Goal: Task Accomplishment & Management: Complete application form

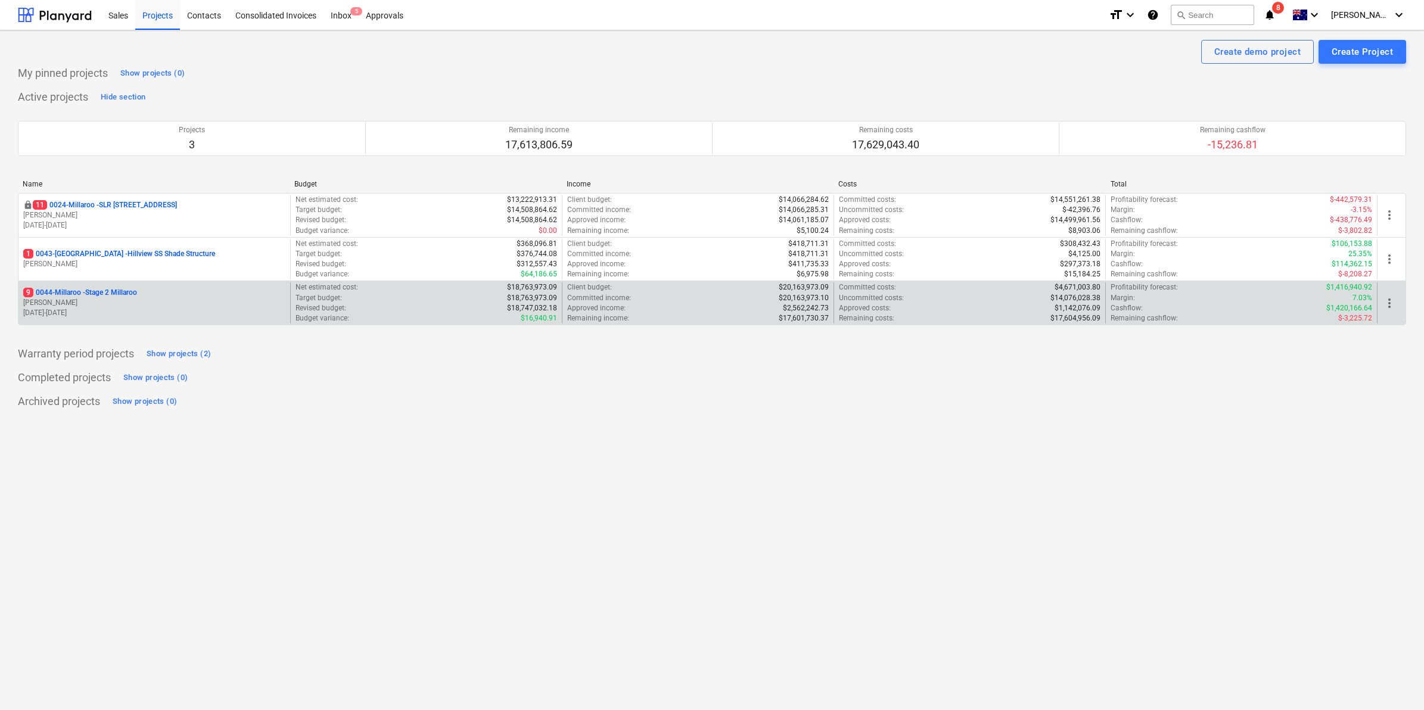
click at [107, 290] on p "9 0044-Millaroo - Stage 2 Millaroo" at bounding box center [80, 293] width 114 height 10
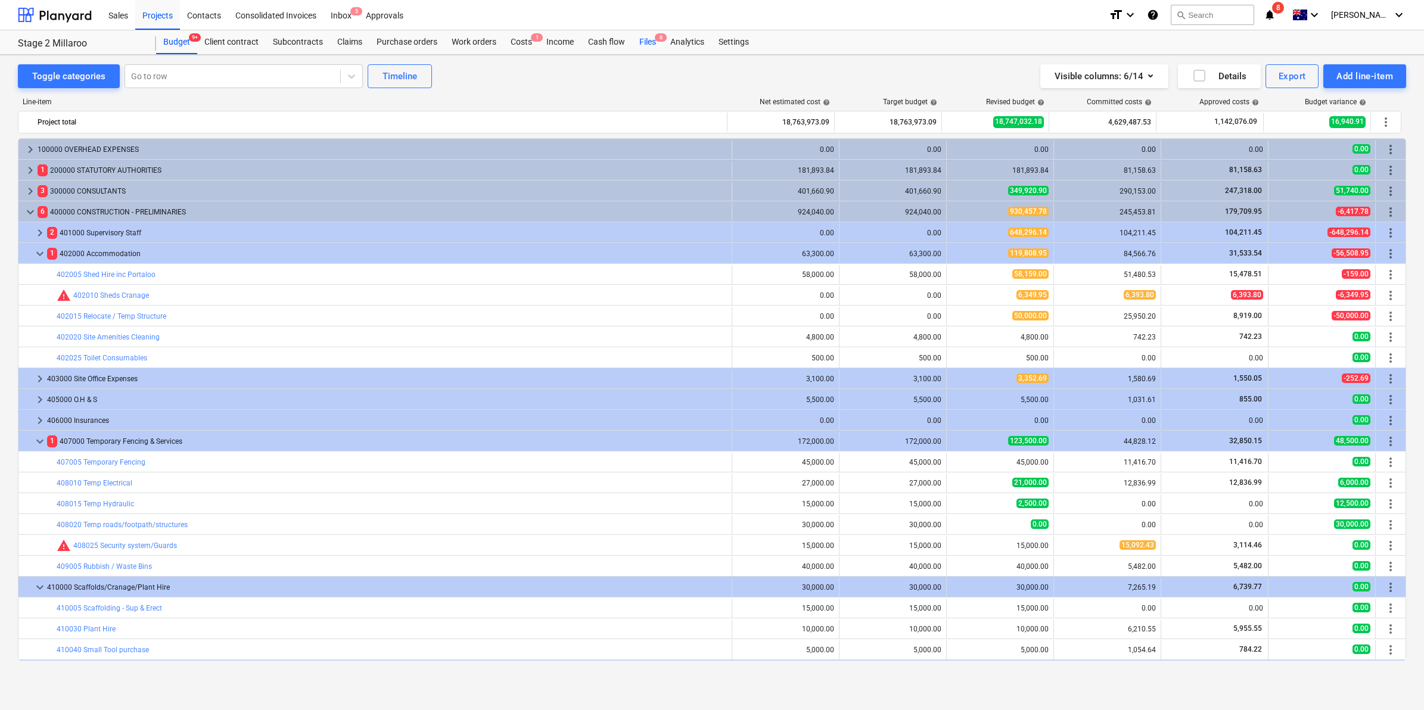
click at [651, 43] on div "Files 8" at bounding box center [647, 42] width 31 height 24
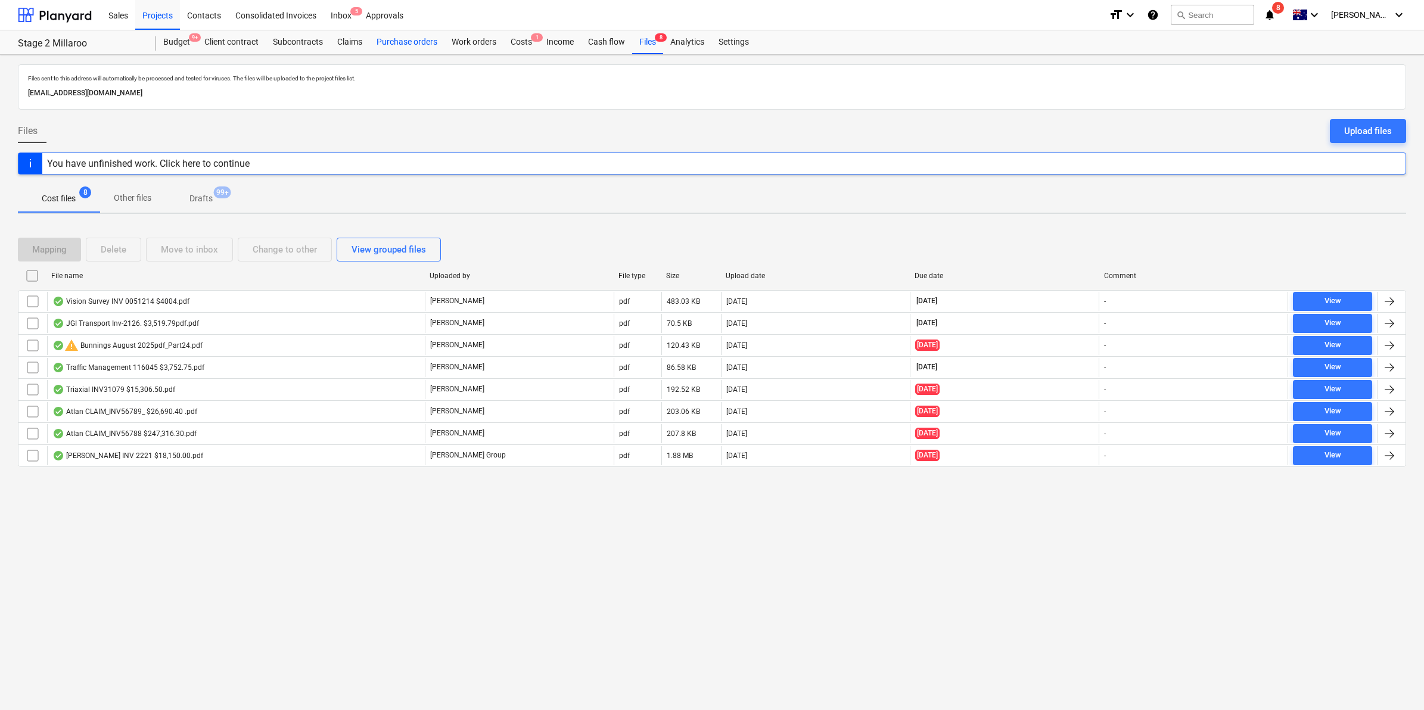
click at [412, 42] on div "Purchase orders" at bounding box center [406, 42] width 75 height 24
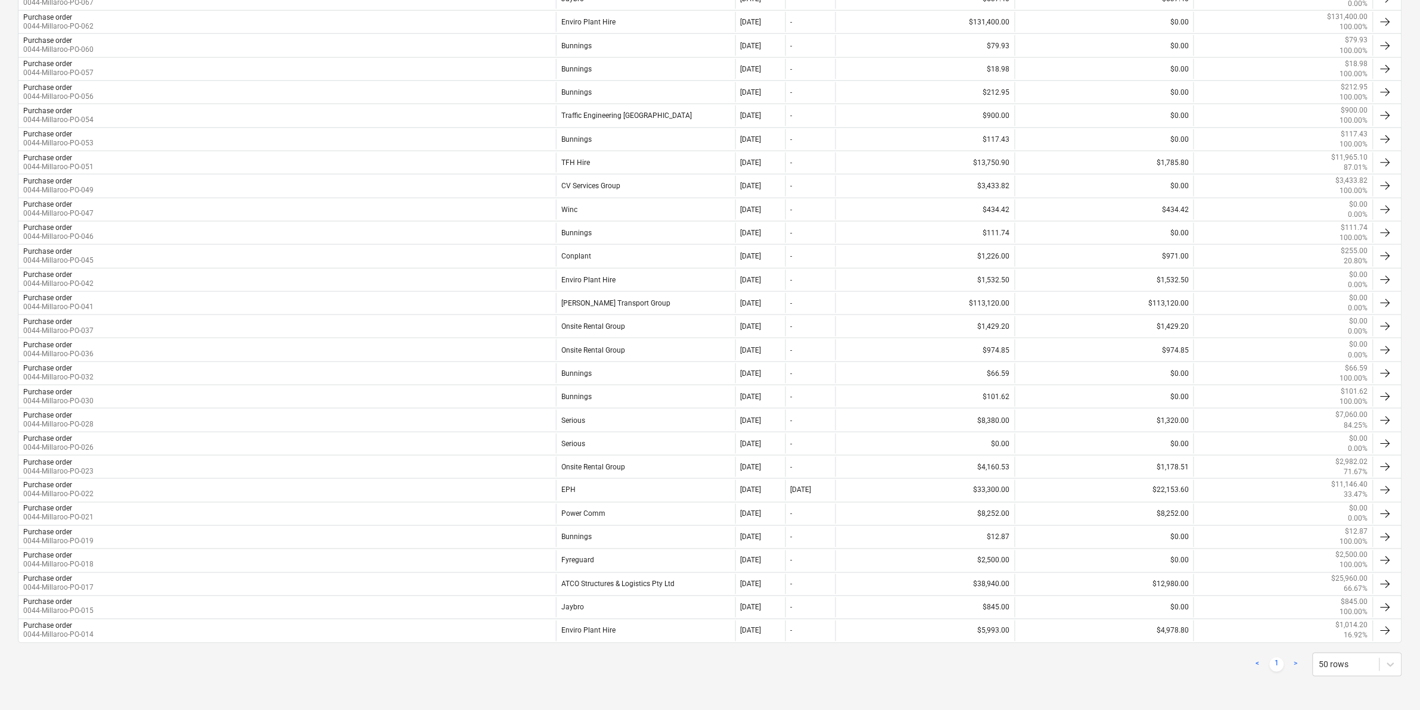
scroll to position [27, 0]
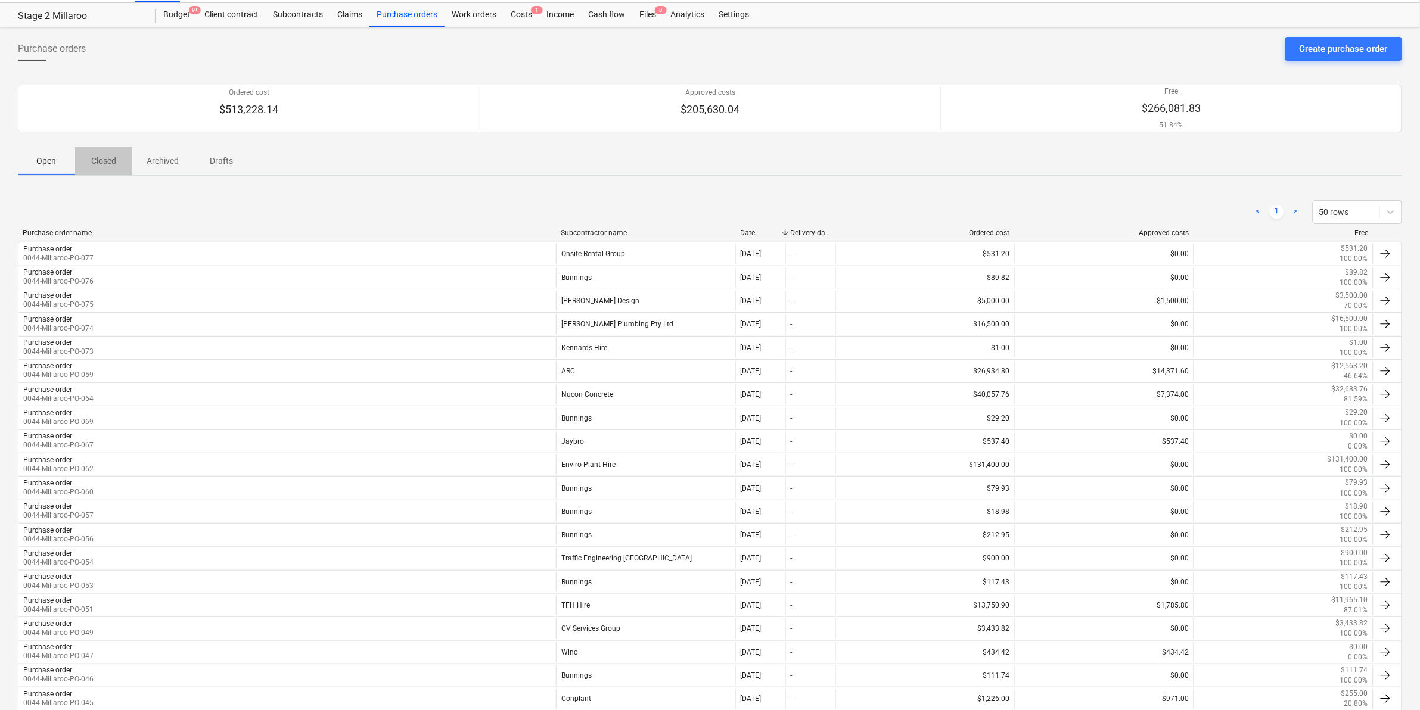
click at [94, 161] on p "Closed" at bounding box center [103, 161] width 29 height 13
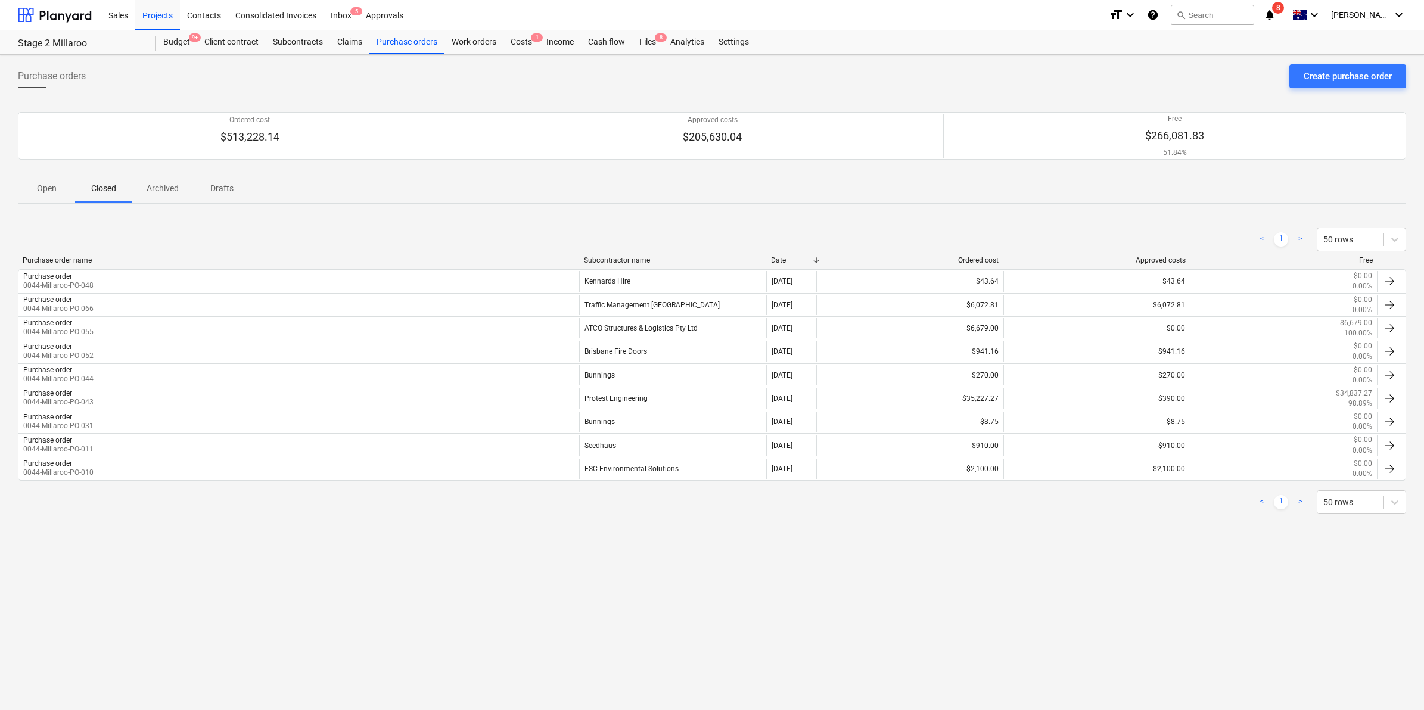
click at [176, 192] on p "Archived" at bounding box center [163, 188] width 32 height 13
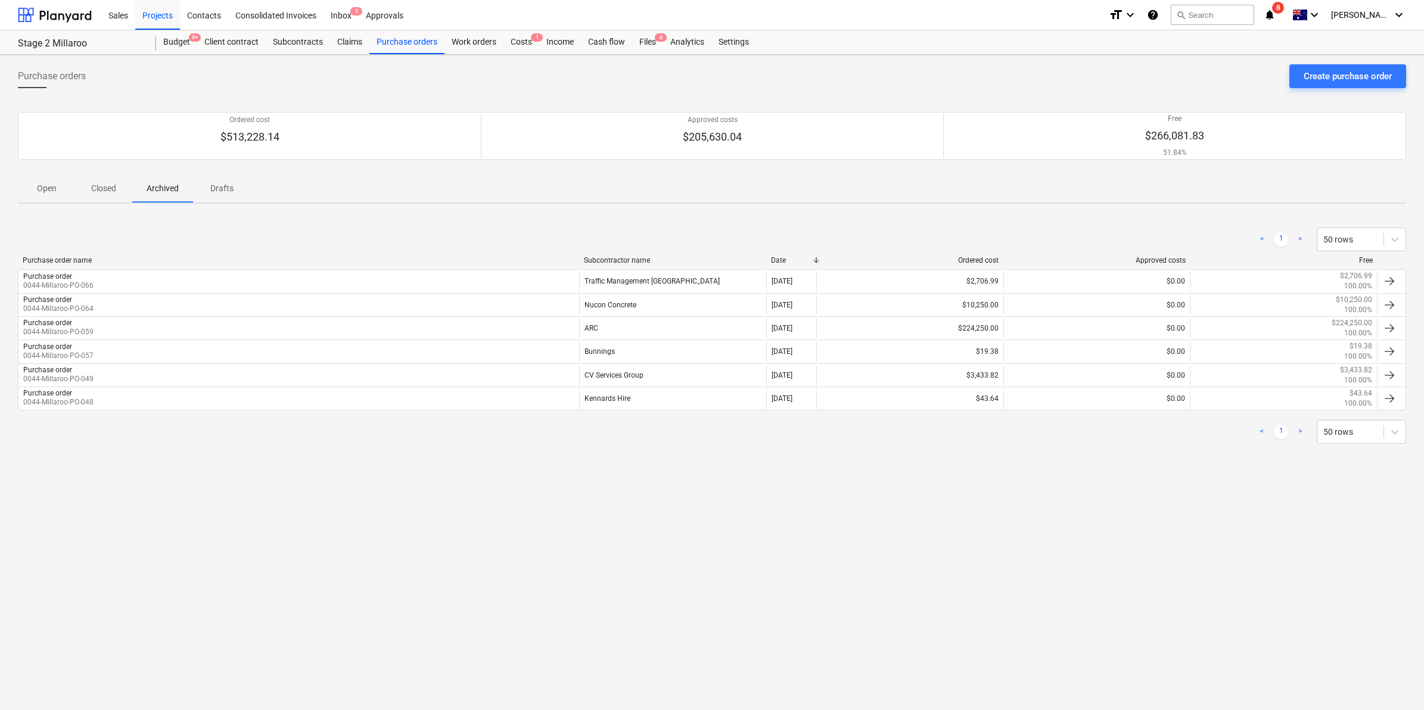
click at [43, 194] on p "Open" at bounding box center [46, 188] width 29 height 13
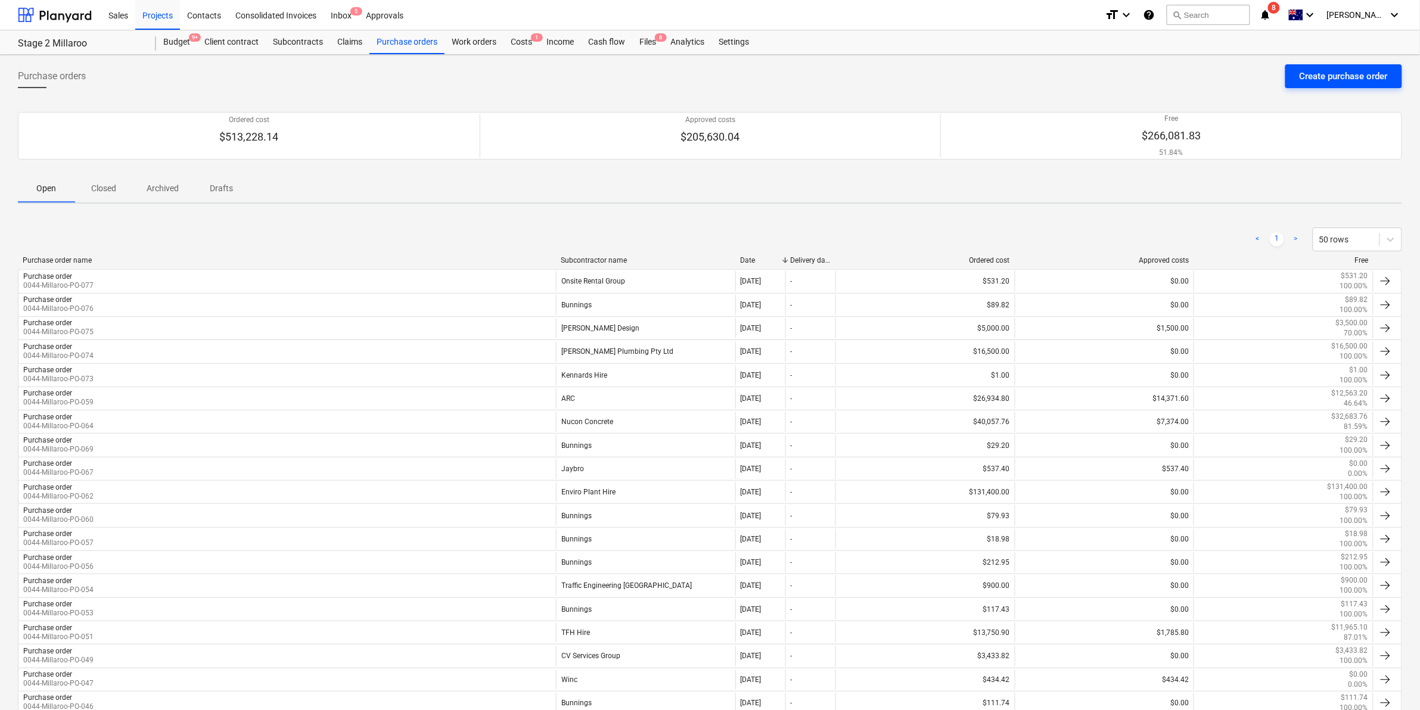
click at [1315, 70] on div "Create purchase order" at bounding box center [1344, 76] width 88 height 15
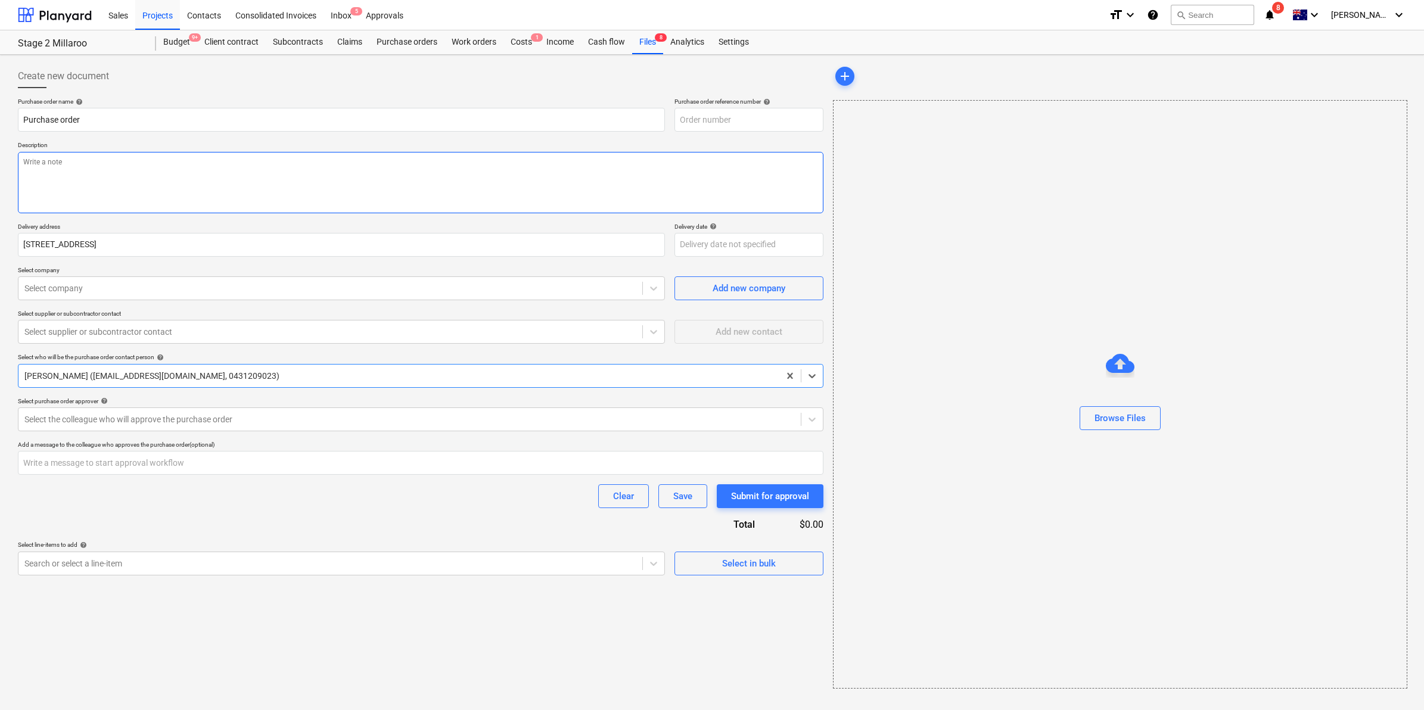
type textarea "x"
type input "0044-Millaroo-PO-078"
click at [483, 172] on textarea at bounding box center [421, 182] width 806 height 61
type textarea "x"
type textarea "s"
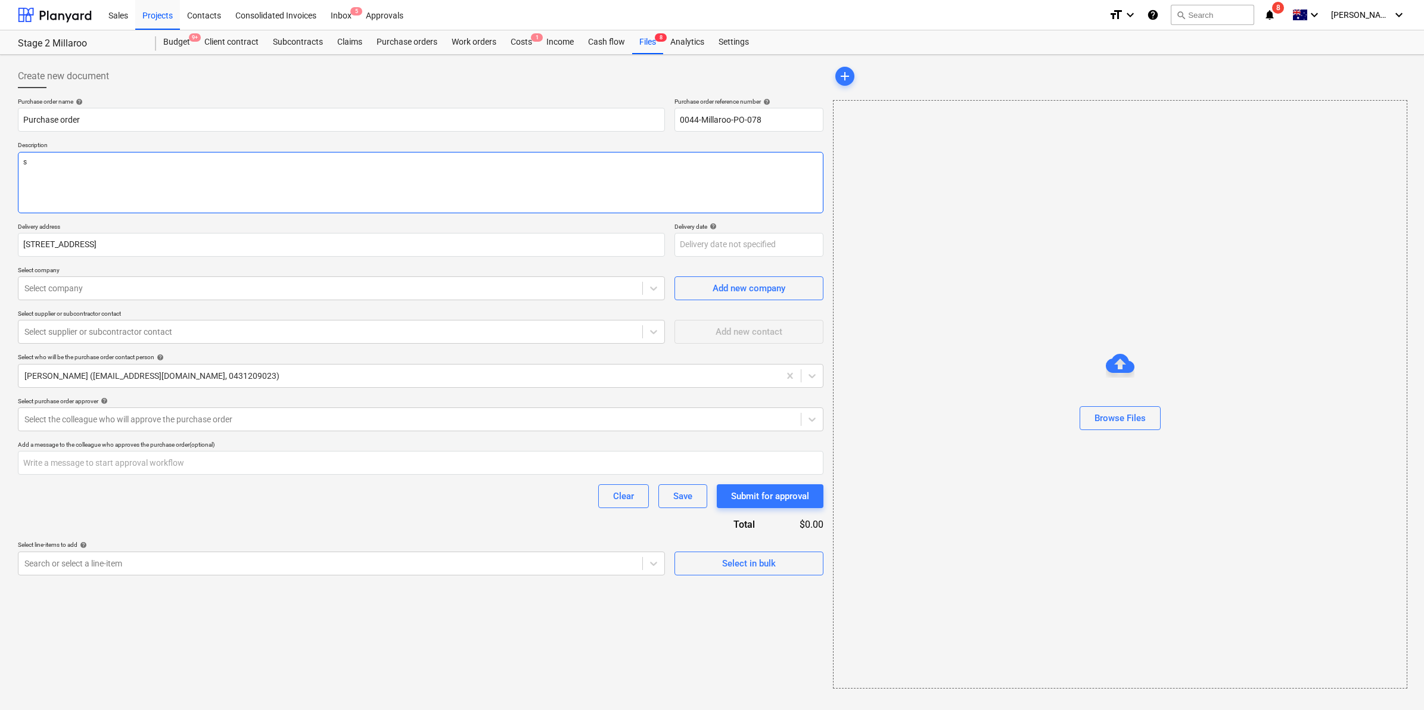
type textarea "x"
type textarea "sm"
type textarea "x"
type textarea "sma"
type textarea "x"
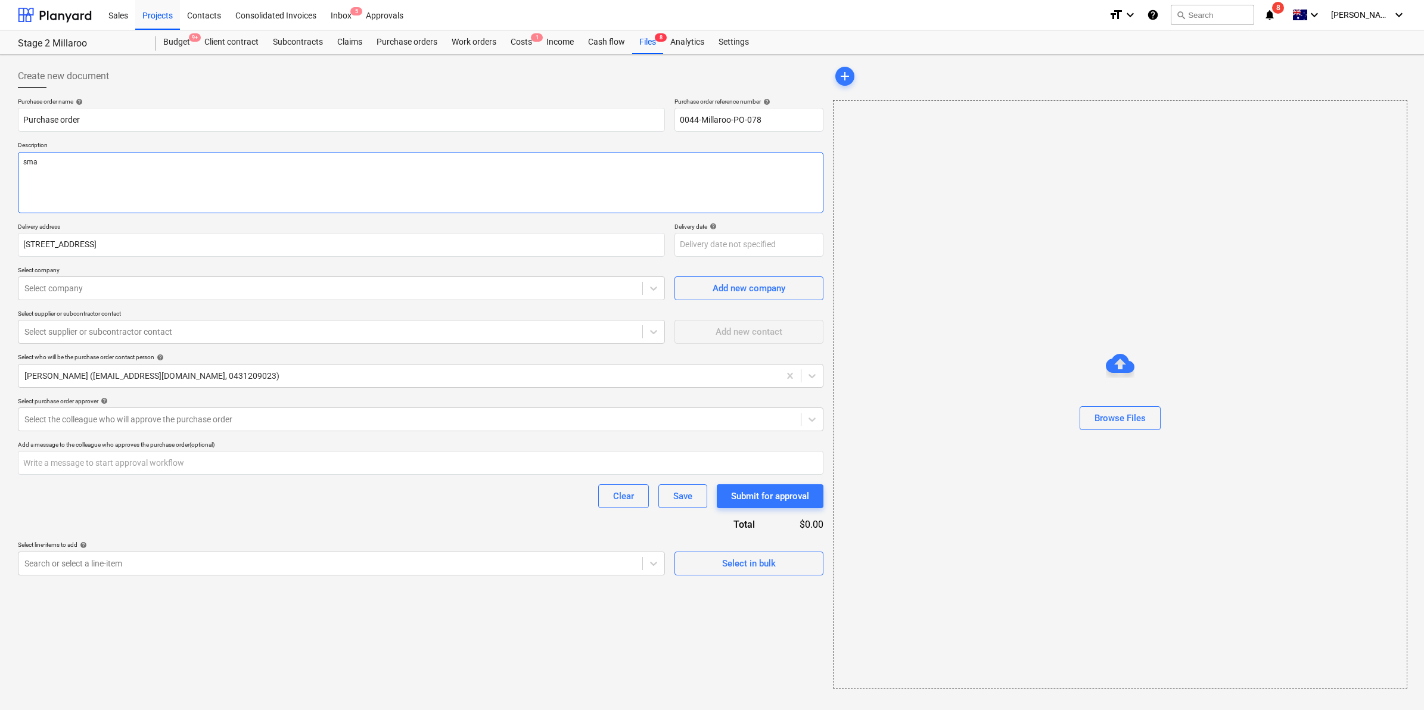
type textarea "smal"
type textarea "x"
type textarea "small"
type textarea "x"
type textarea "small"
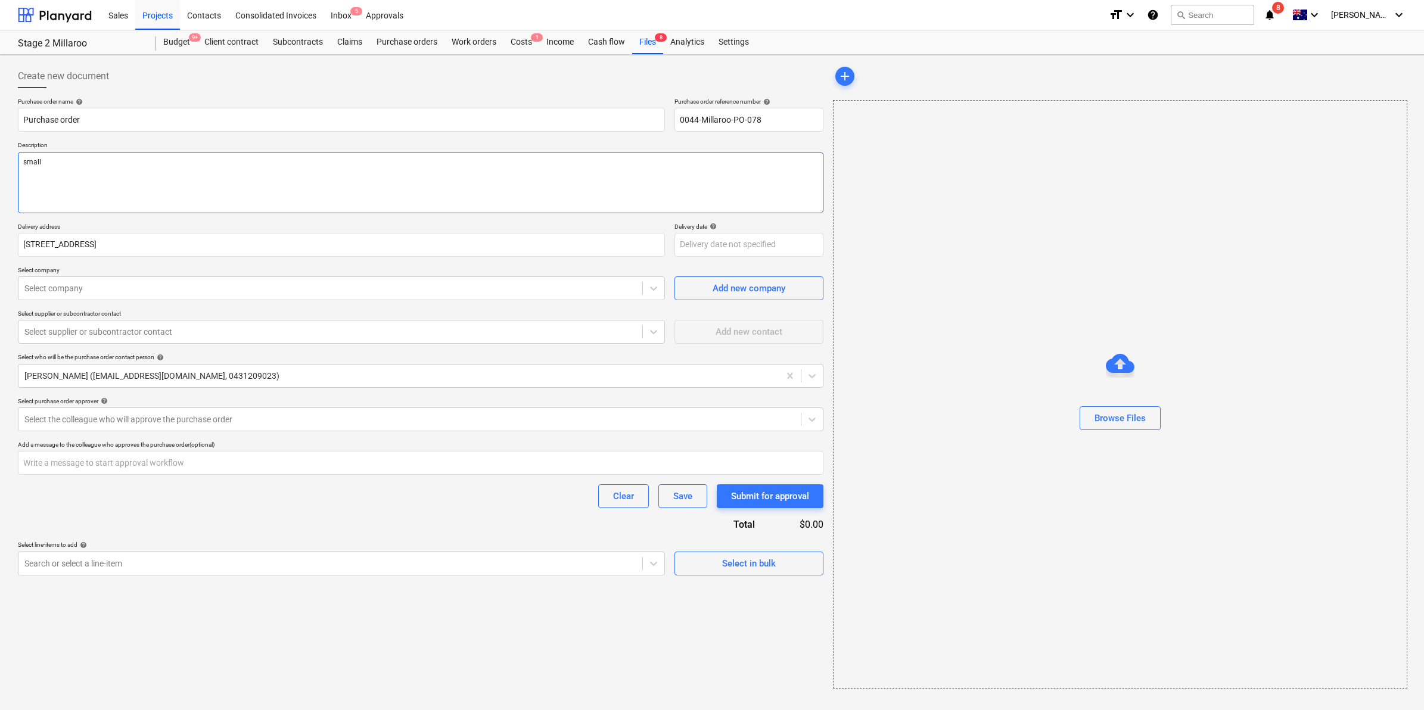
type textarea "x"
type textarea "small t"
type textarea "x"
type textarea "small to"
type textarea "x"
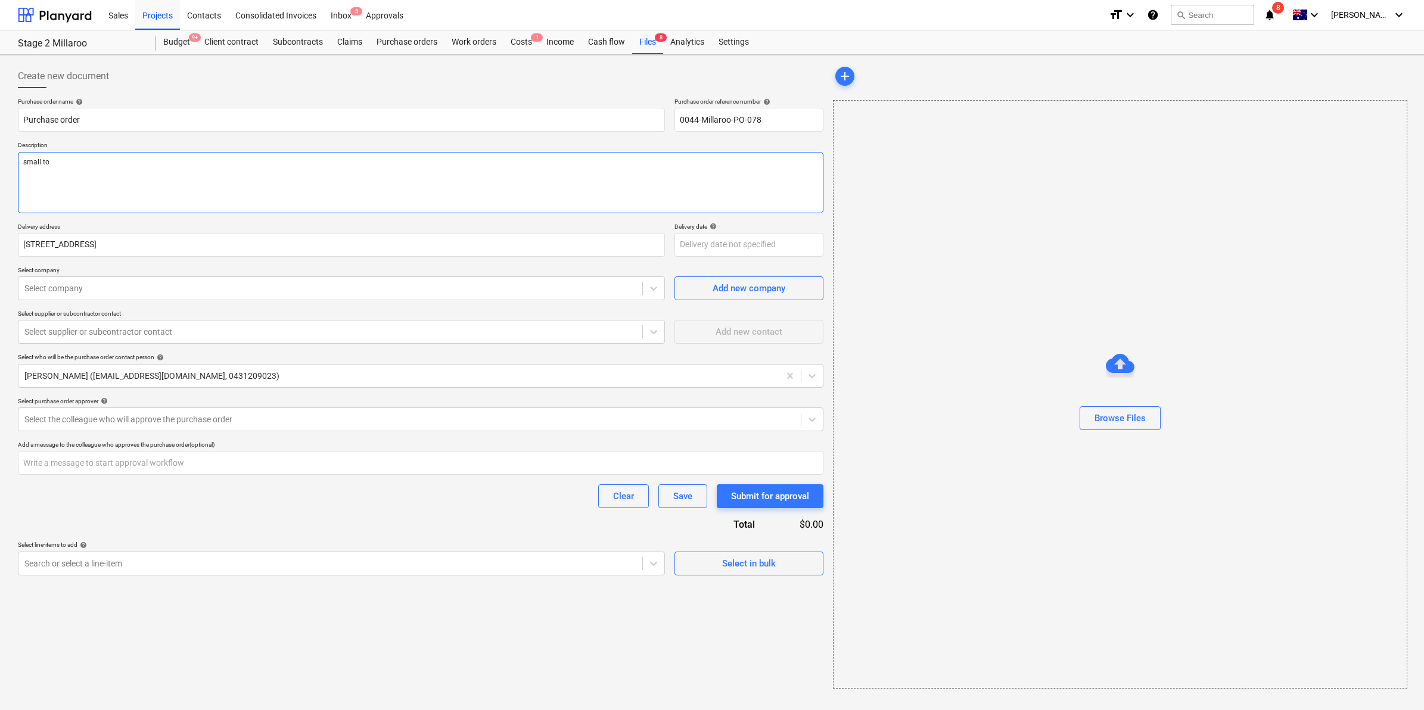
type textarea "small too"
type textarea "x"
type textarea "small tool"
type textarea "x"
type textarea "small tools"
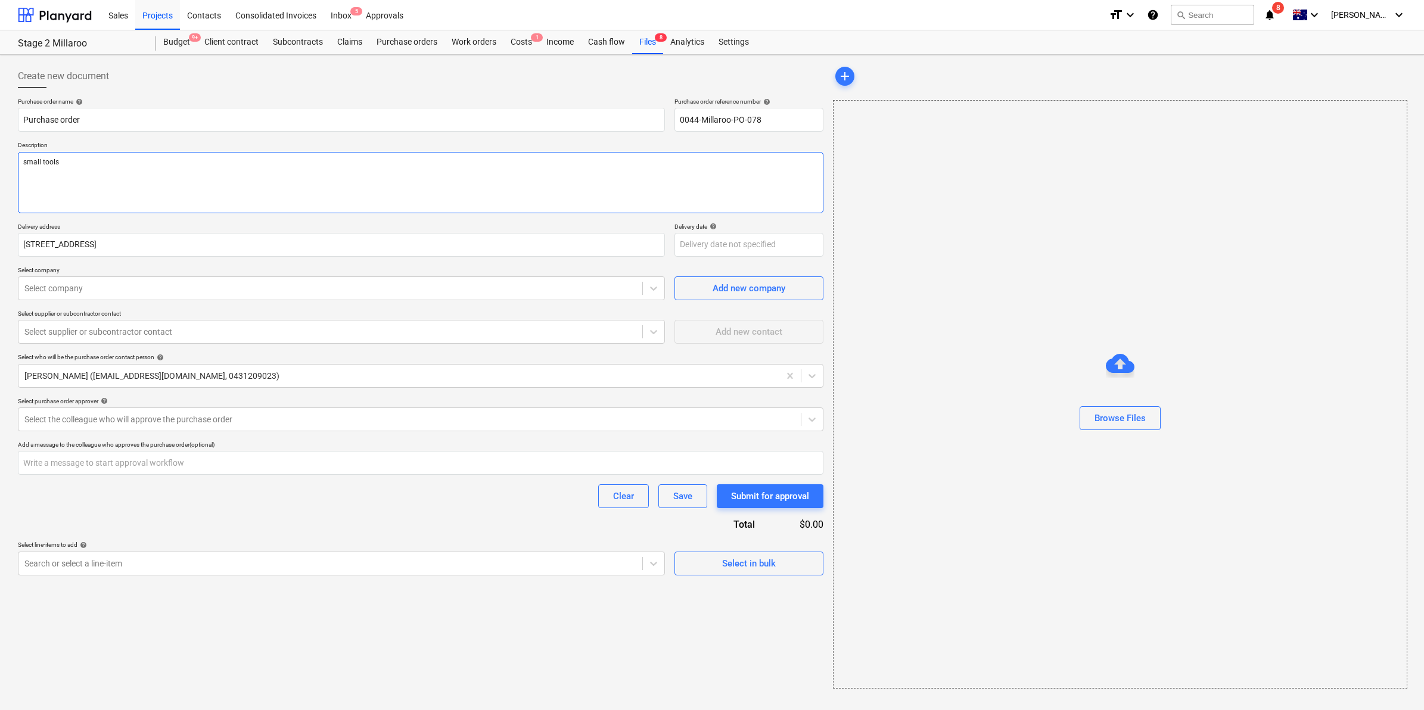
type textarea "x"
type textarea "small tools"
type textarea "x"
type textarea "small tool"
type textarea "x"
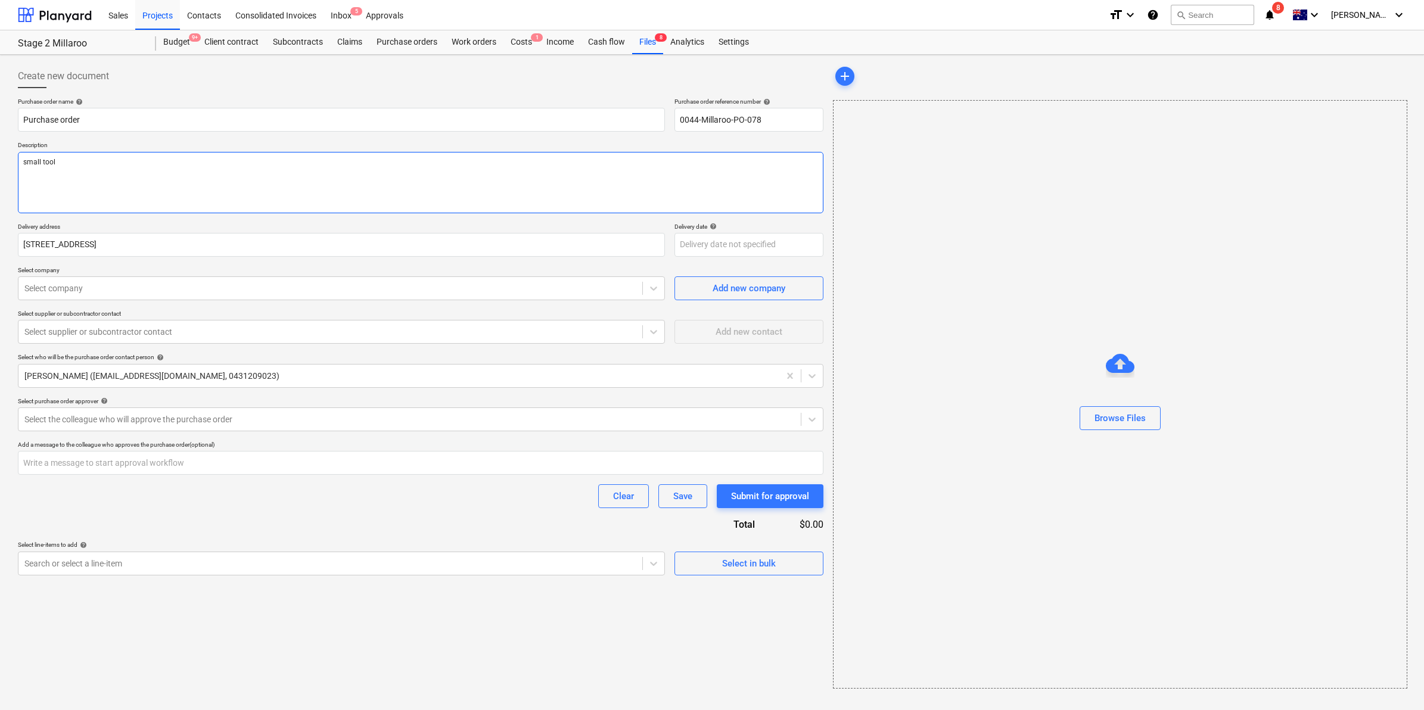
type textarea "small too"
type textarea "x"
type textarea "small to"
type textarea "x"
type textarea "small t"
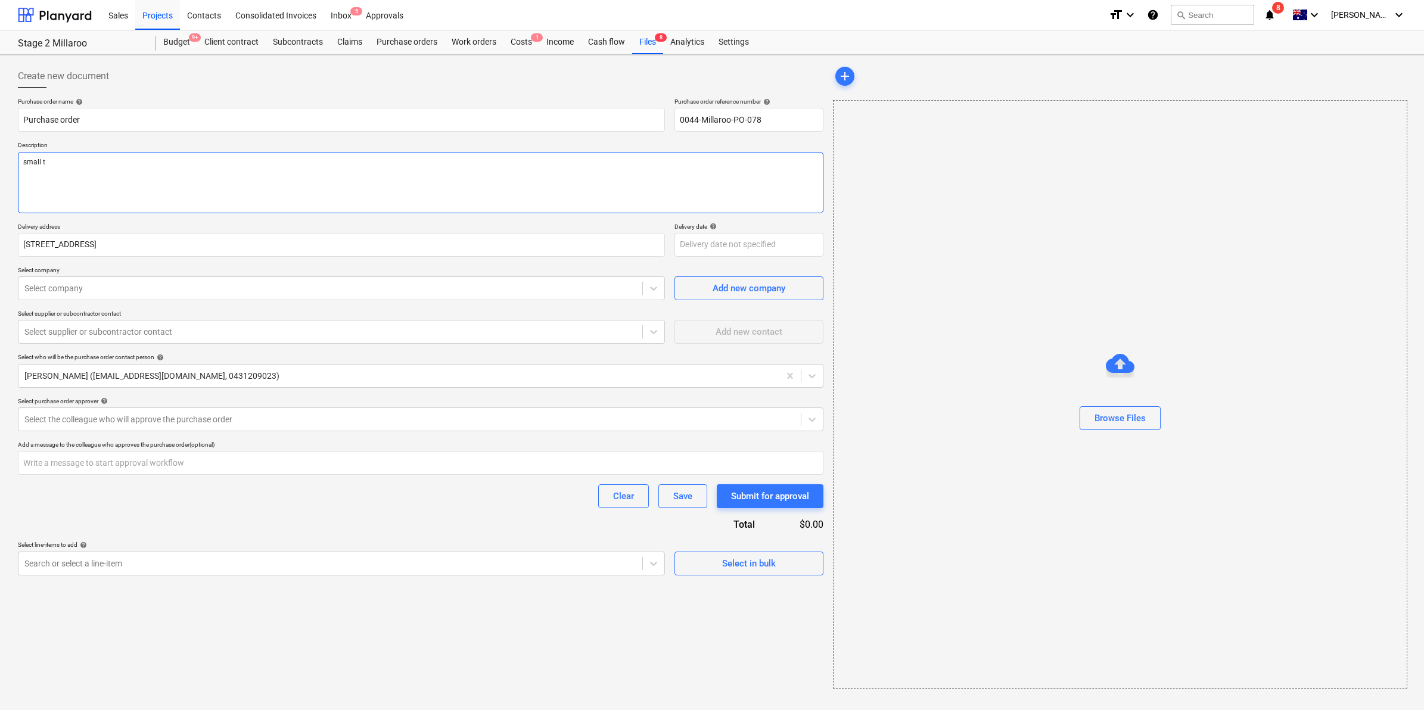
type textarea "x"
type textarea "small"
type textarea "x"
type textarea "small"
type textarea "x"
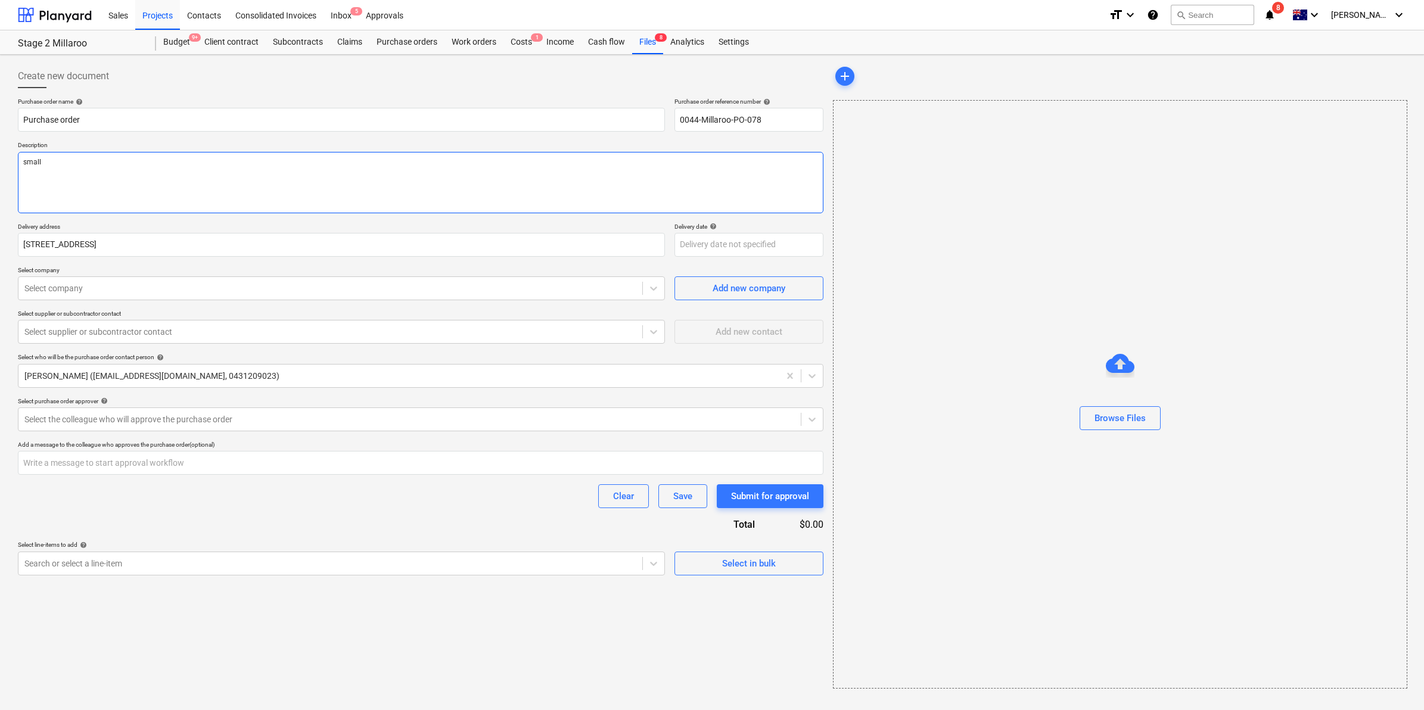
type textarea "smal"
type textarea "x"
type textarea "sma"
type textarea "x"
type textarea "sm"
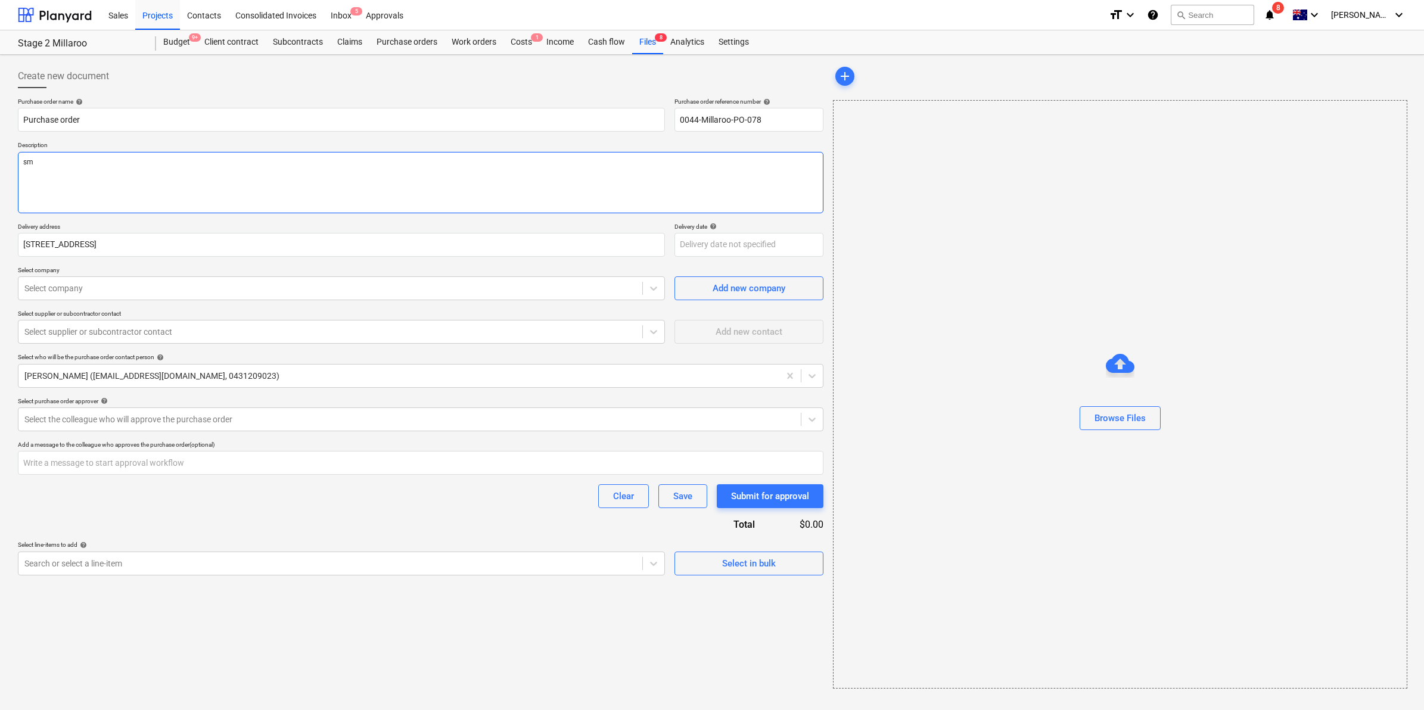
type textarea "x"
type textarea "s"
type textarea "x"
type textarea "p"
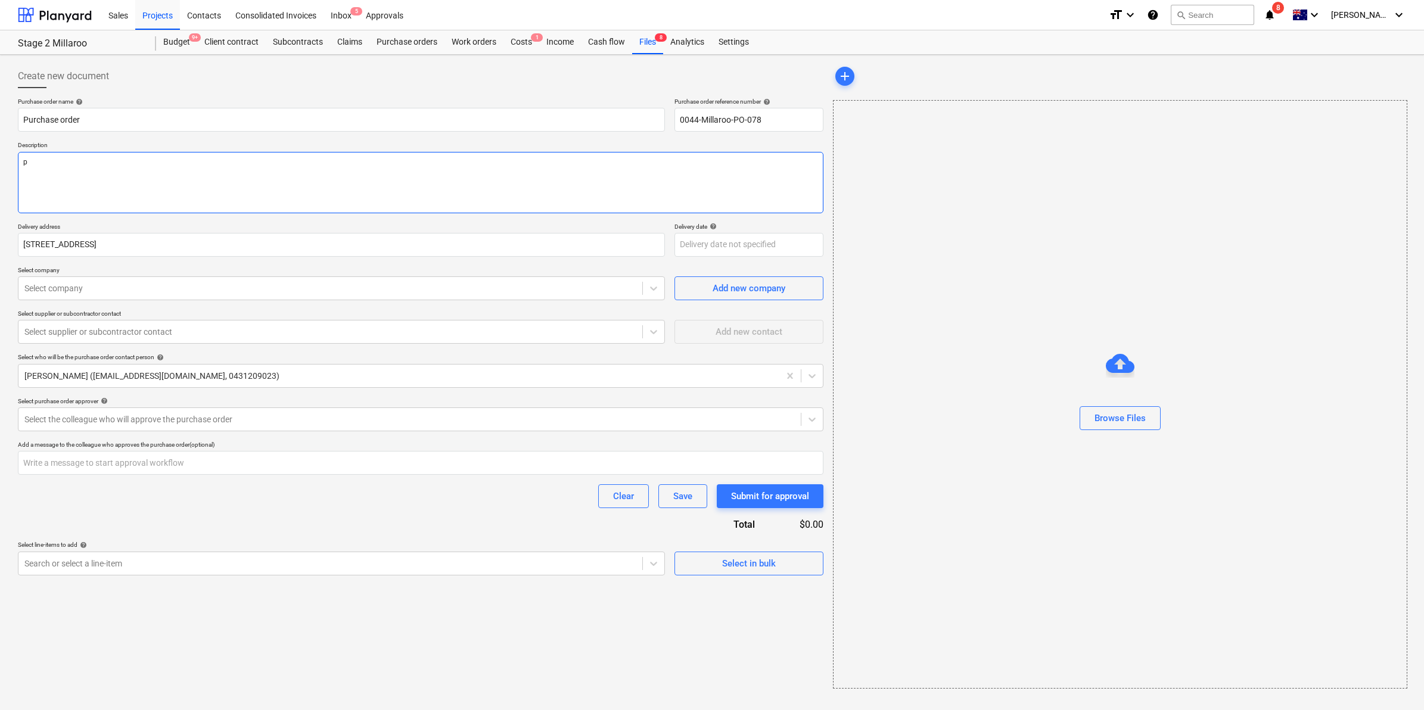
type textarea "x"
type textarea "pu"
type textarea "x"
type textarea "pum"
type textarea "x"
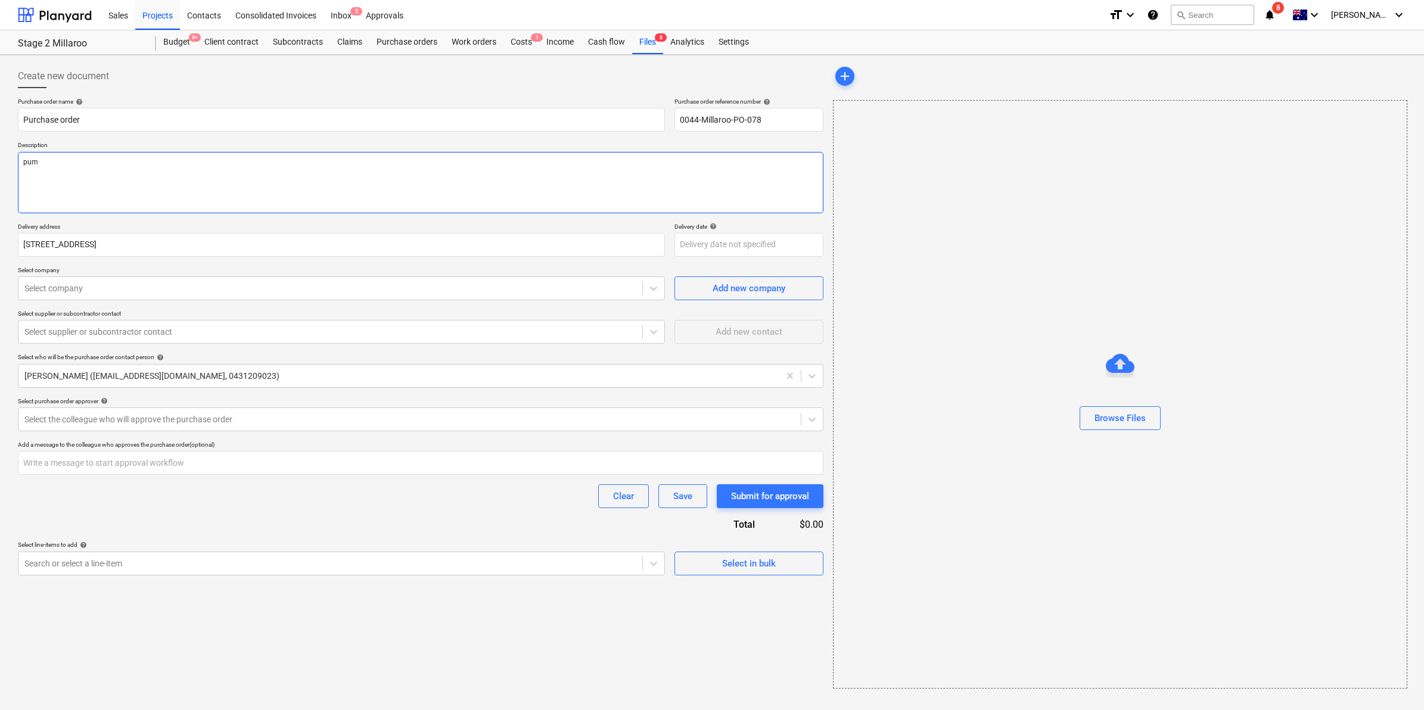
type textarea "pump"
type textarea "x"
type textarea "pump"
type textarea "x"
type textarea "pump f"
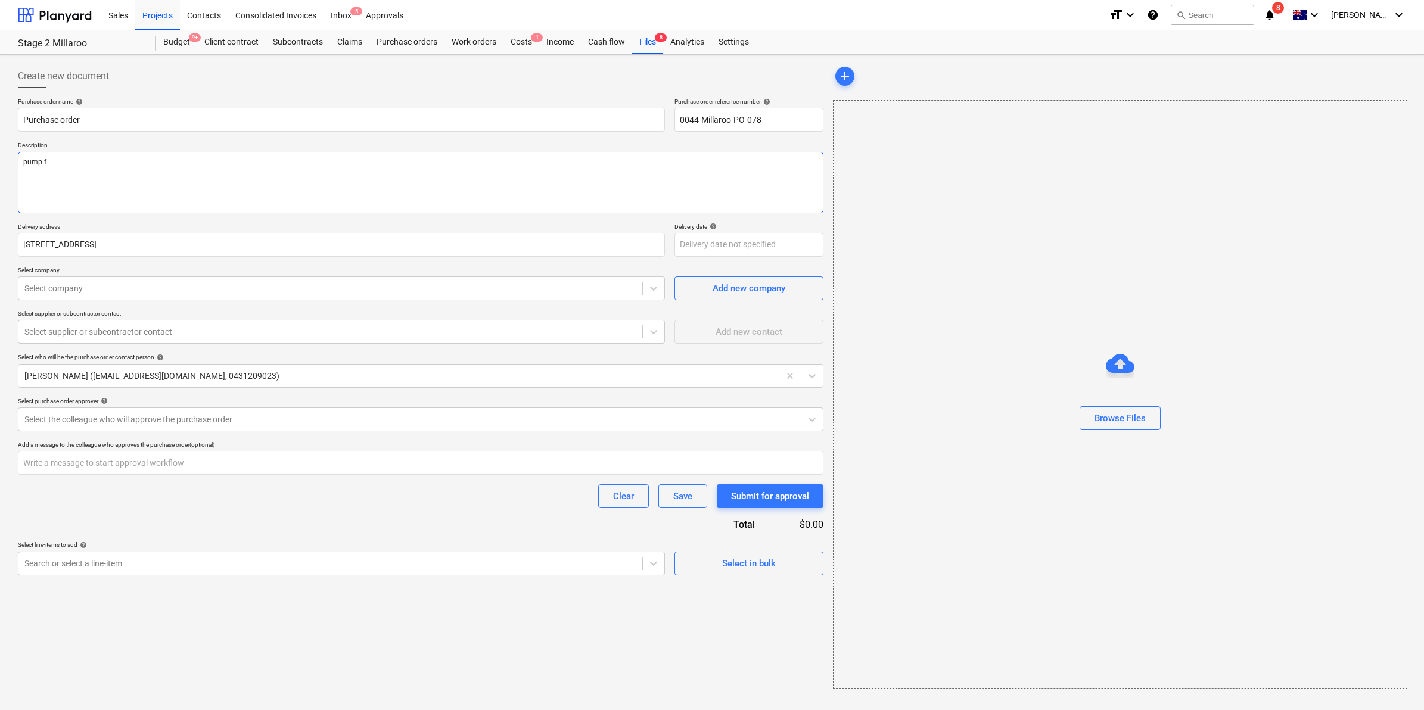
type textarea "x"
type textarea "pump fo"
type textarea "x"
type textarea "pump for"
type textarea "x"
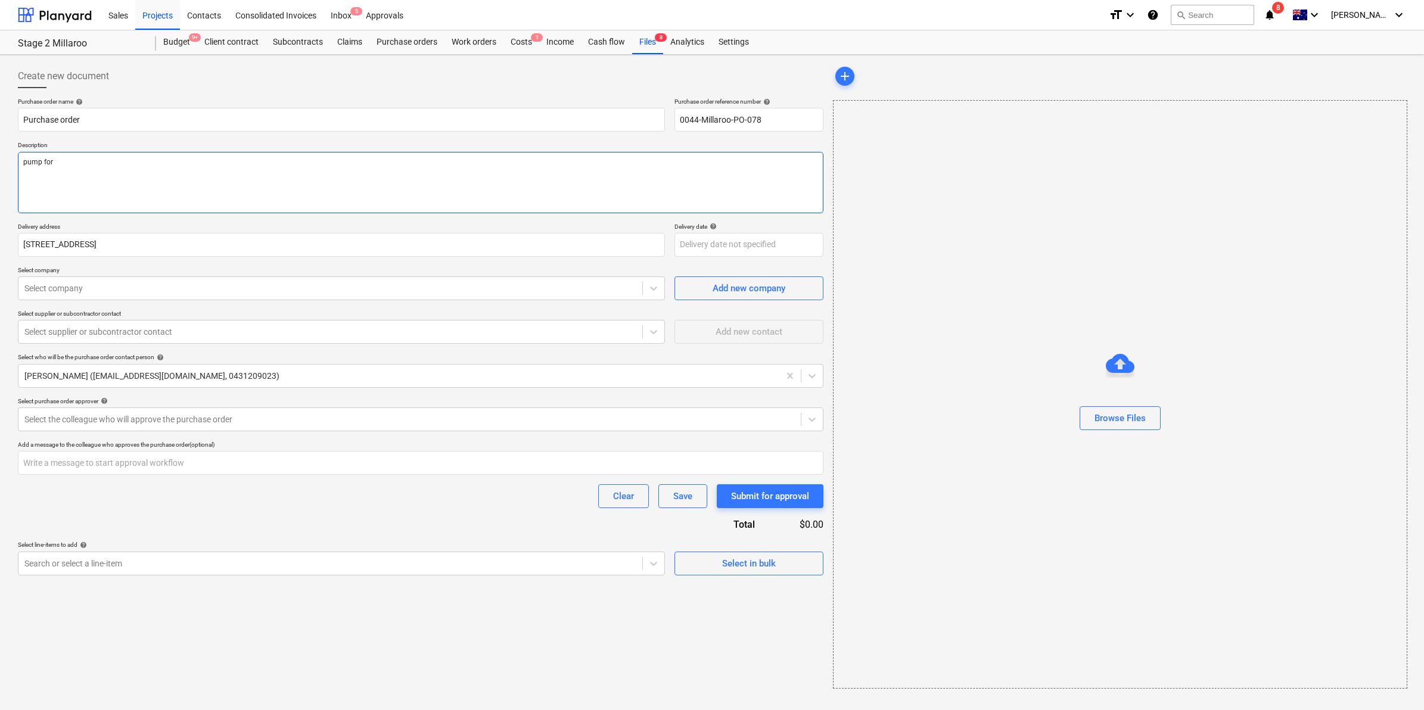
type textarea "pump for"
type textarea "x"
type textarea "pump for c"
type textarea "x"
type textarea "pump for co"
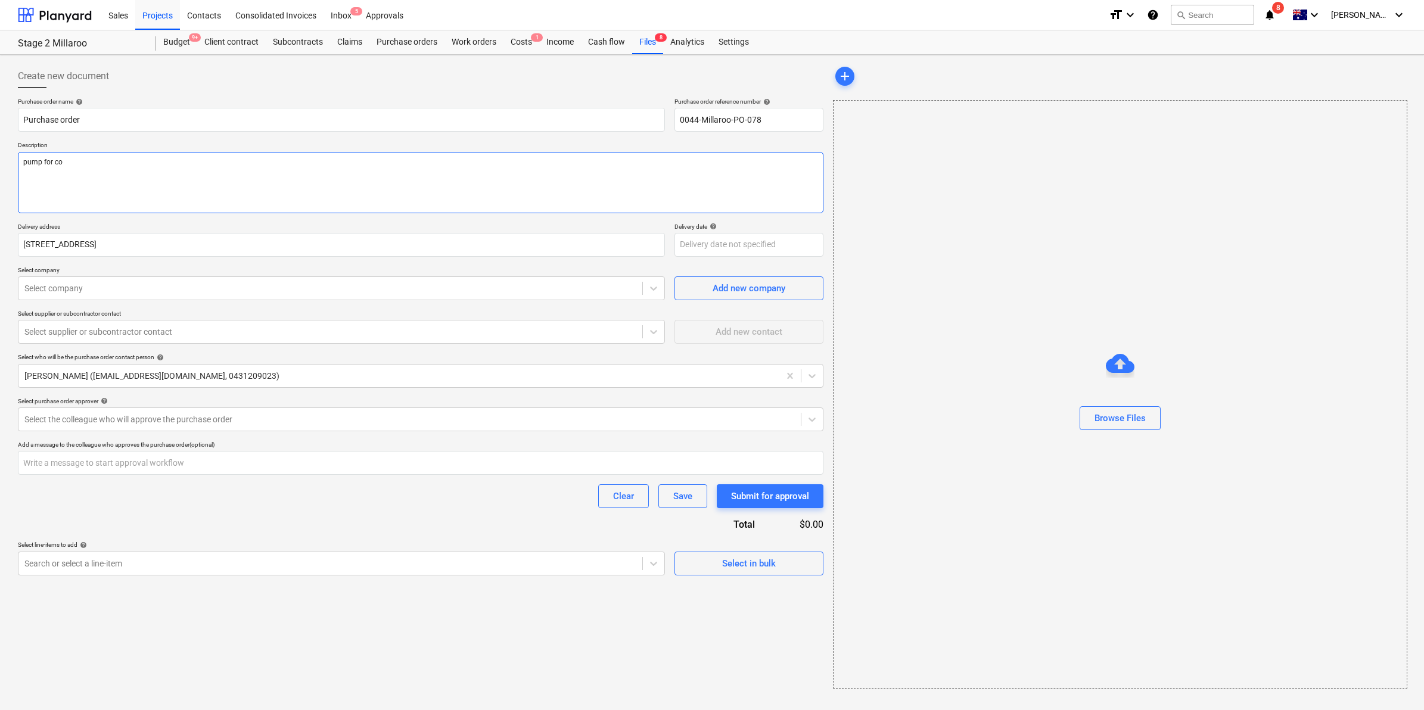
type textarea "x"
type textarea "pump for col"
type textarea "x"
type textarea "pump for colle"
type textarea "x"
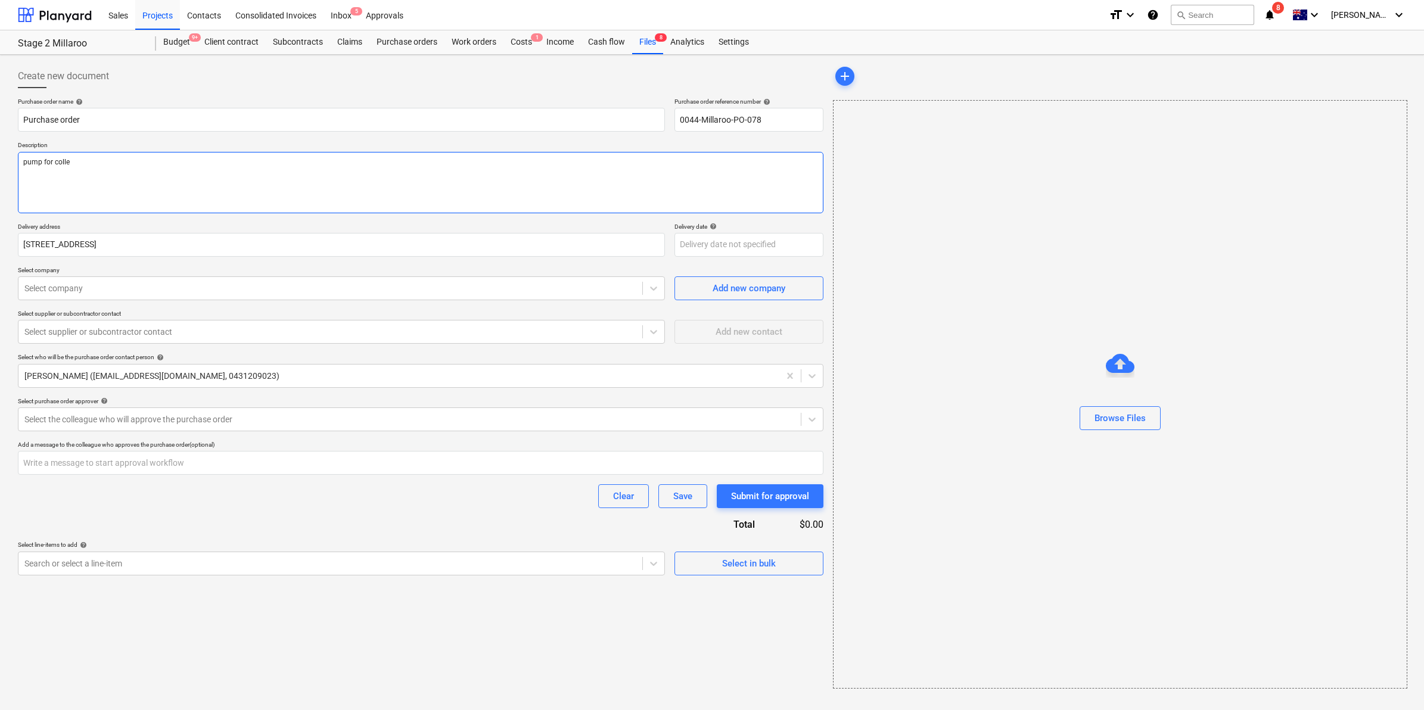
type textarea "pump for collec"
type textarea "x"
type textarea "pump for collecti"
type textarea "x"
type textarea "pump for collectio"
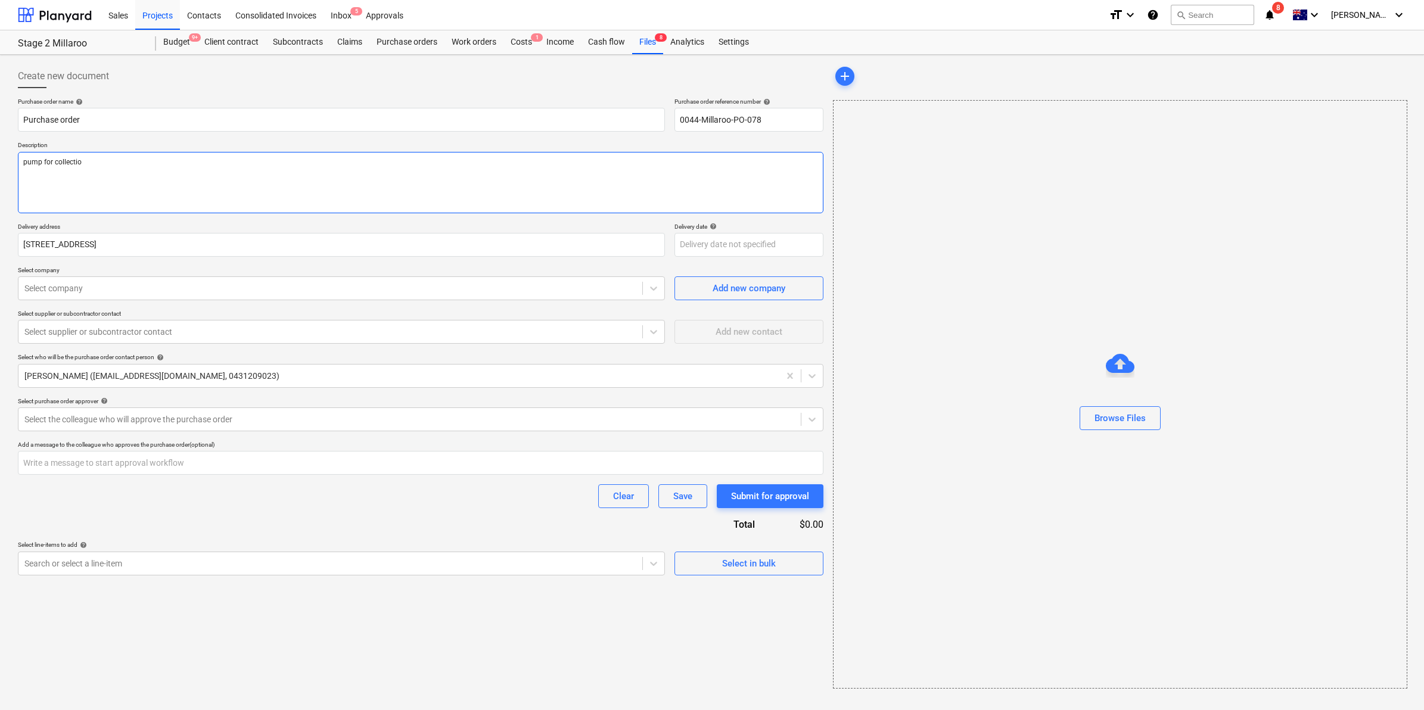
type textarea "x"
type textarea "pump for collection"
type textarea "x"
type textarea "pump for collection"
type textarea "x"
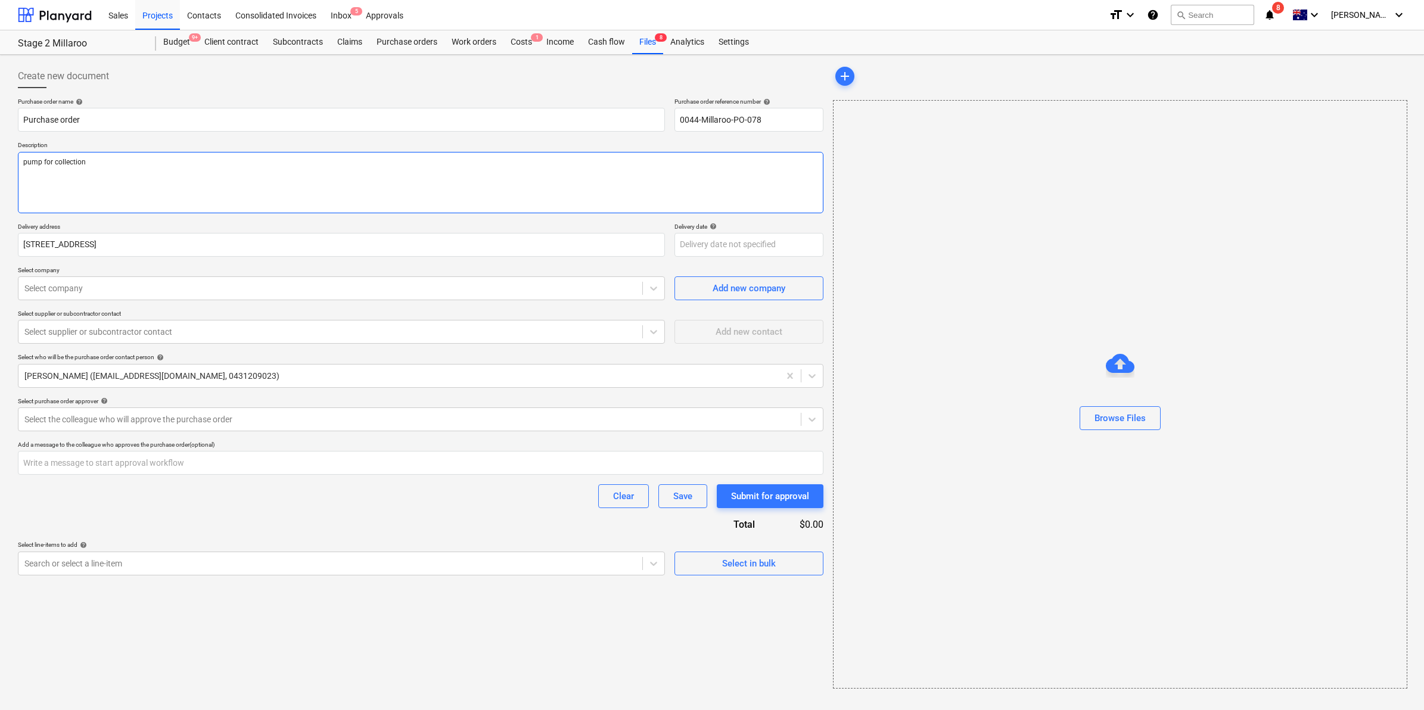
type textarea "pump for collection b"
type textarea "x"
type textarea "pump for collection by"
type textarea "x"
type textarea "pump for collection by"
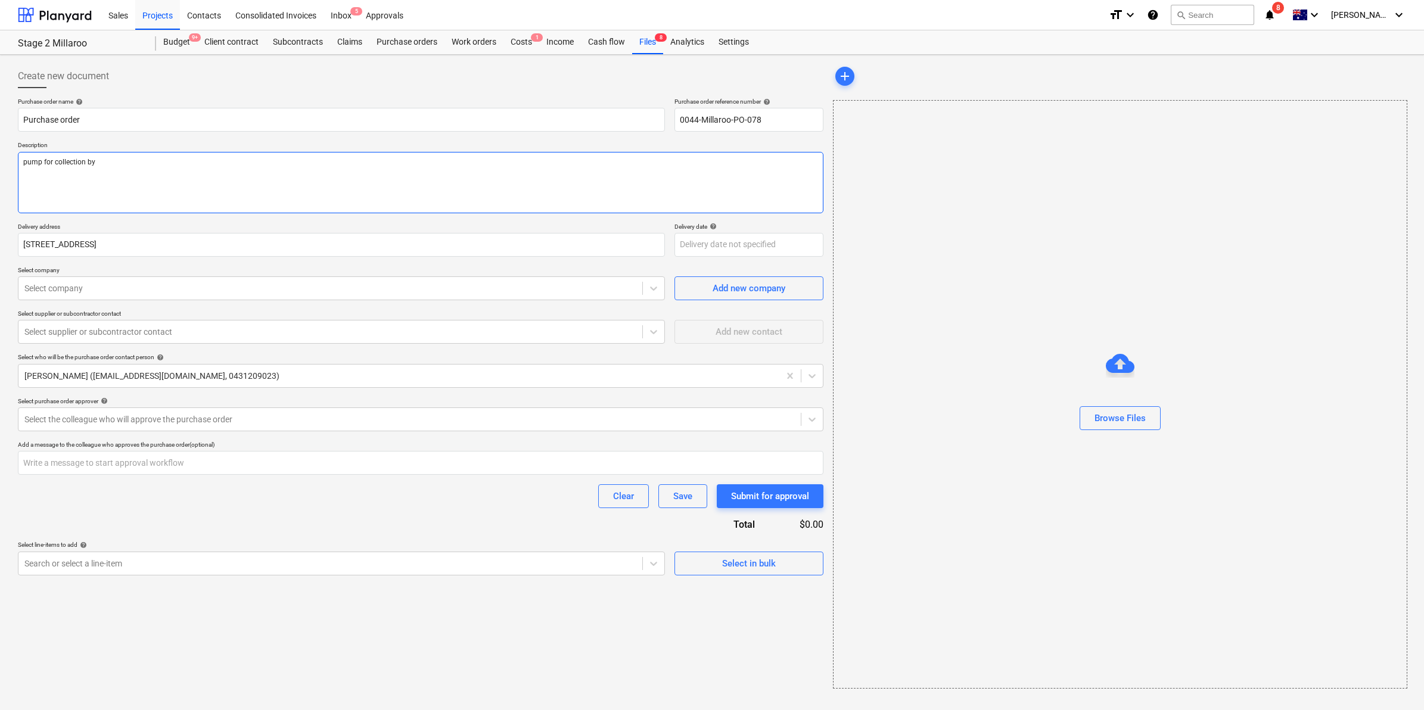
type textarea "x"
type textarea "pump for collection by R"
type textarea "x"
type textarea "pump for collection by Ro"
type textarea "x"
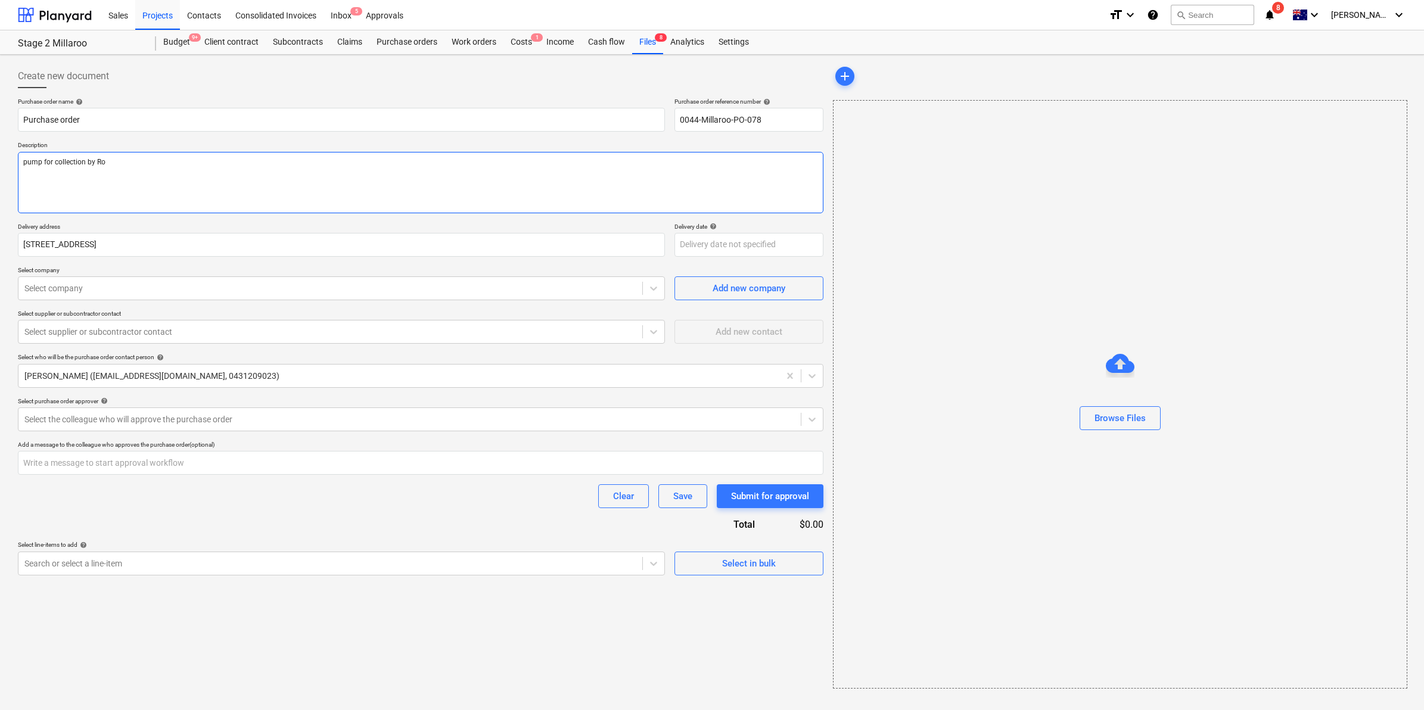
type textarea "pump for collection by [PERSON_NAME]"
type textarea "x"
type textarea "pump for collection by [PERSON_NAME]"
type textarea "x"
type textarea "pump for collection by [PERSON_NAME]"
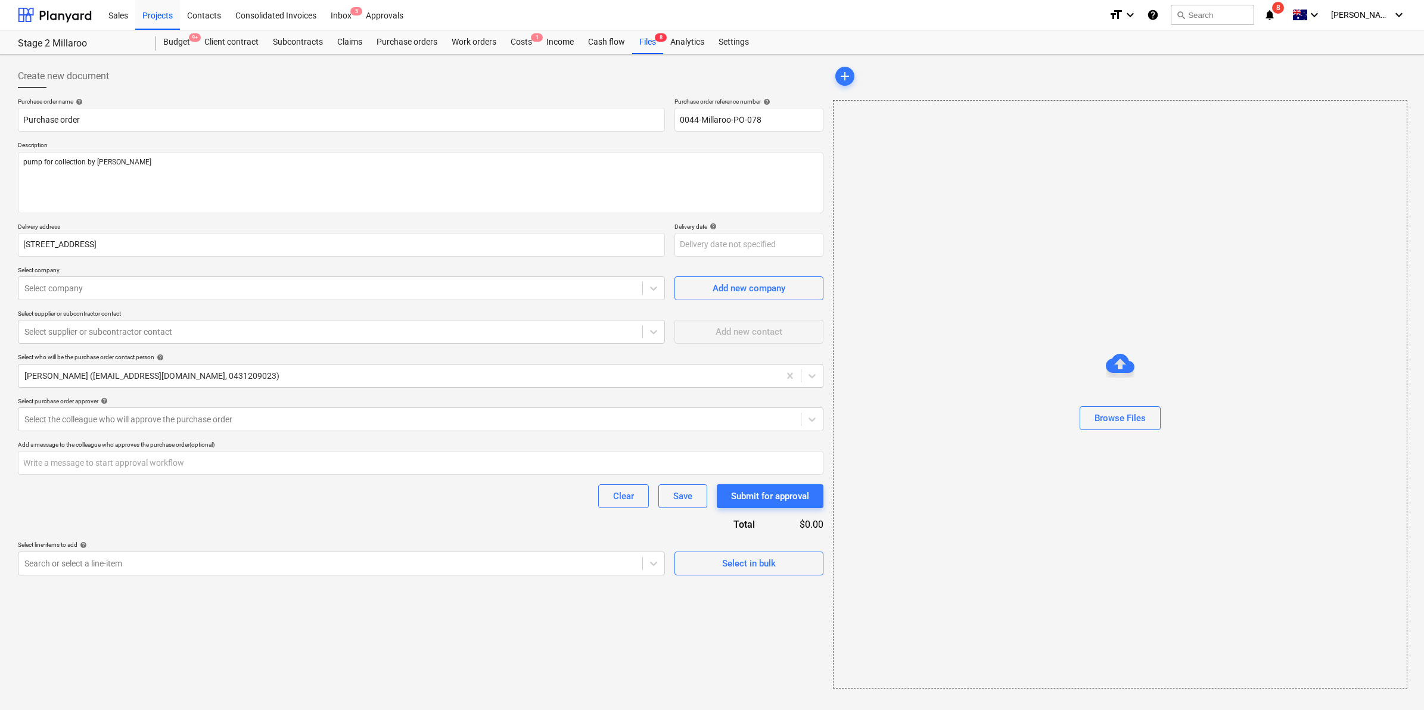
type textarea "x"
click at [109, 303] on div "Purchase order name help Purchase order Purchase order reference number help 00…" at bounding box center [421, 337] width 806 height 478
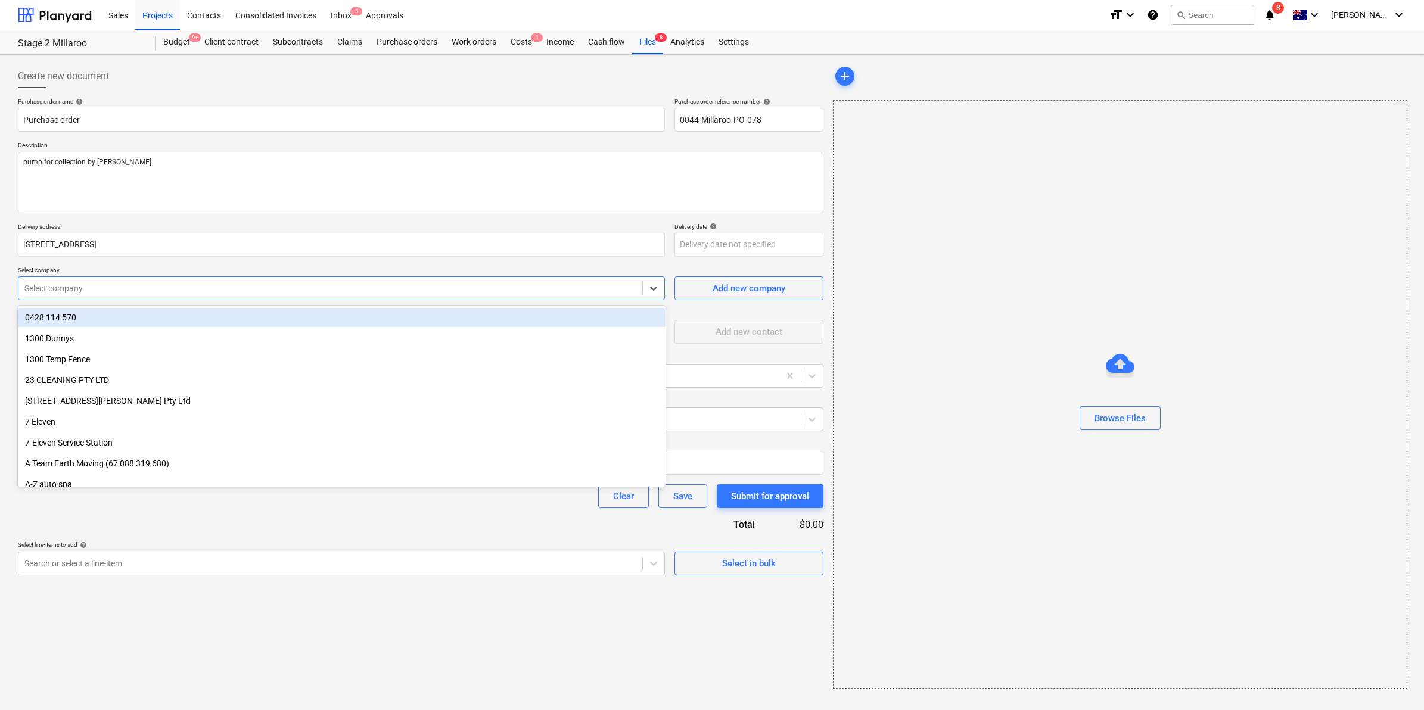
click at [104, 290] on div at bounding box center [330, 288] width 612 height 12
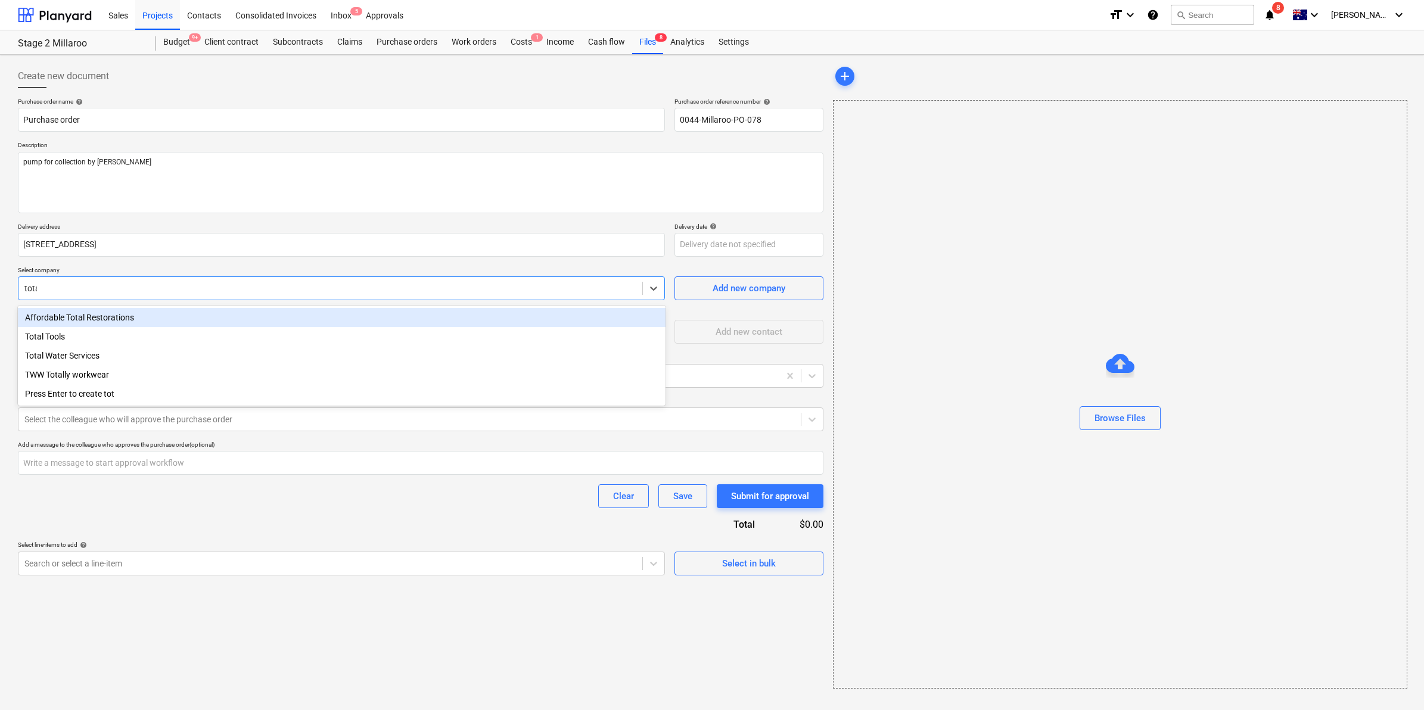
type input "total"
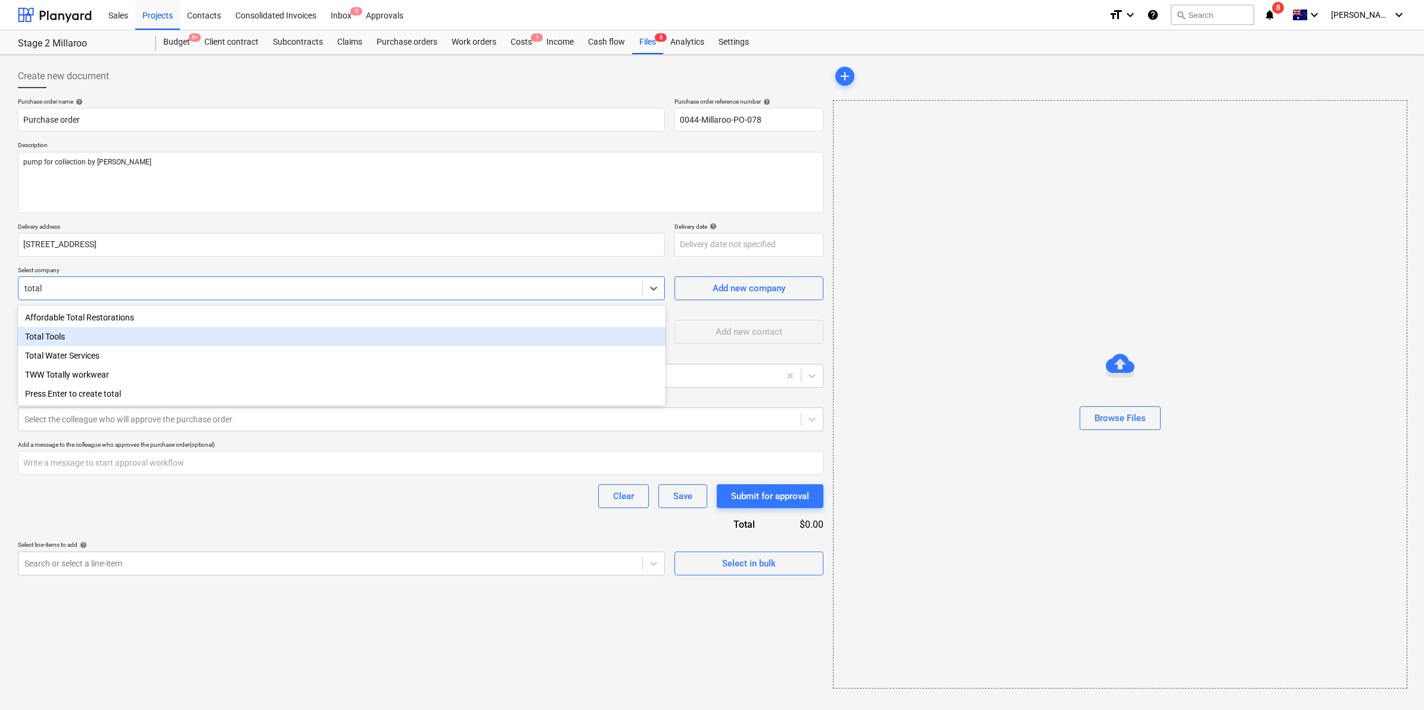
type textarea "x"
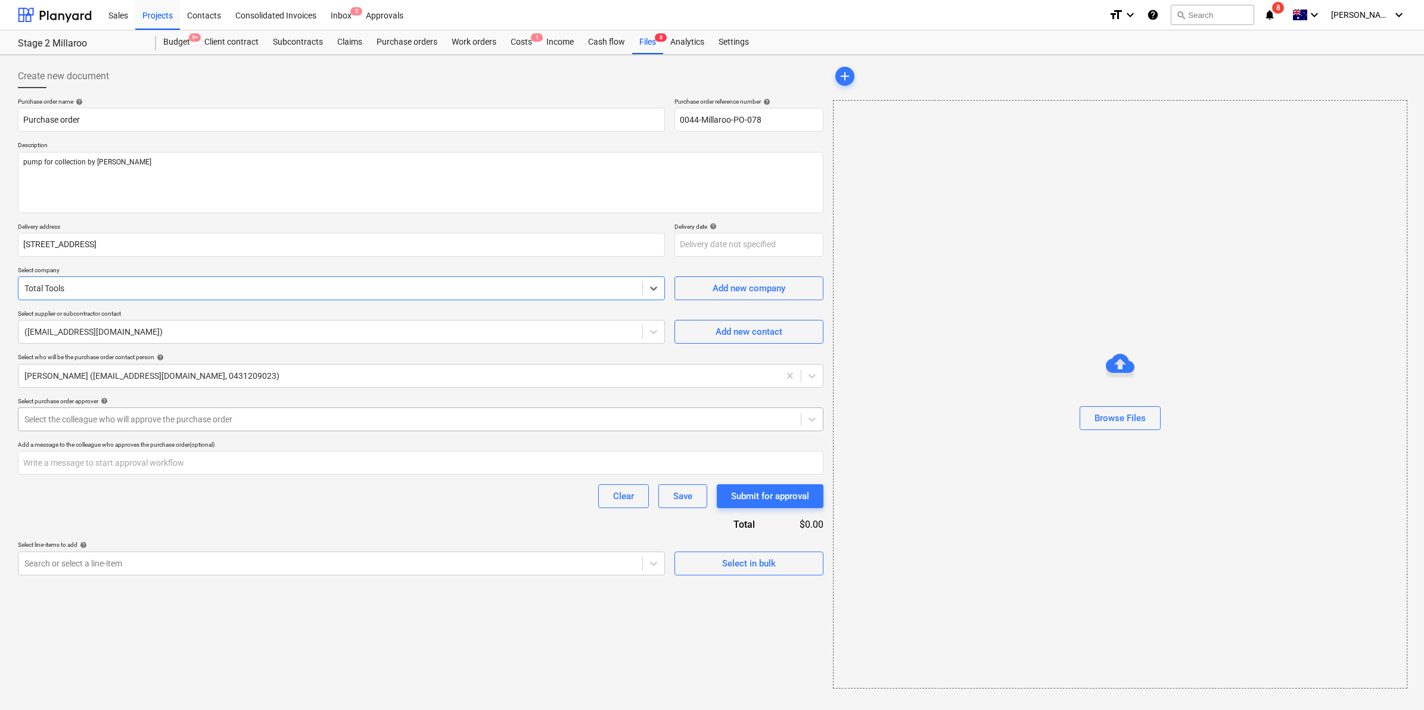
click at [231, 412] on div "Select the colleague who will approve the purchase order" at bounding box center [409, 419] width 782 height 17
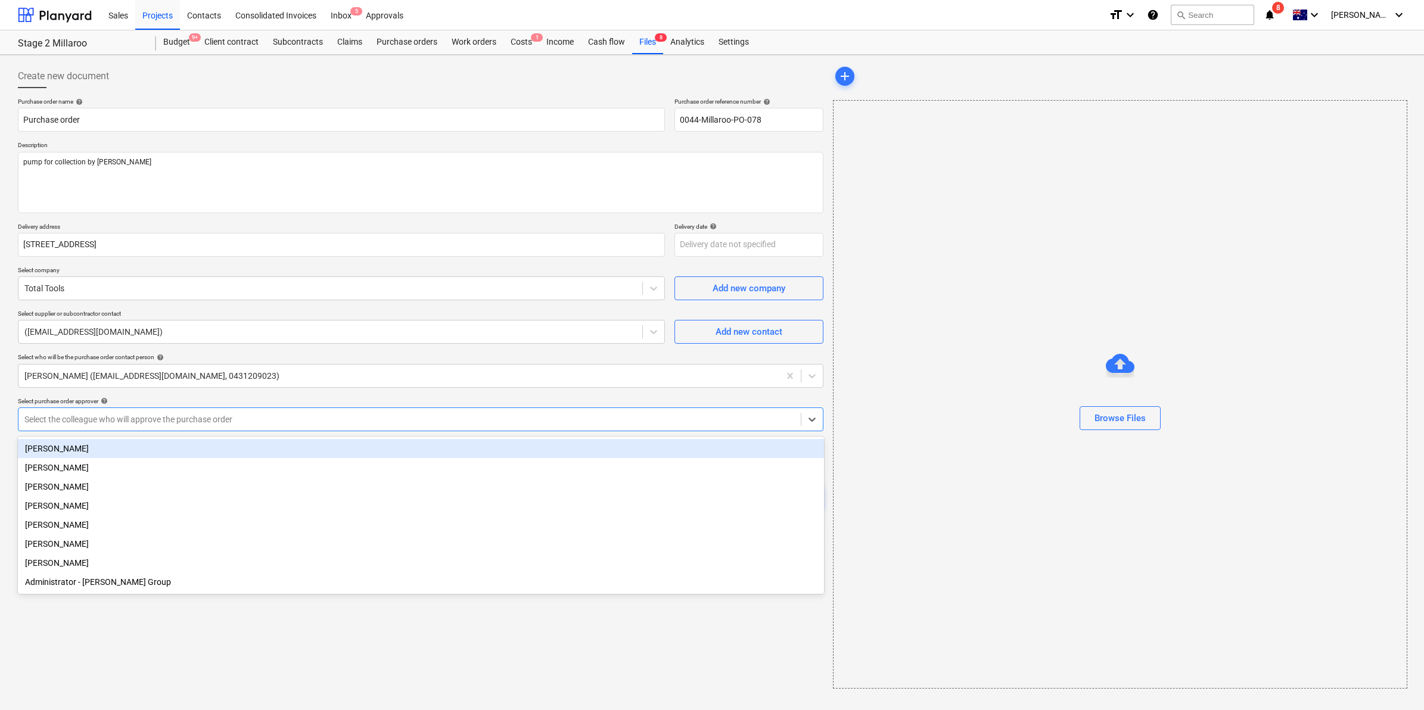
click at [204, 447] on div "[PERSON_NAME]" at bounding box center [421, 448] width 806 height 19
type textarea "x"
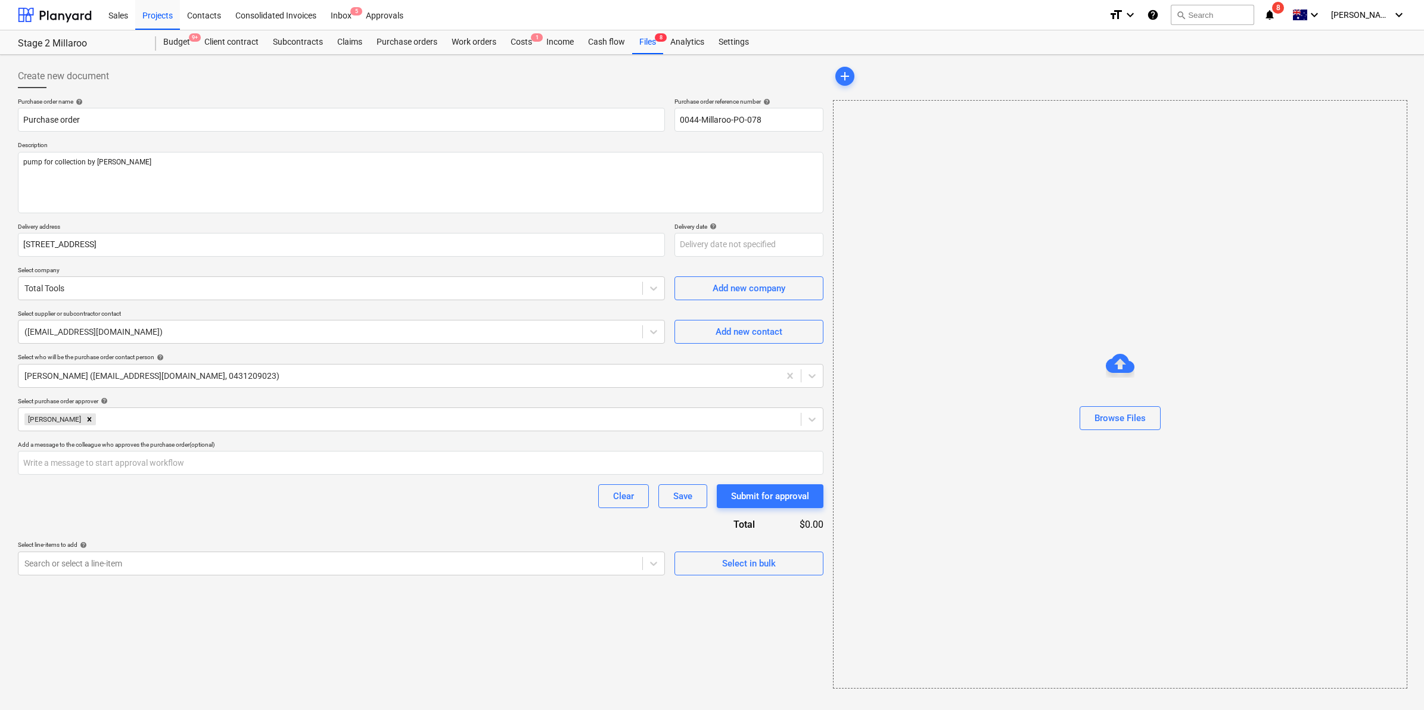
click at [155, 663] on div "Create new document Purchase order name help Purchase order Purchase order refe…" at bounding box center [420, 377] width 815 height 634
click at [170, 559] on div at bounding box center [330, 564] width 612 height 12
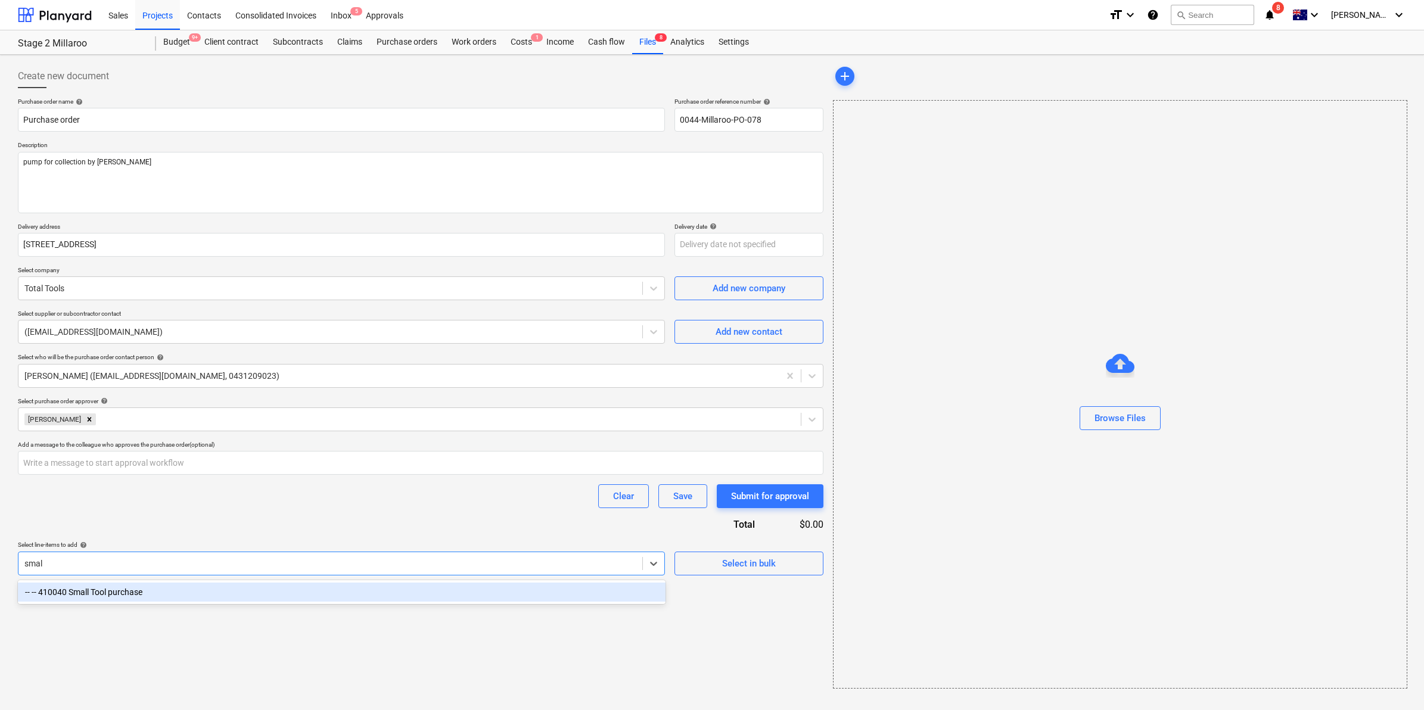
type input "small"
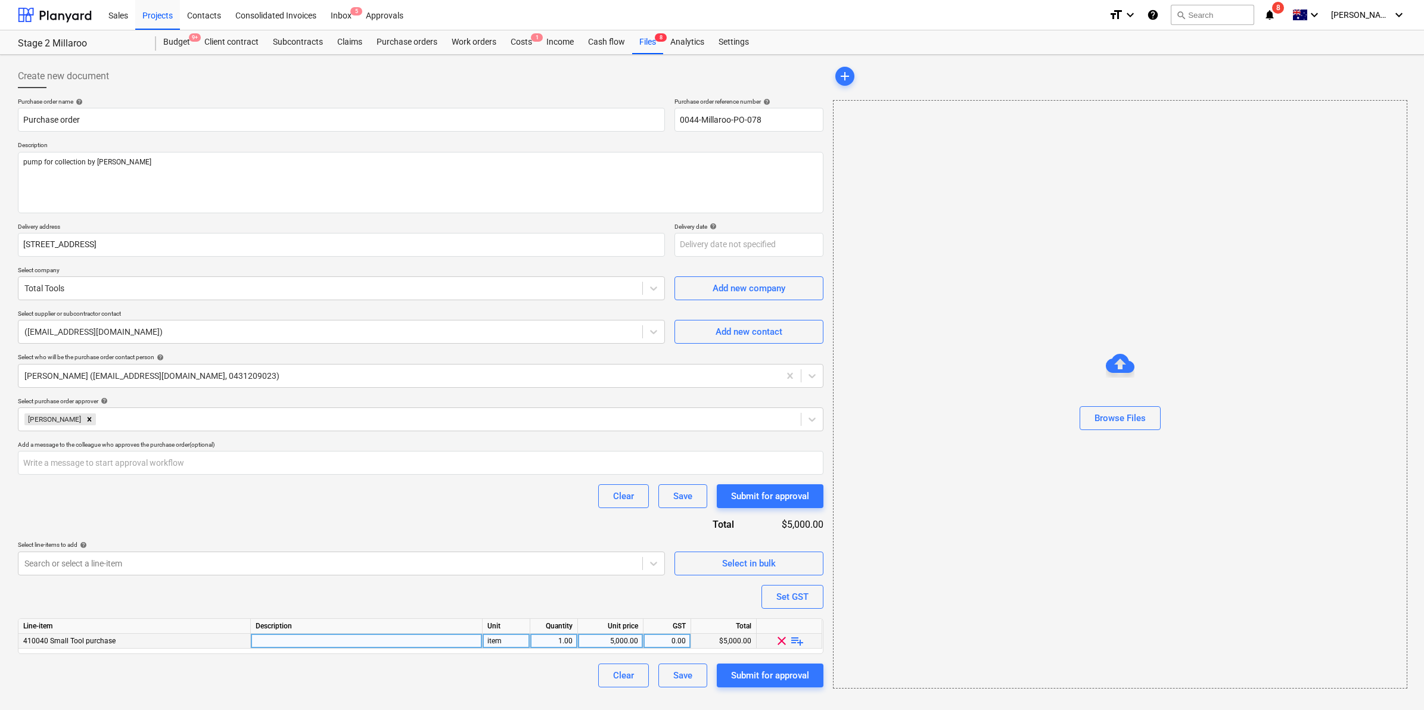
click at [798, 641] on span "playlist_add" at bounding box center [797, 641] width 14 height 14
type textarea "x"
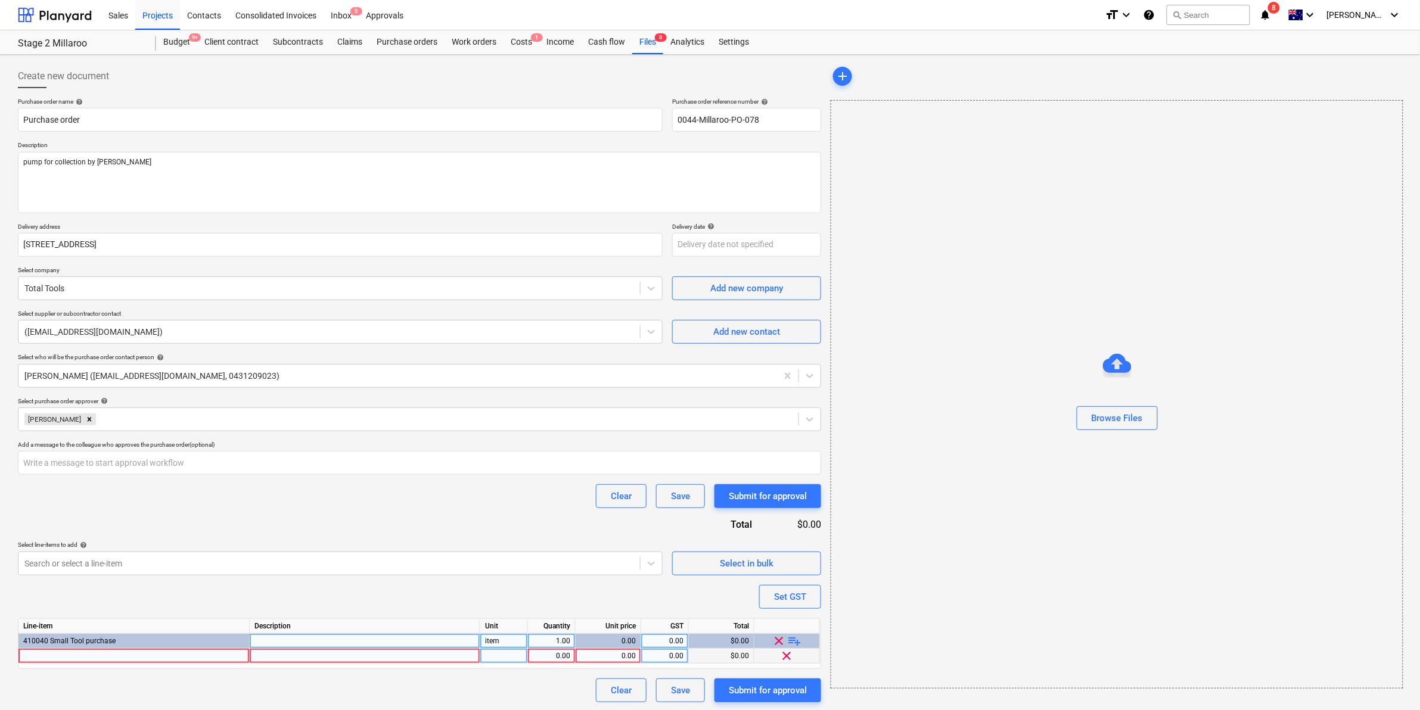
click at [153, 656] on div at bounding box center [133, 656] width 231 height 15
type input "Flextool"
type textarea "x"
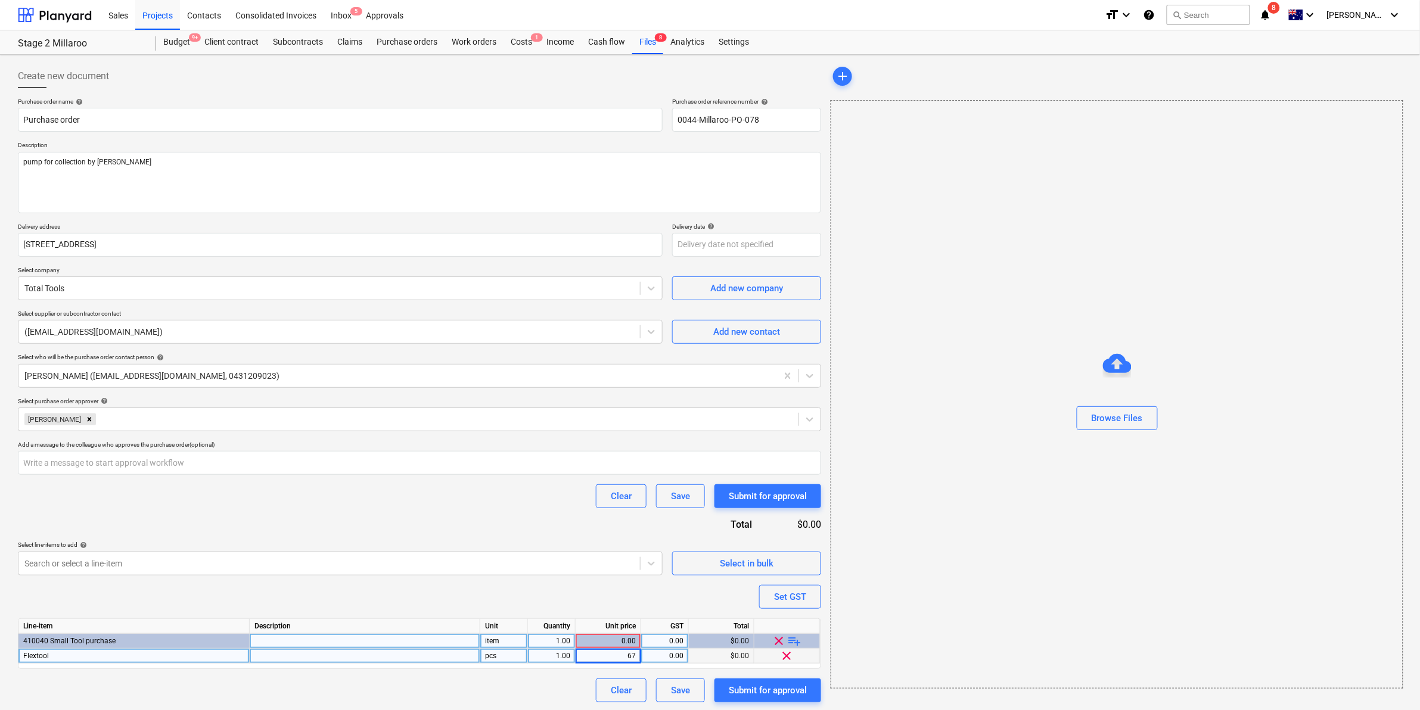
type input "675"
click at [509, 532] on div "Purchase order name help Purchase order Purchase order reference number help 00…" at bounding box center [419, 400] width 803 height 605
click at [750, 686] on div "Submit for approval" at bounding box center [768, 690] width 78 height 15
type textarea "x"
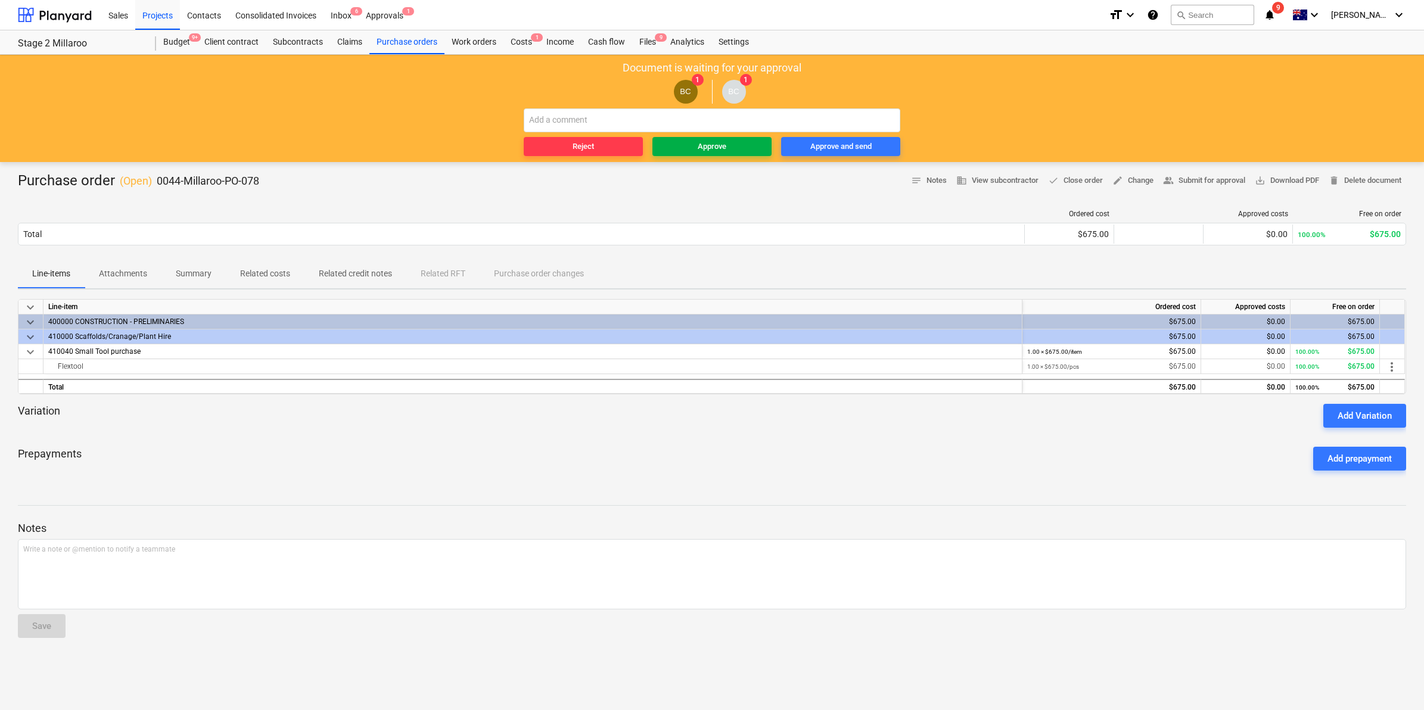
click at [723, 143] on div "Approve" at bounding box center [712, 147] width 29 height 14
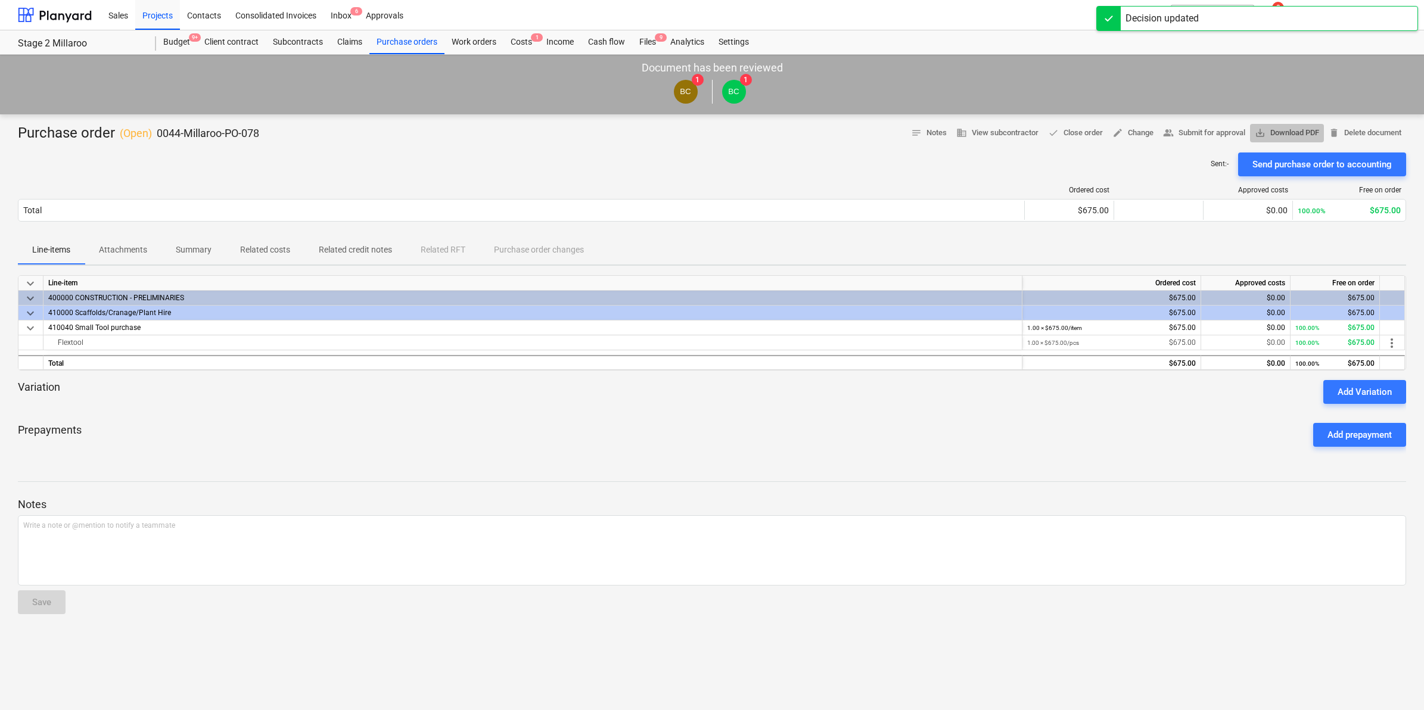
click at [1291, 132] on span "save_alt Download PDF" at bounding box center [1287, 133] width 64 height 14
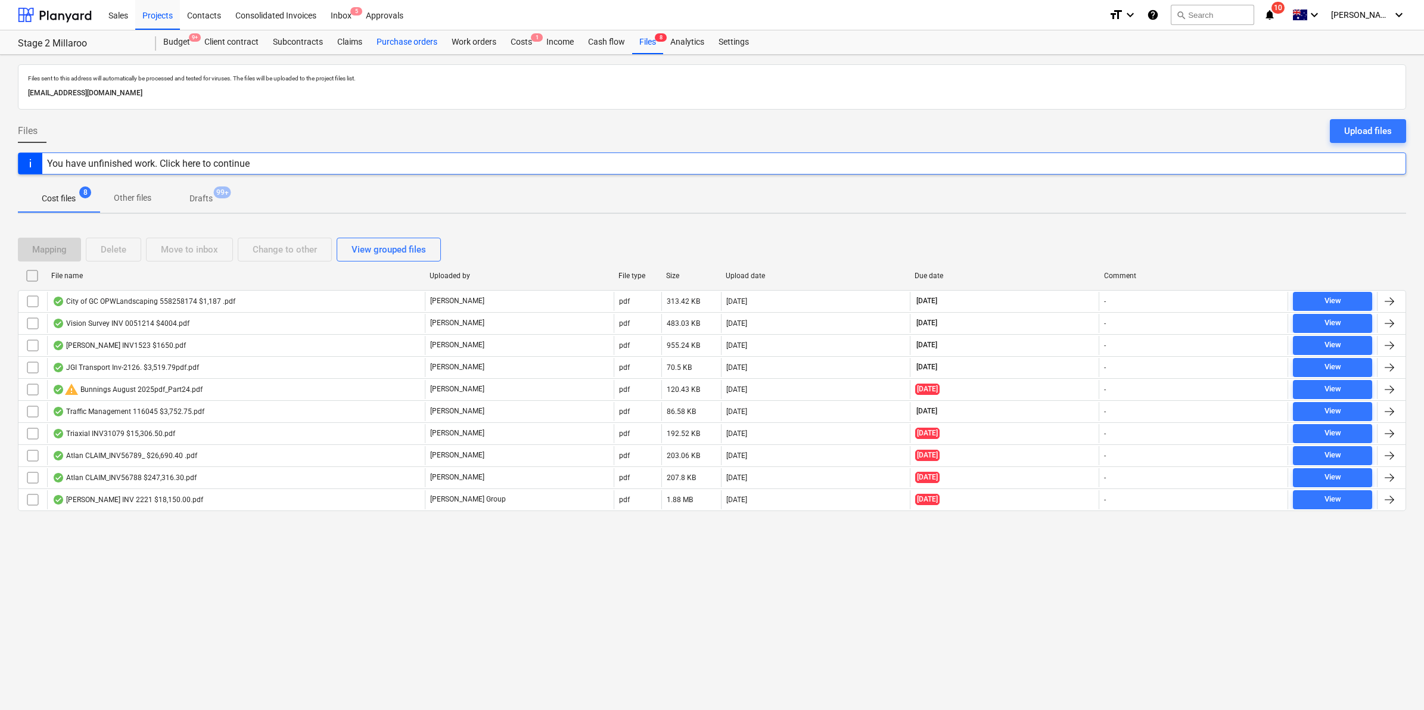
click at [426, 40] on div "Purchase orders" at bounding box center [406, 42] width 75 height 24
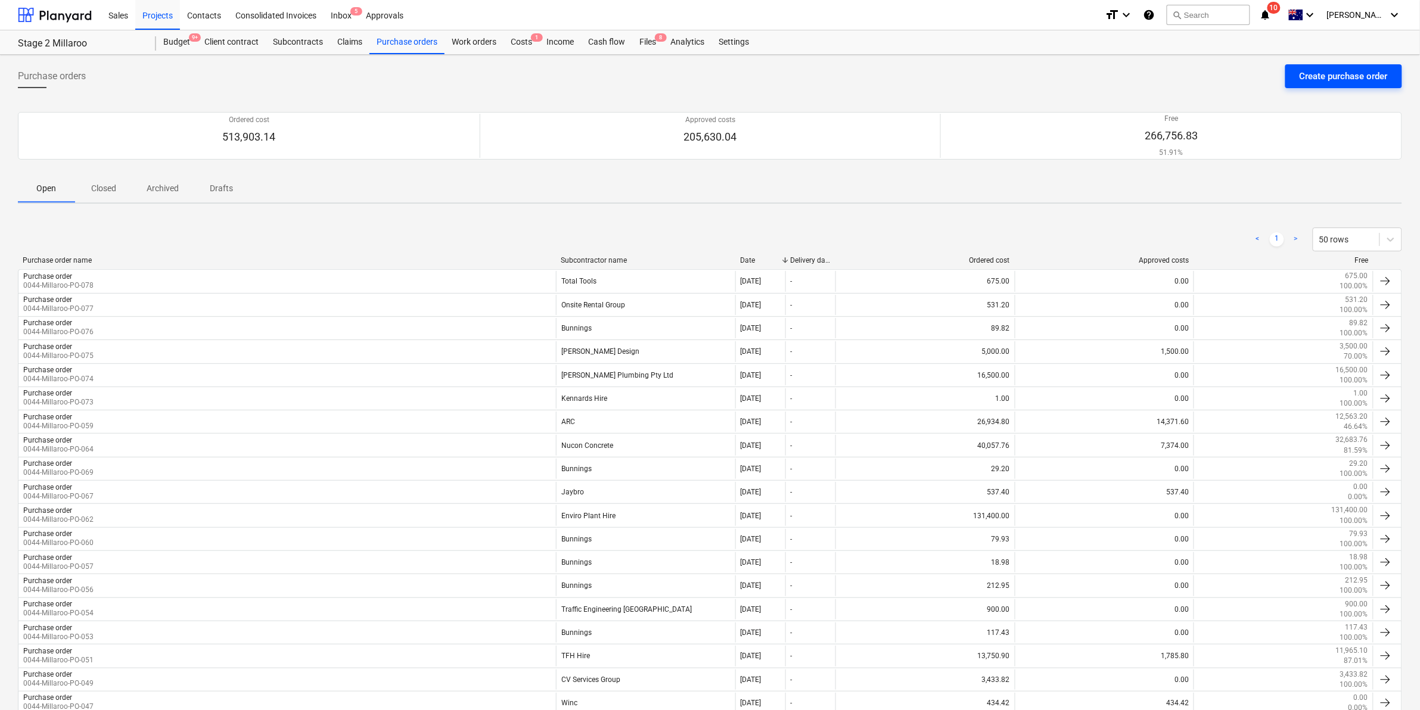
click at [1341, 76] on div "Create purchase order" at bounding box center [1344, 76] width 88 height 15
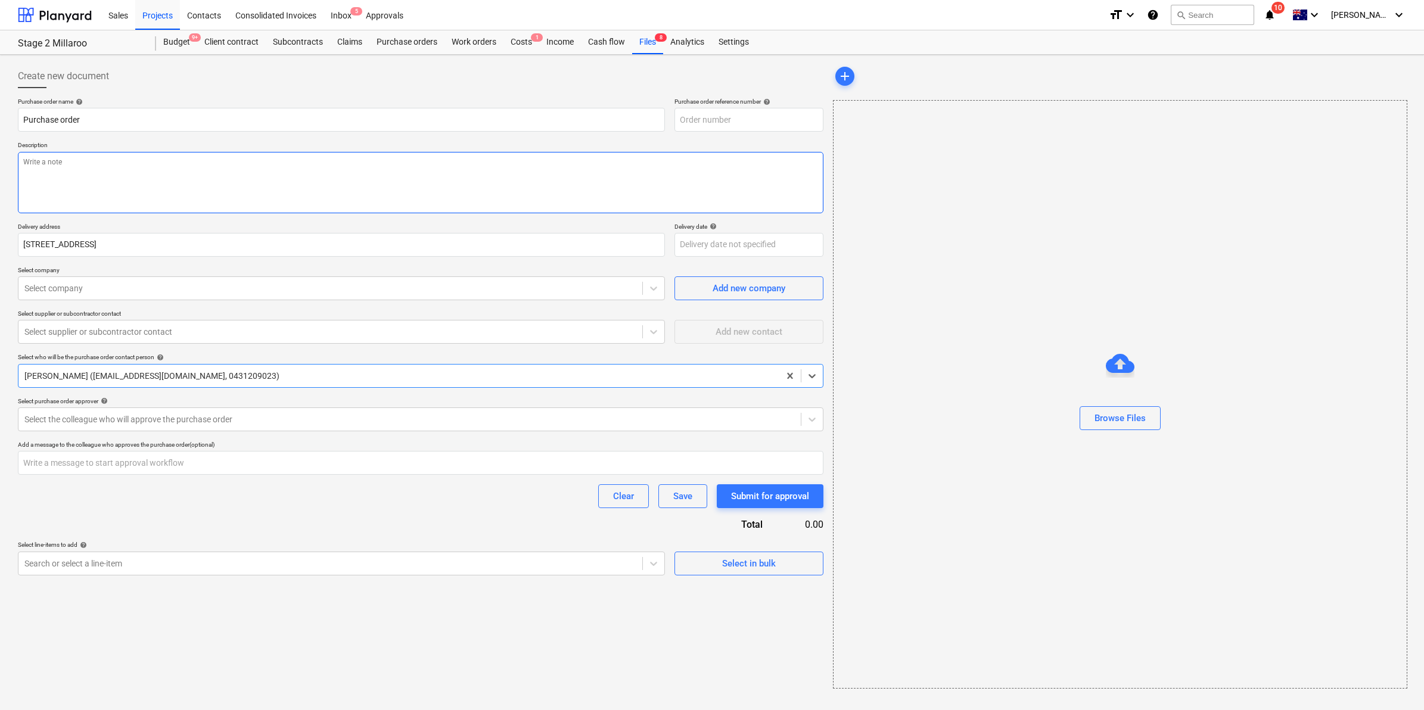
type textarea "x"
type input "0044-Millaroo-PO-079"
click at [429, 172] on textarea at bounding box center [421, 182] width 806 height 61
type textarea "x"
type textarea "J"
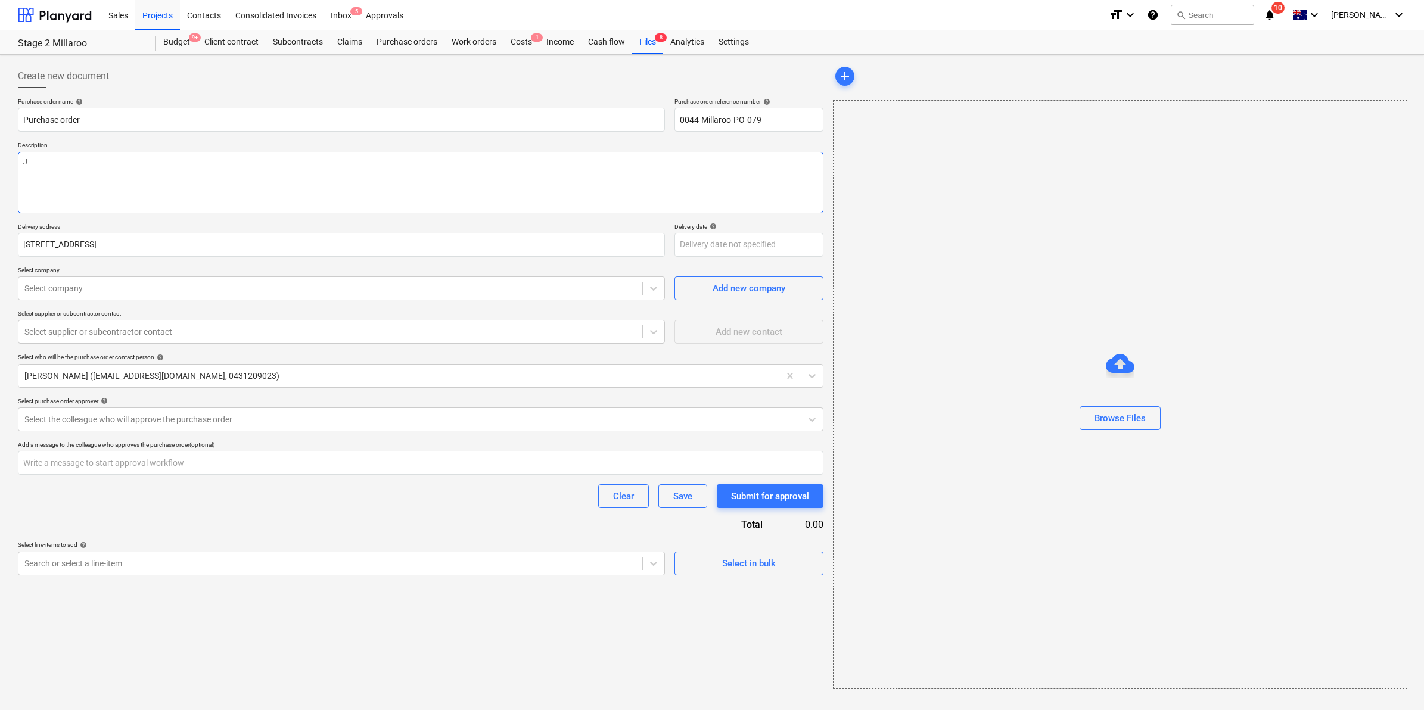
type textarea "x"
type textarea "Jay"
type textarea "x"
type textarea "Jayb"
type textarea "x"
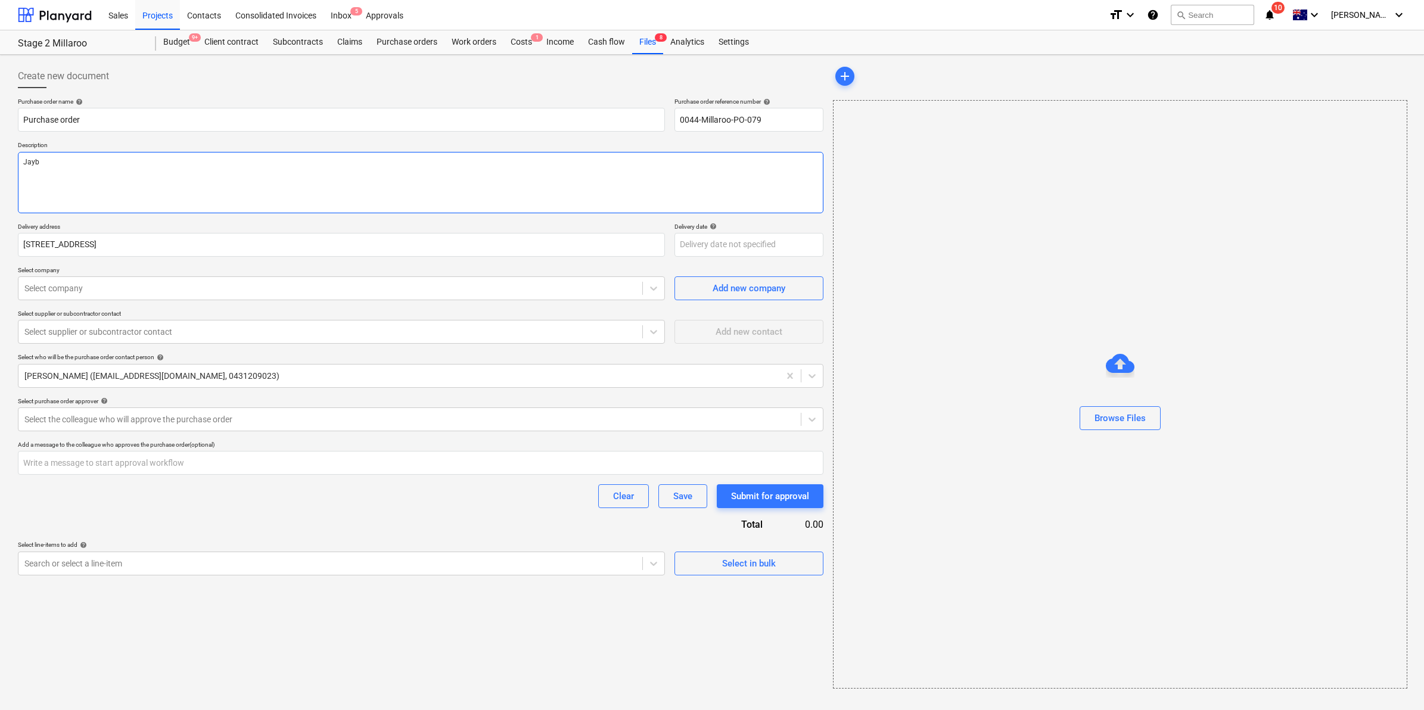
type textarea "Jaybr"
type textarea "x"
type textarea "Jaybro"
type textarea "x"
type textarea "Jaybro"
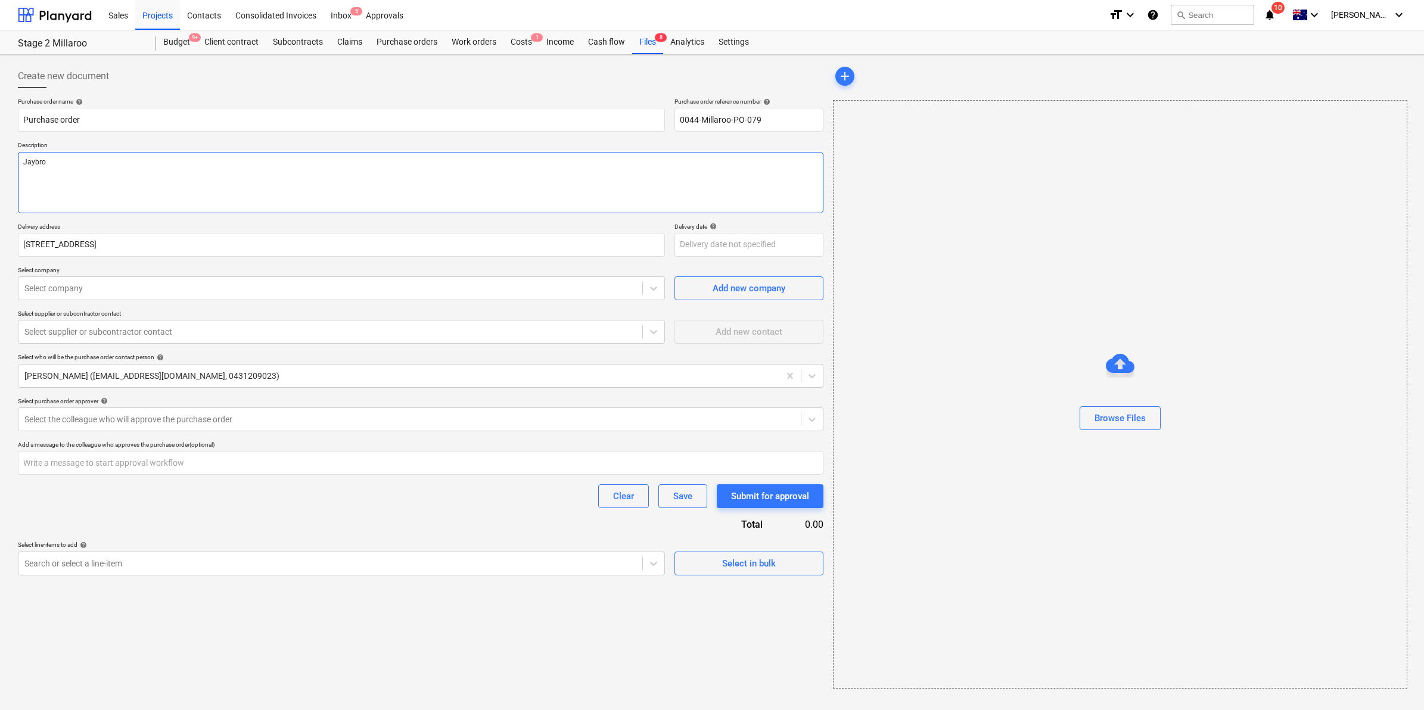
type textarea "x"
type textarea "Jaybro o"
type textarea "x"
type textarea "Jaybro or"
type textarea "x"
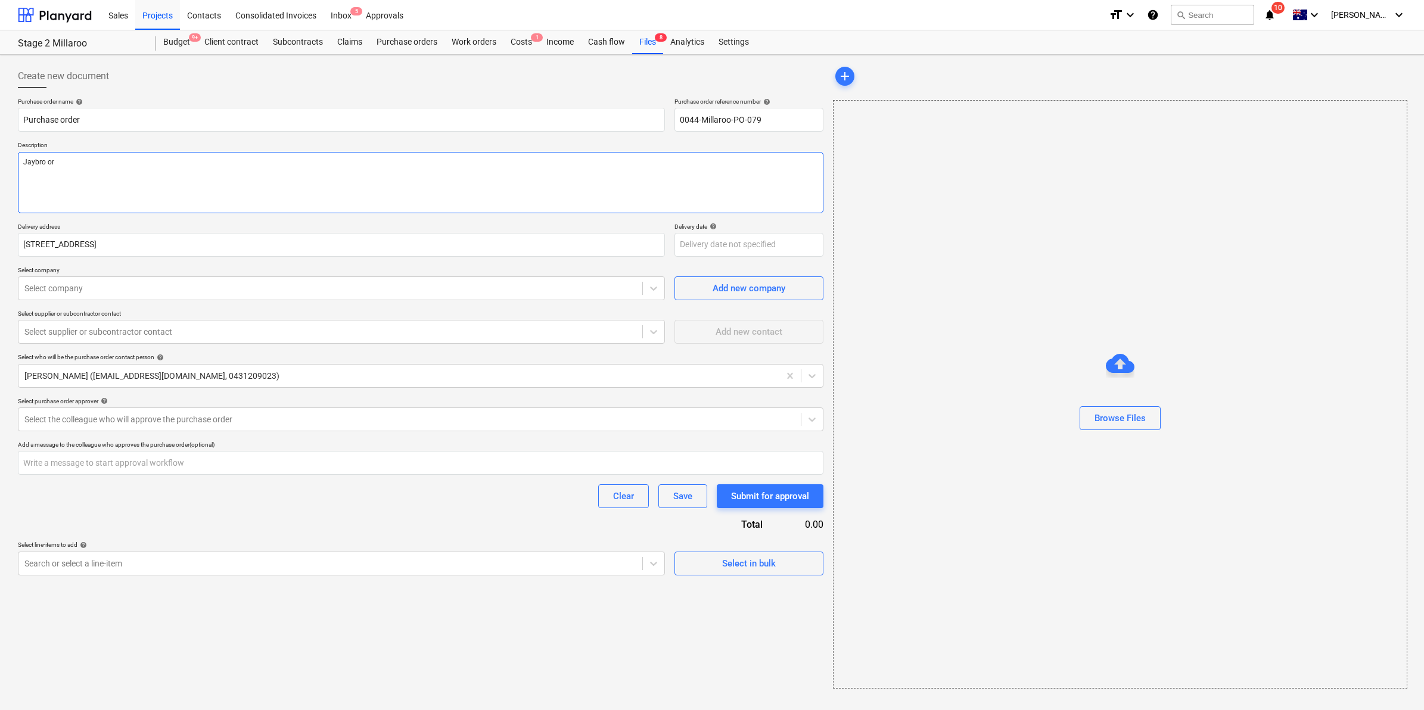
type textarea "Jaybro ord"
type textarea "x"
type textarea "Jaybro orde"
type textarea "x"
type textarea "Jaybro order"
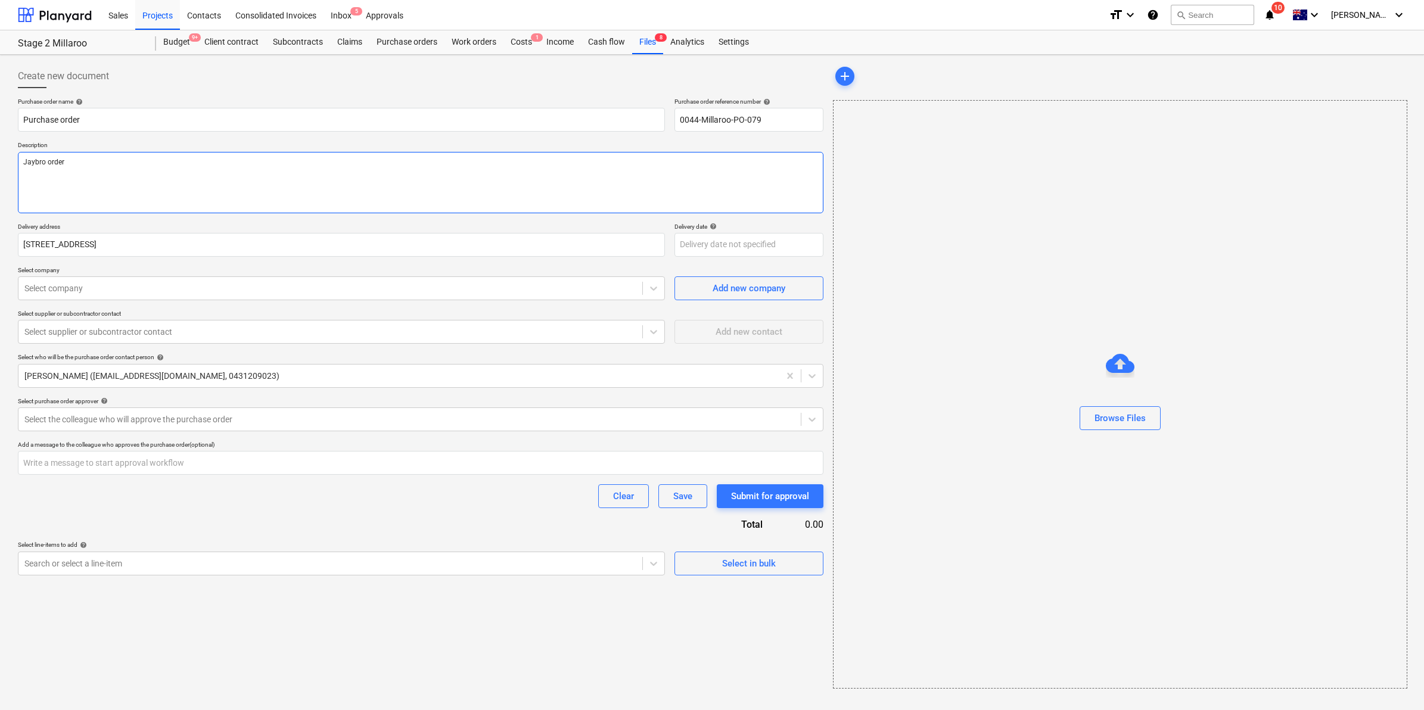
type textarea "x"
type textarea "Jaybro order"
type textarea "x"
click at [268, 282] on div at bounding box center [330, 288] width 612 height 12
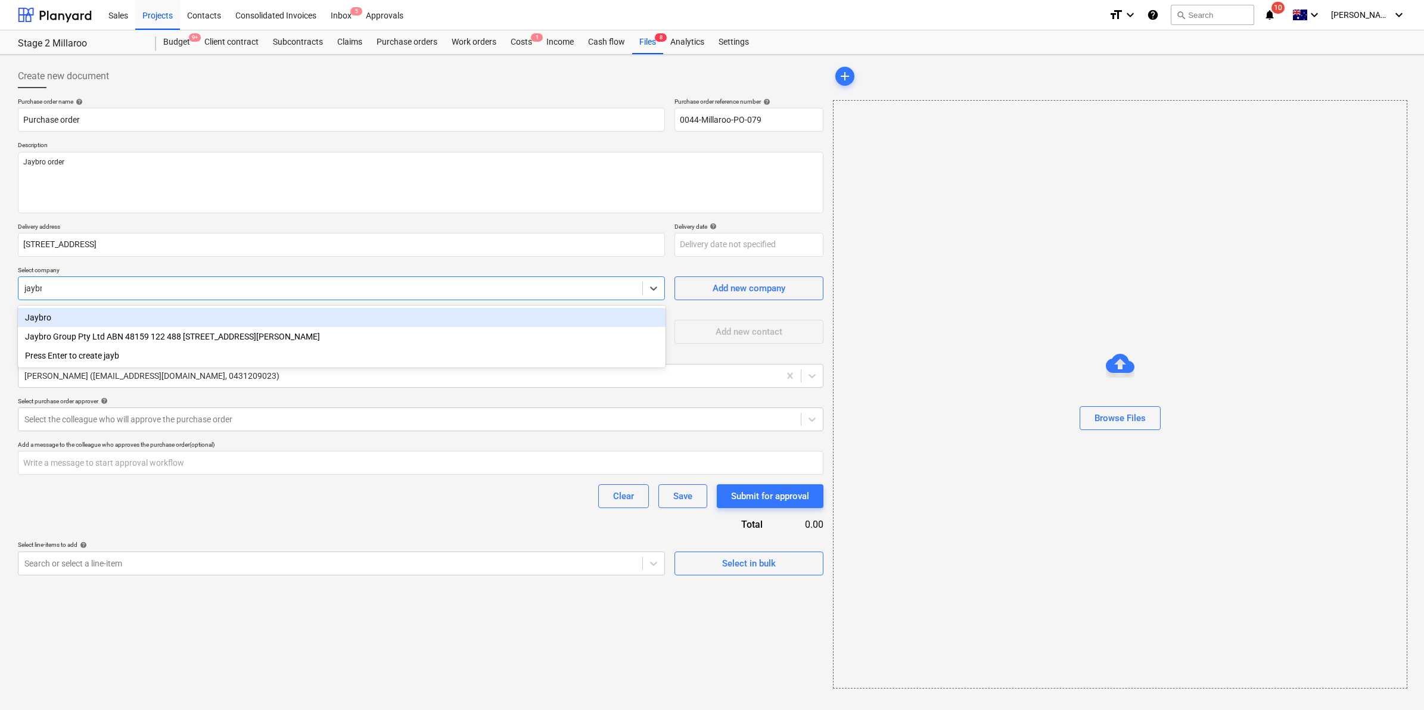
type input "jaybro"
type textarea "x"
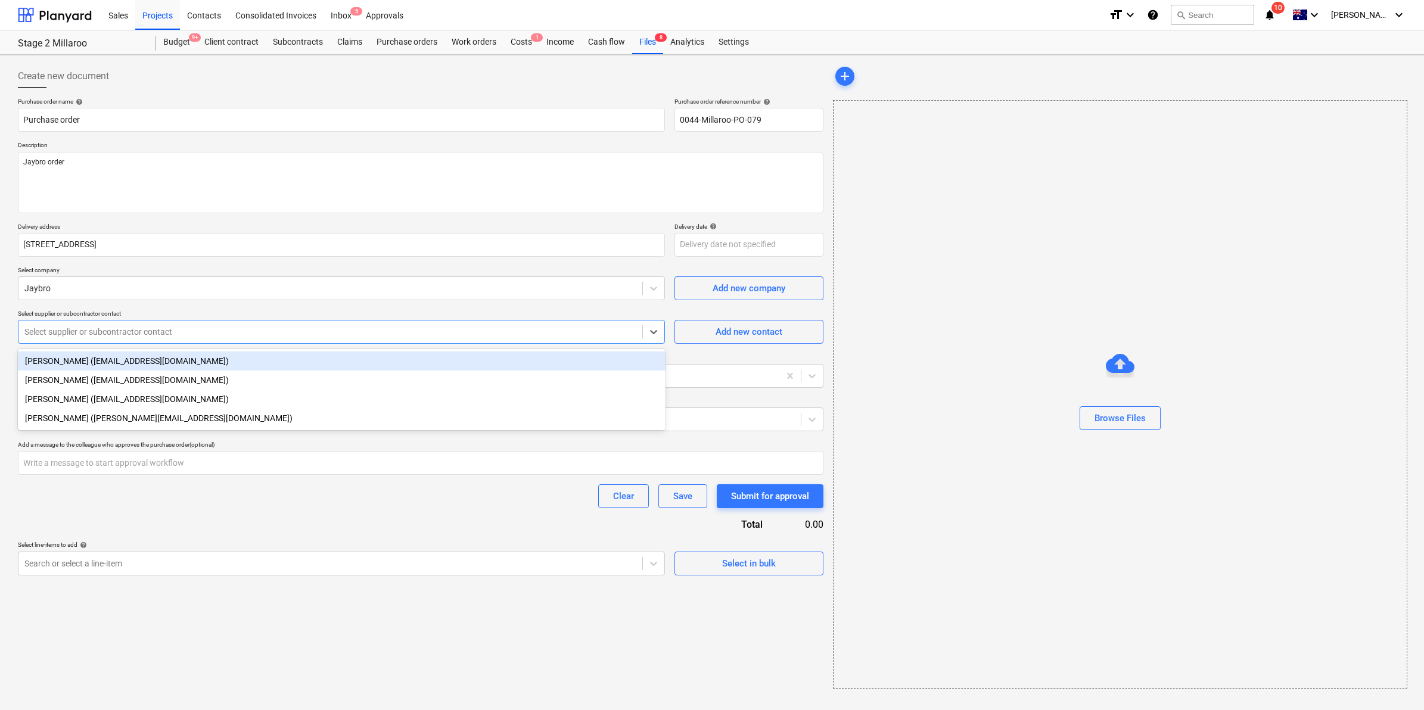
click at [191, 331] on div at bounding box center [330, 332] width 612 height 12
click at [201, 358] on div "Yuli Ceista (sales@jaybro.com.au)" at bounding box center [342, 361] width 648 height 19
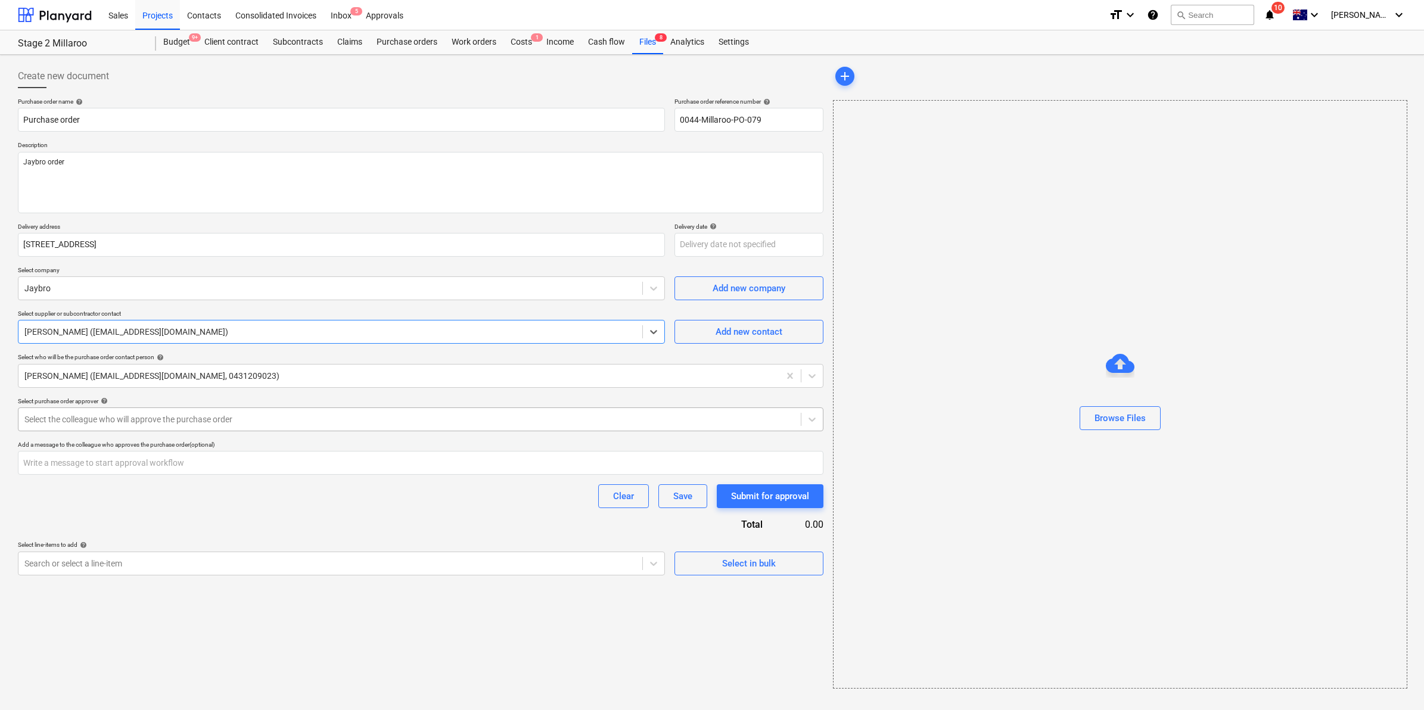
click at [203, 415] on div at bounding box center [409, 420] width 770 height 12
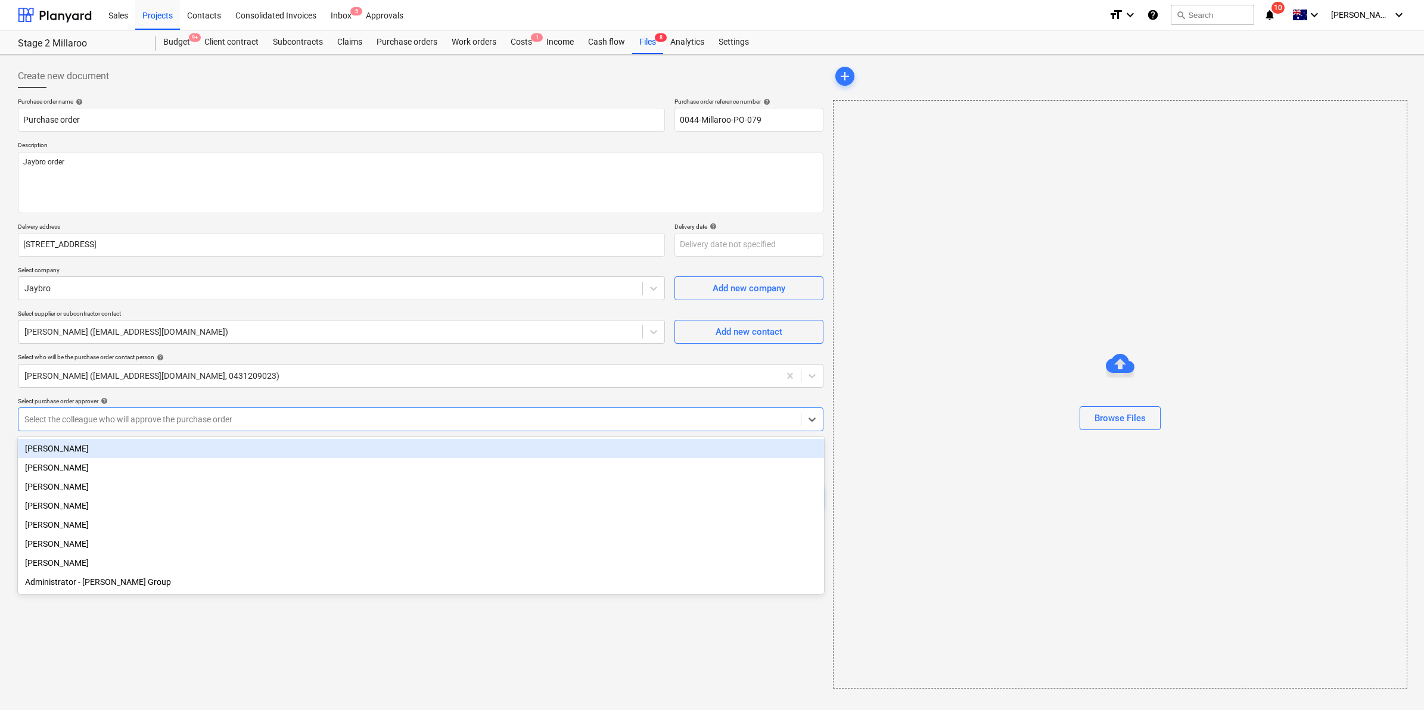
click at [179, 445] on div "[PERSON_NAME]" at bounding box center [421, 448] width 806 height 19
type textarea "x"
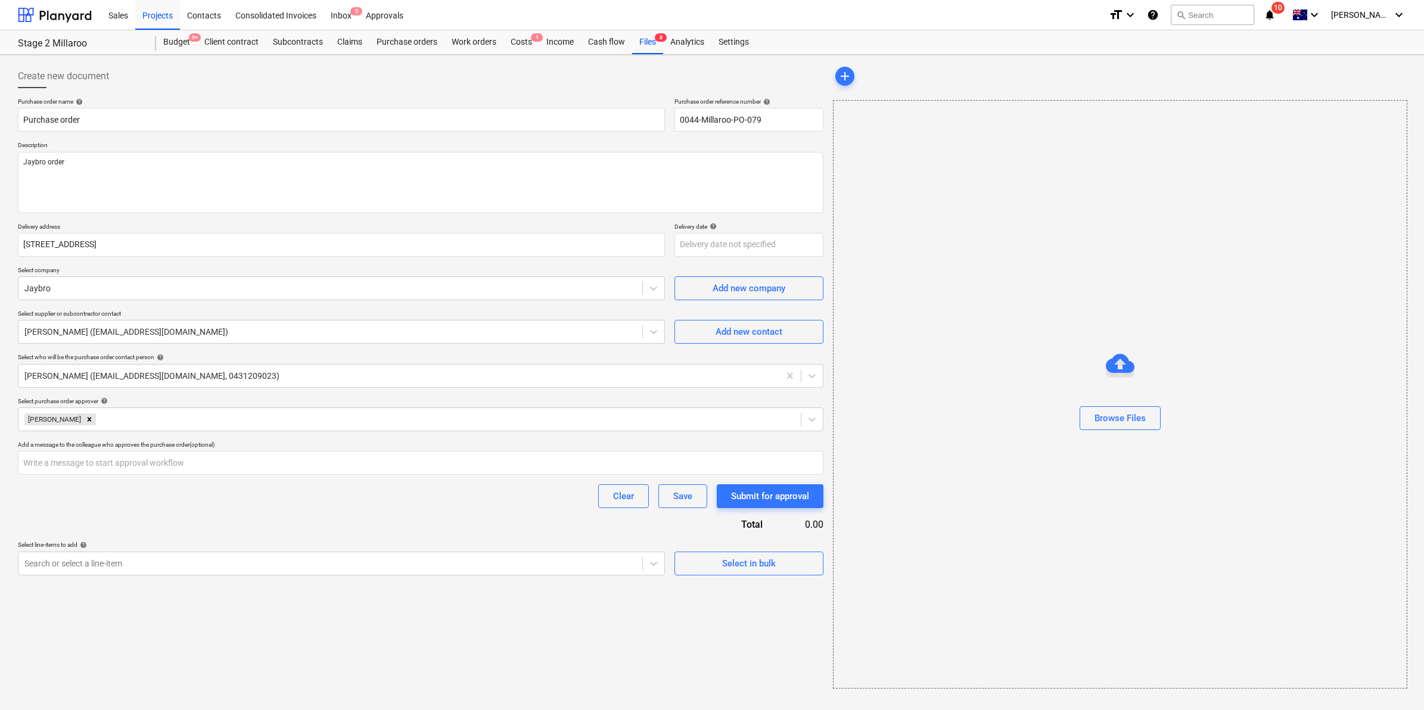
click at [164, 626] on div "Create new document Purchase order name help Purchase order Purchase order refe…" at bounding box center [420, 377] width 815 height 634
click at [129, 567] on div at bounding box center [330, 564] width 612 height 12
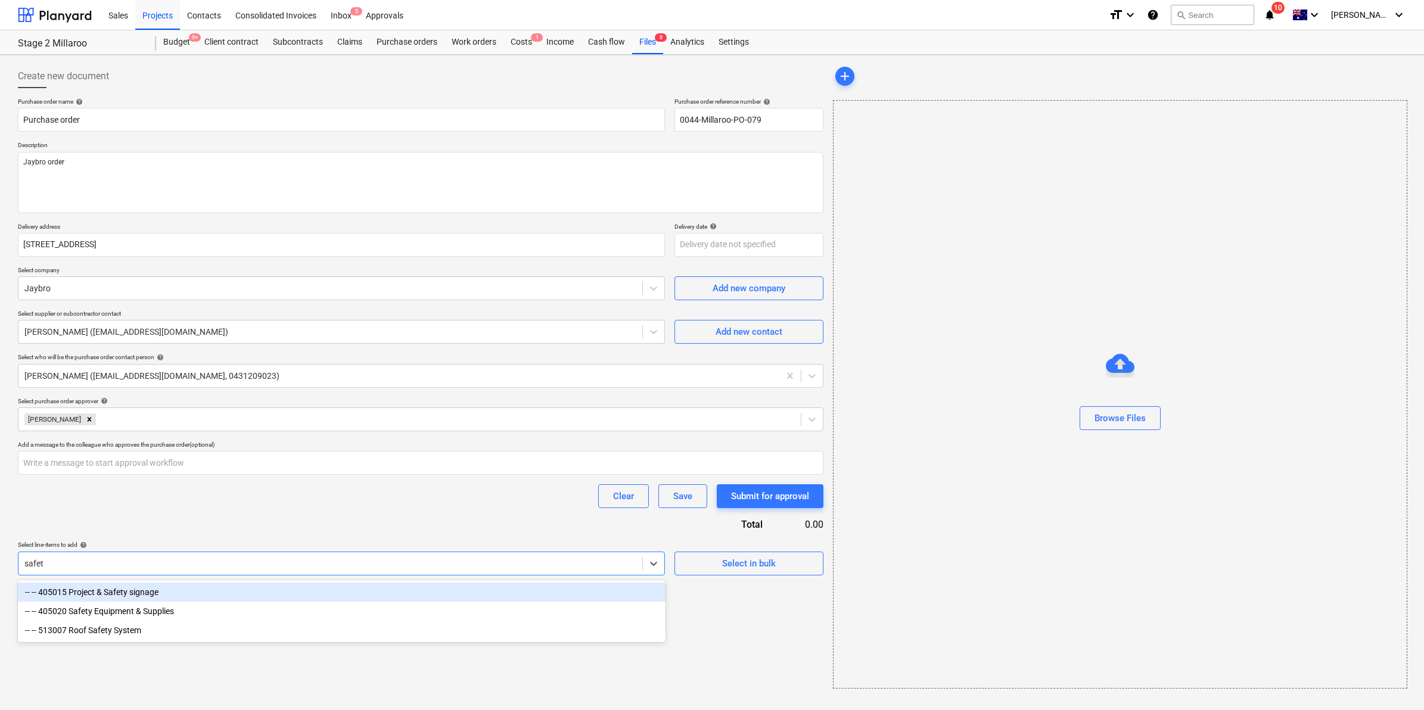
type input "safety"
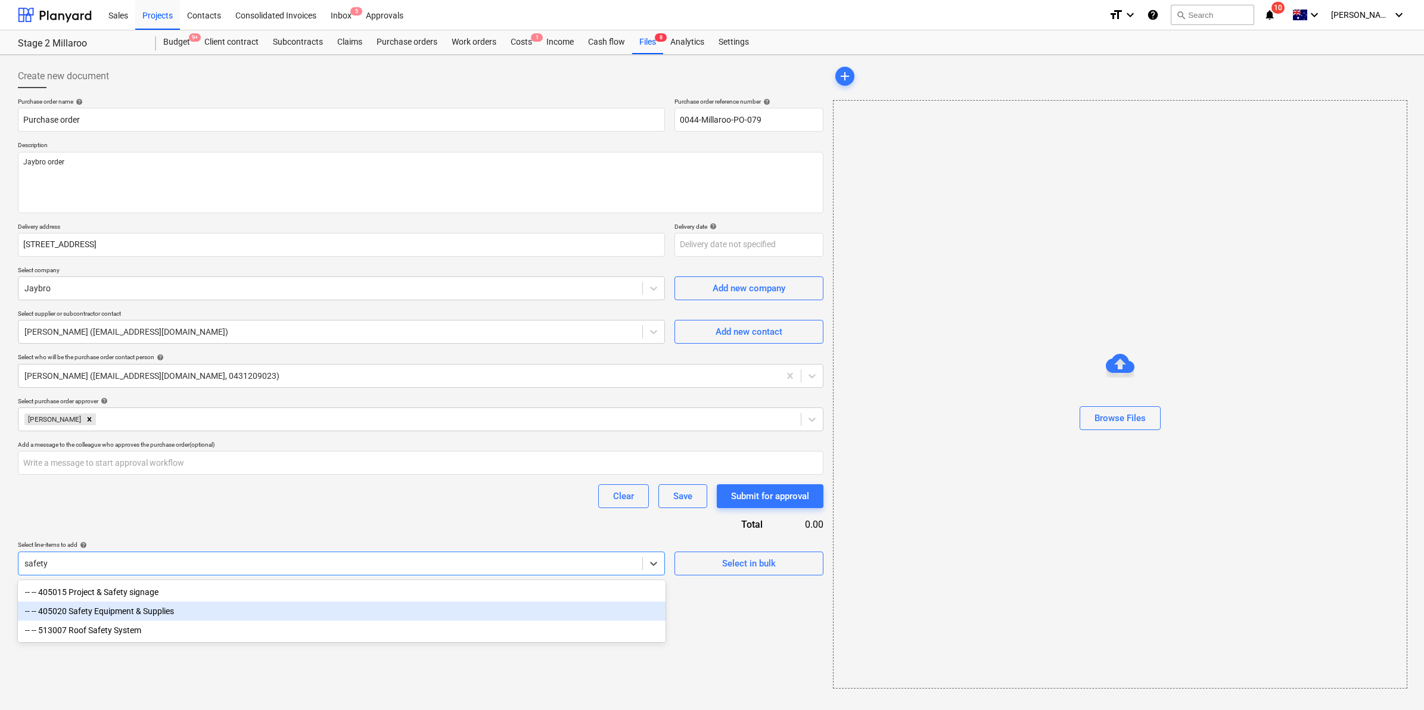
click at [131, 611] on div "-- -- 405020 Safety Equipment & Supplies" at bounding box center [342, 611] width 648 height 19
type textarea "x"
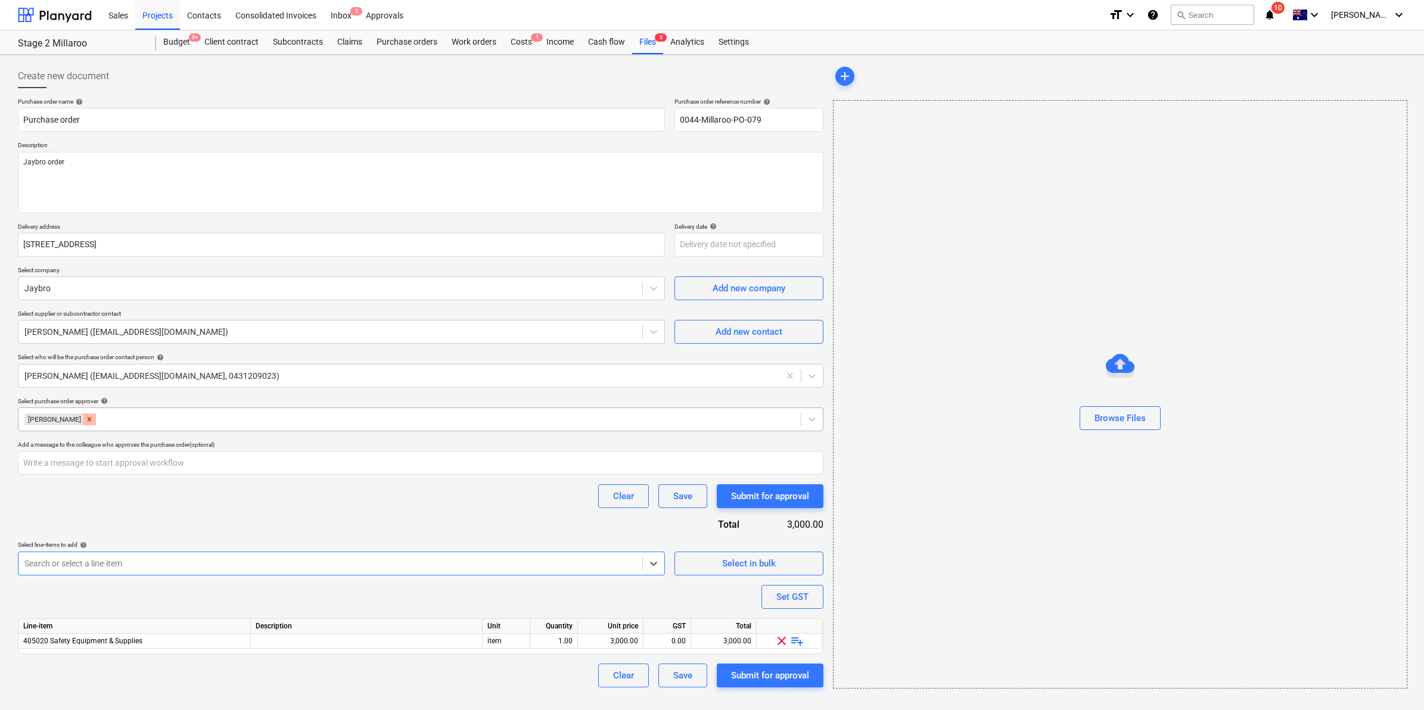
click at [85, 421] on icon "Remove Billy Campbell" at bounding box center [89, 419] width 8 height 8
click at [87, 418] on div at bounding box center [409, 420] width 770 height 12
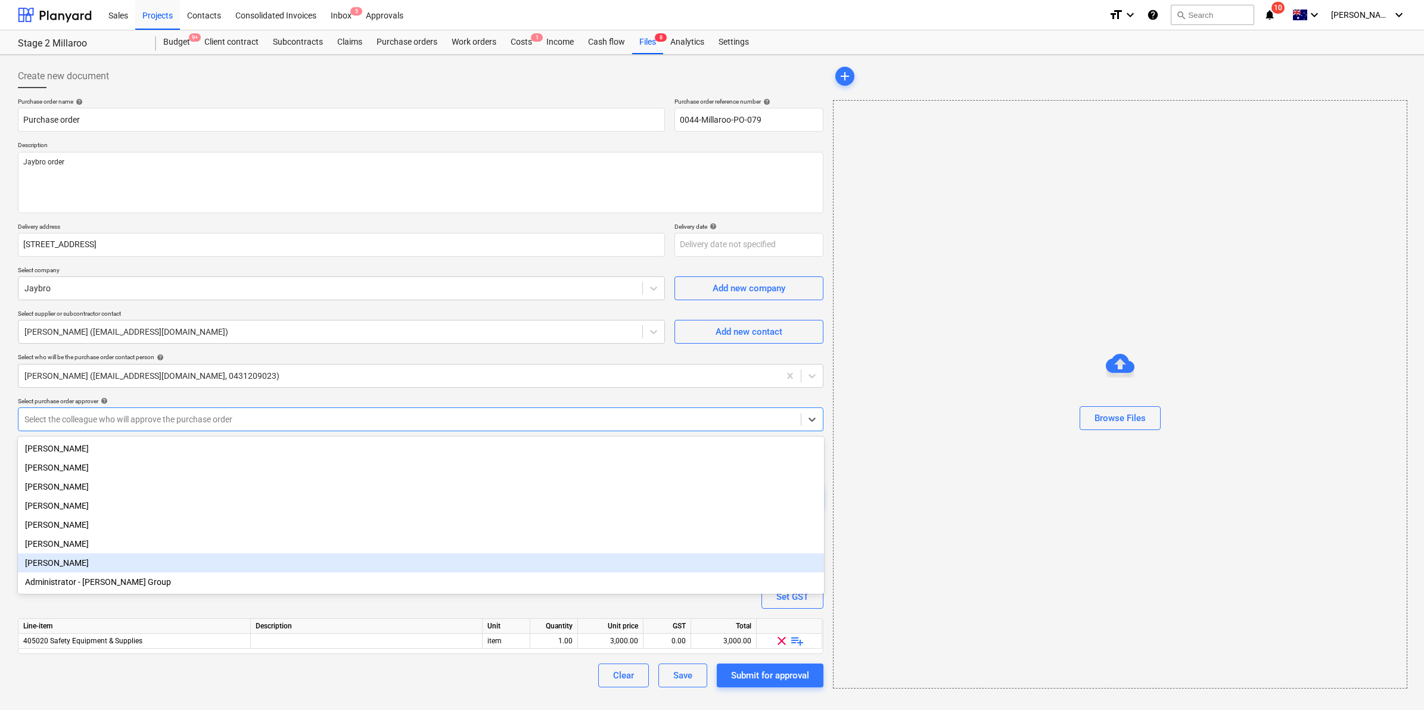
click at [67, 564] on div "[PERSON_NAME]" at bounding box center [421, 563] width 806 height 19
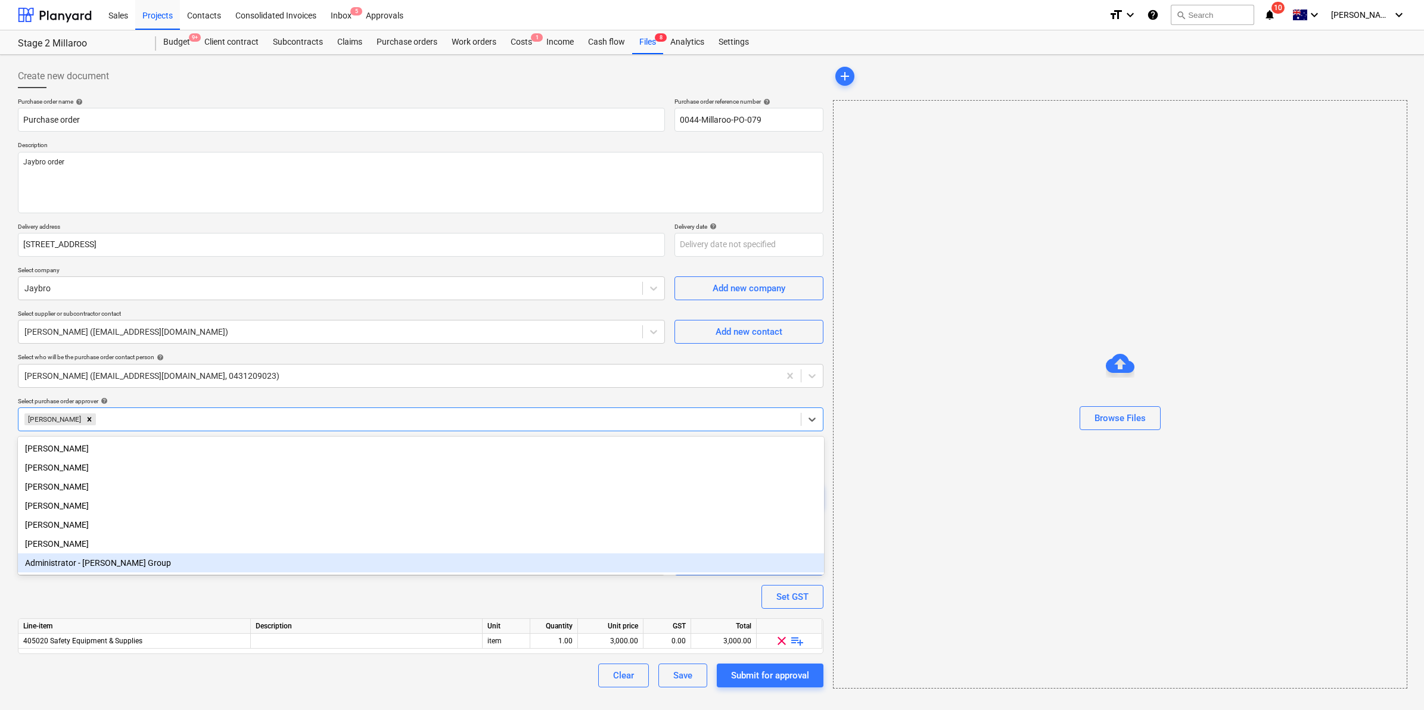
click at [138, 679] on div "Clear Save Submit for approval" at bounding box center [421, 676] width 806 height 24
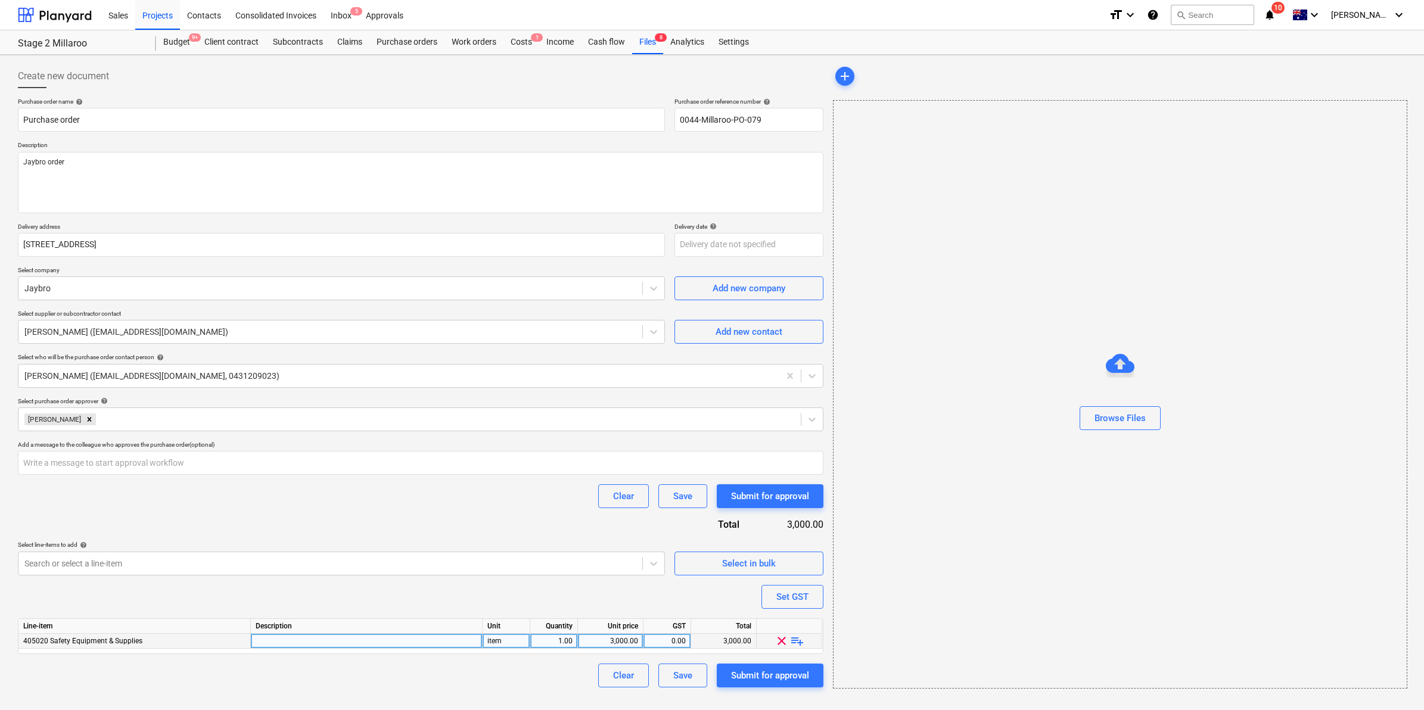
click at [800, 641] on span "playlist_add" at bounding box center [797, 641] width 14 height 14
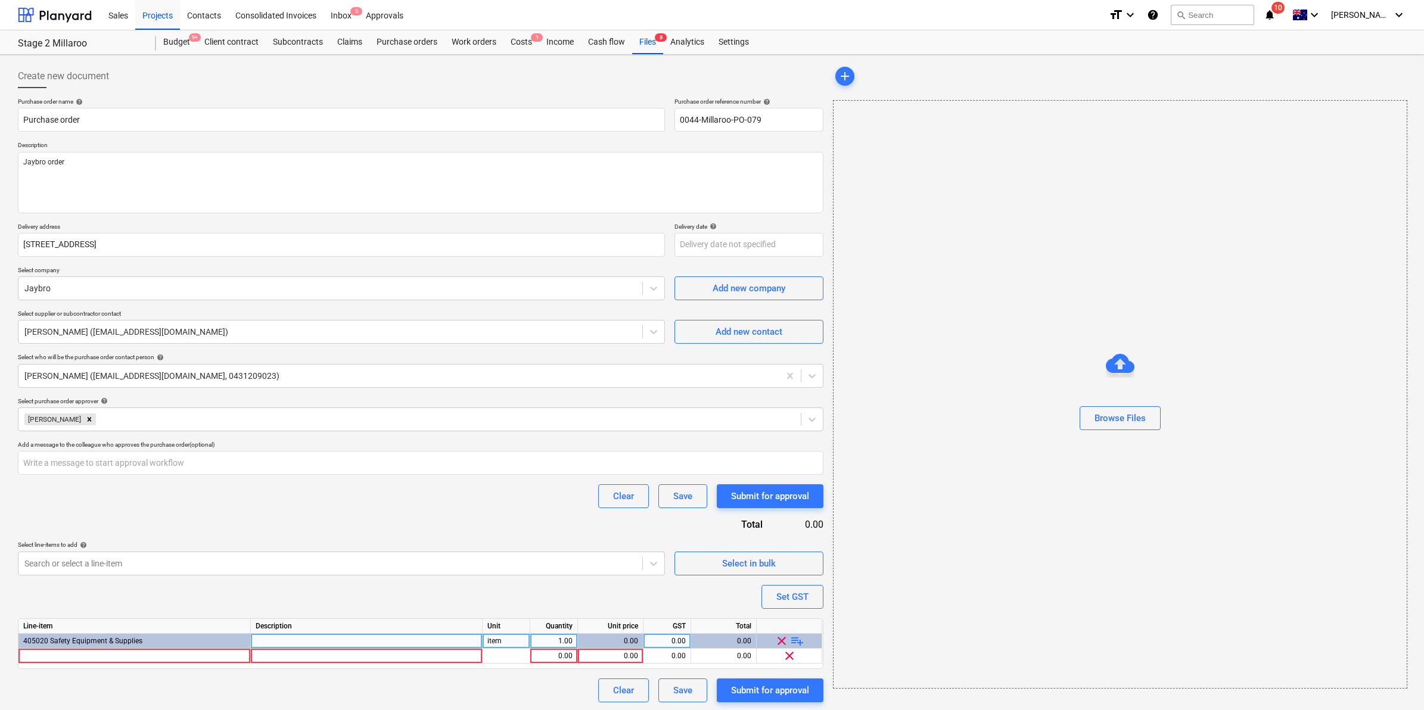
type textarea "x"
click at [161, 653] on div at bounding box center [133, 656] width 231 height 15
type input "200m barrier mesh, 30 star pickets and delivery"
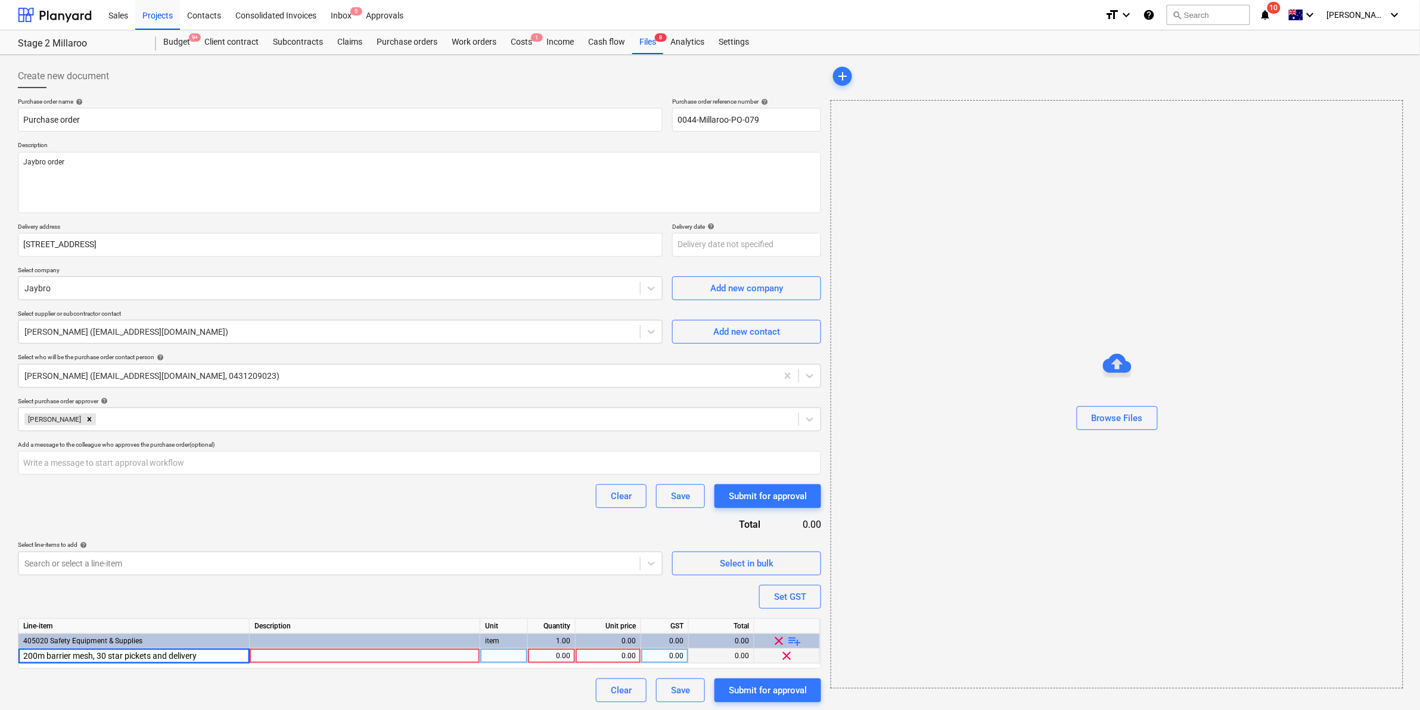
type textarea "x"
click at [561, 657] on div "1.00" at bounding box center [552, 656] width 38 height 15
click at [621, 658] on div "0.00" at bounding box center [607, 656] width 55 height 15
type input "405.5"
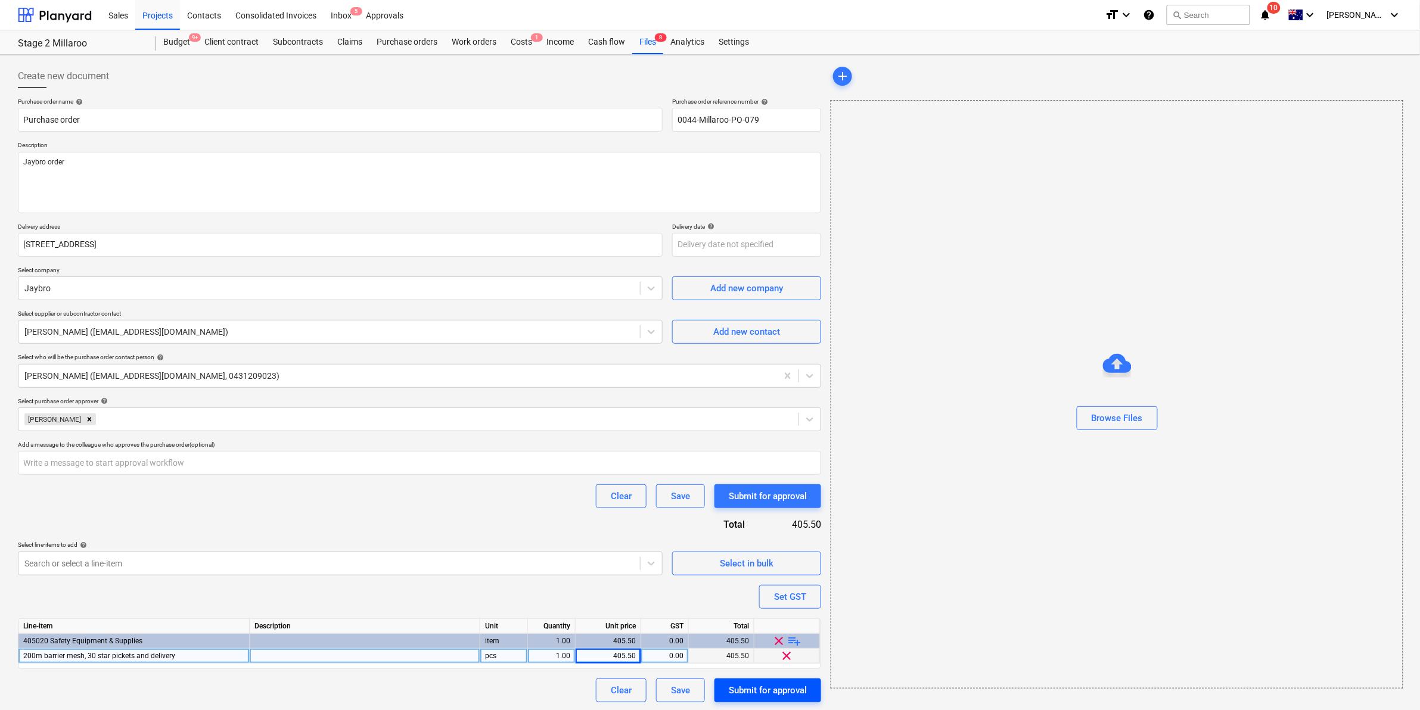
click at [763, 684] on div "Submit for approval" at bounding box center [768, 690] width 78 height 15
type textarea "x"
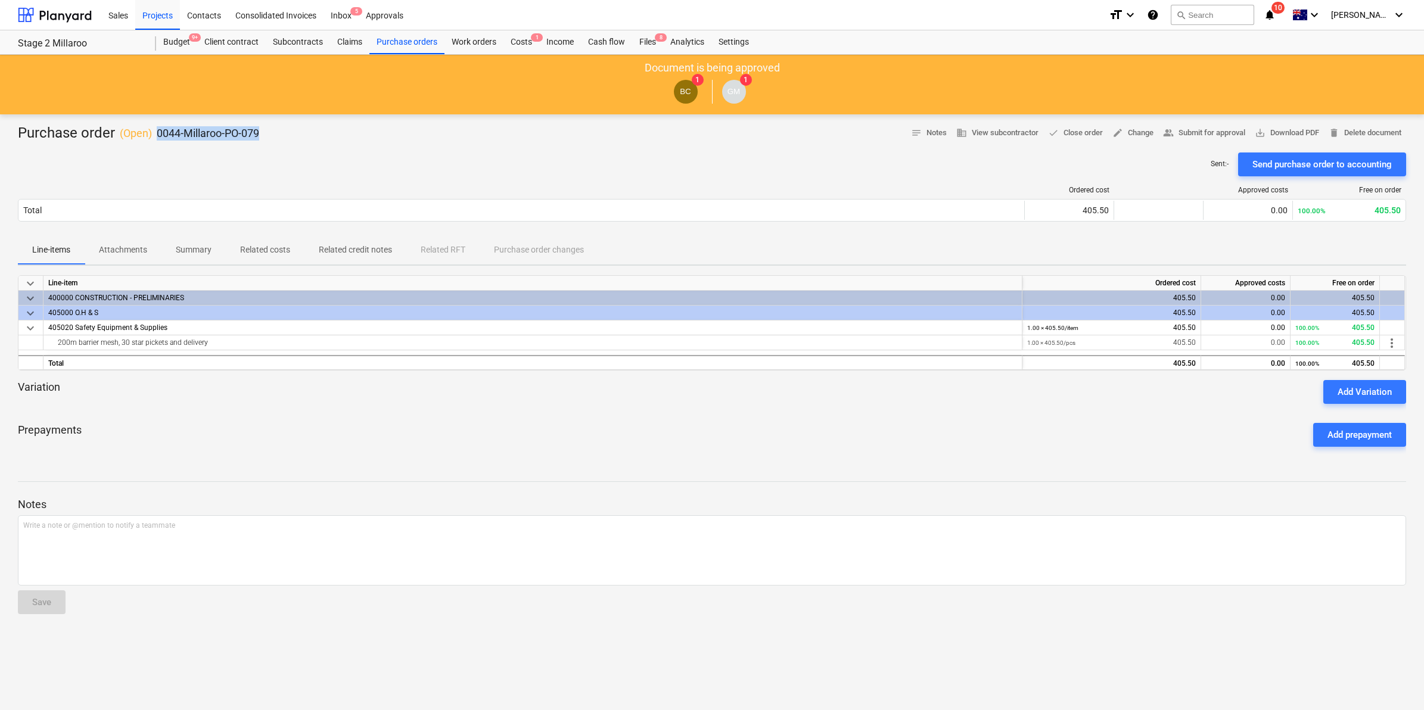
drag, startPoint x: 161, startPoint y: 129, endPoint x: 258, endPoint y: 126, distance: 97.2
click at [258, 126] on p "0044-Millaroo-PO-079" at bounding box center [208, 133] width 102 height 14
copy p "0044-Millaroo-PO-079"
click at [756, 152] on div at bounding box center [712, 148] width 1388 height 10
click at [649, 34] on div "Files 8" at bounding box center [647, 42] width 31 height 24
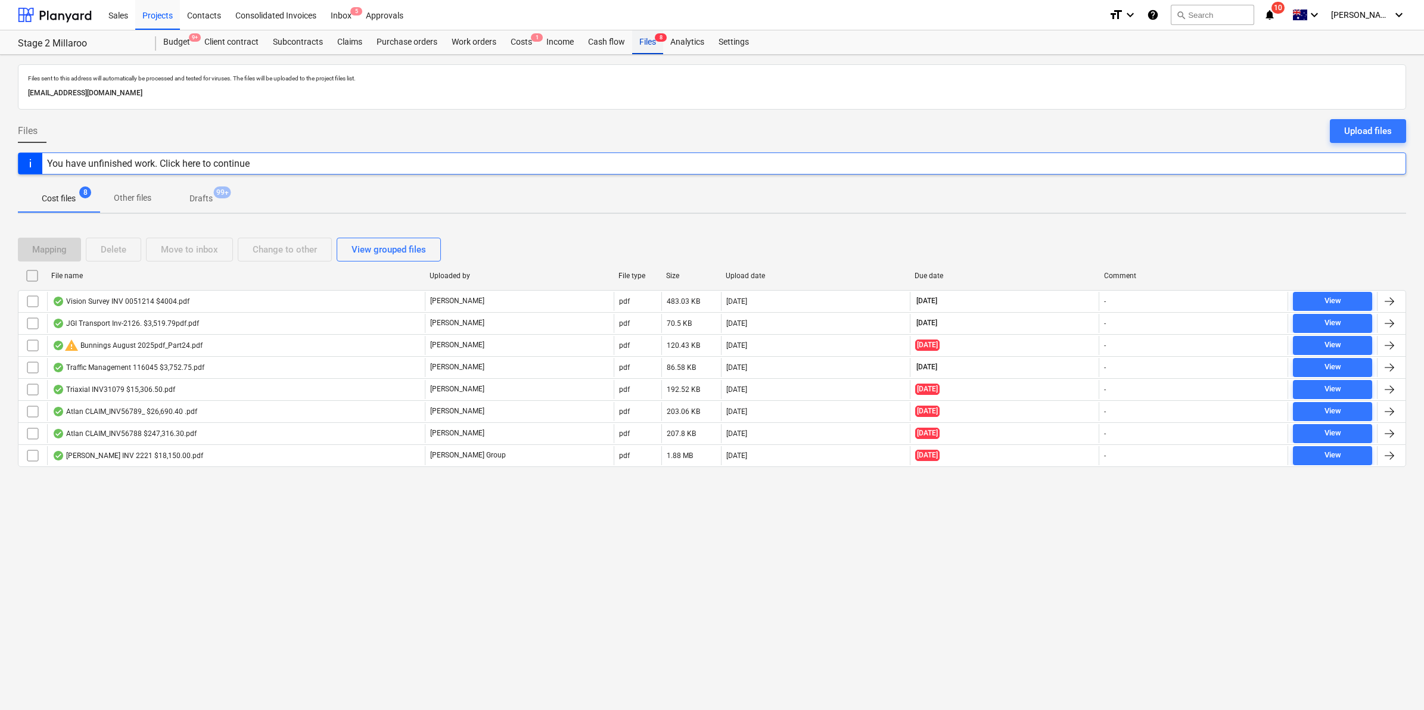
click at [645, 38] on div "Files 8" at bounding box center [647, 42] width 31 height 24
click at [467, 40] on div "Work orders" at bounding box center [474, 42] width 59 height 24
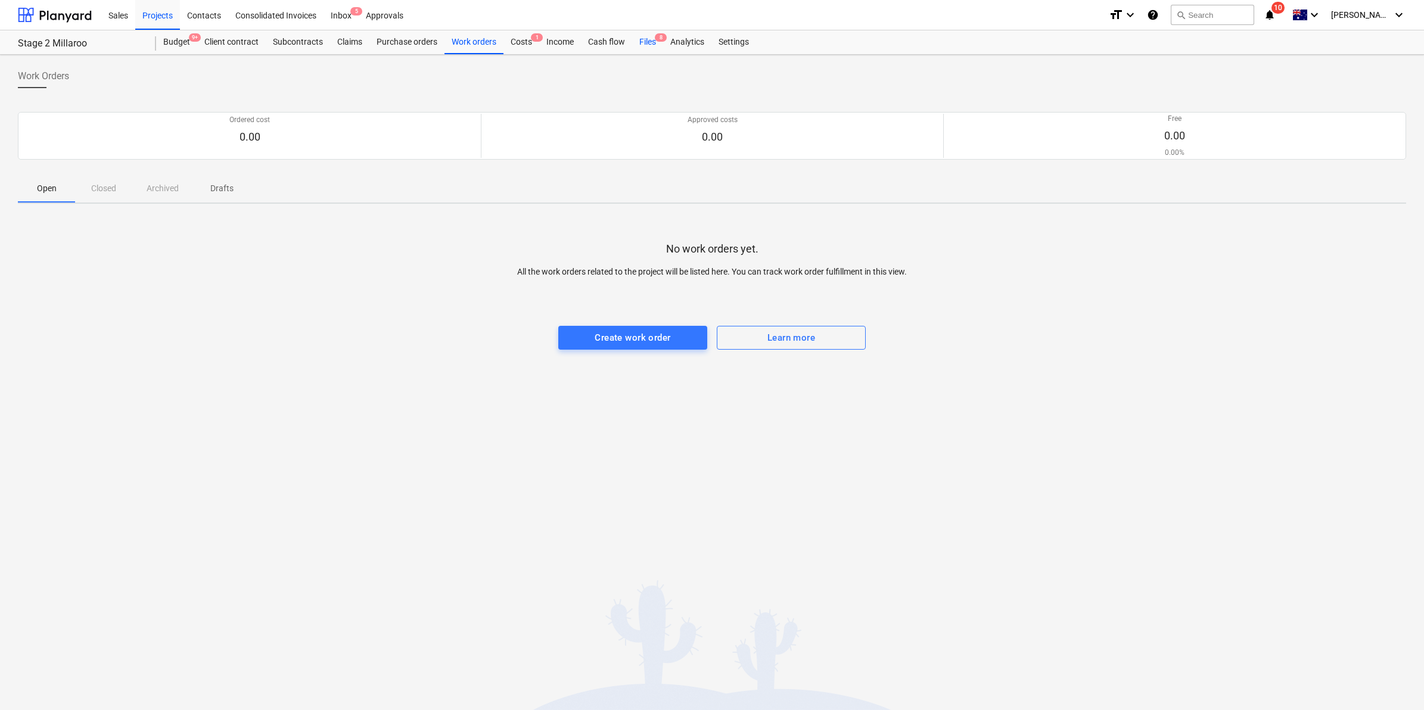
click at [641, 38] on div "Files 8" at bounding box center [647, 42] width 31 height 24
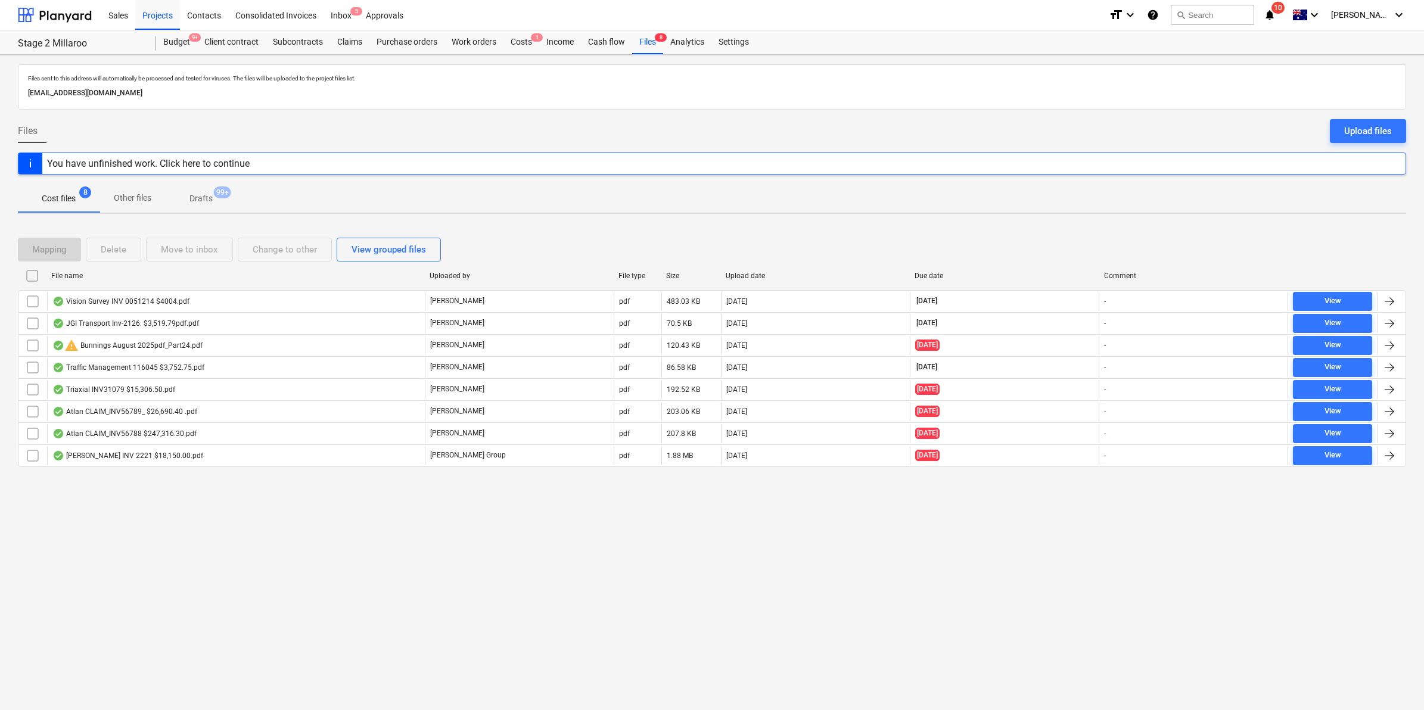
drag, startPoint x: 776, startPoint y: 219, endPoint x: 758, endPoint y: 260, distance: 45.4
click at [758, 260] on div "Files sent to this address will automatically be processed and tested for virus…" at bounding box center [712, 382] width 1424 height 655
click at [201, 520] on div "Files sent to this address will automatically be processed and tested for virus…" at bounding box center [712, 382] width 1424 height 655
click at [651, 42] on div "Files 8" at bounding box center [647, 42] width 31 height 24
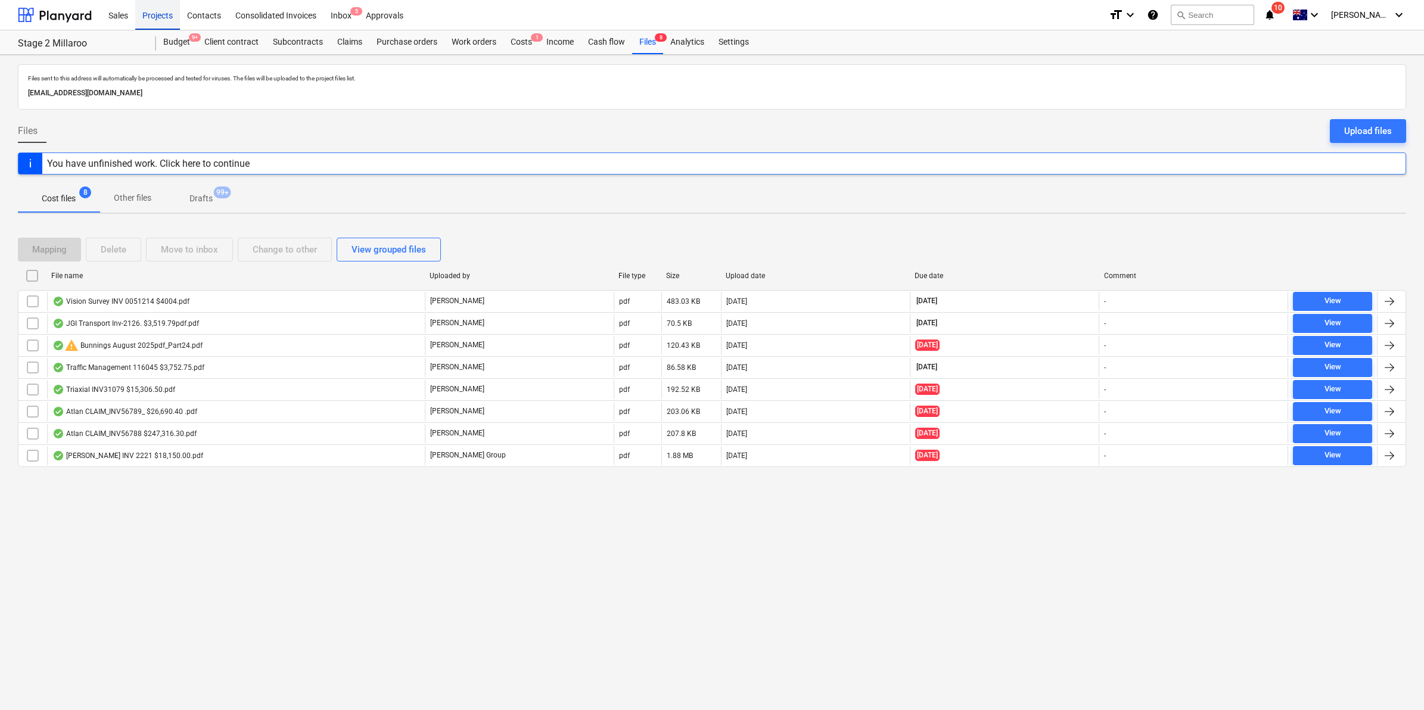
click at [161, 17] on div "Projects" at bounding box center [157, 14] width 45 height 30
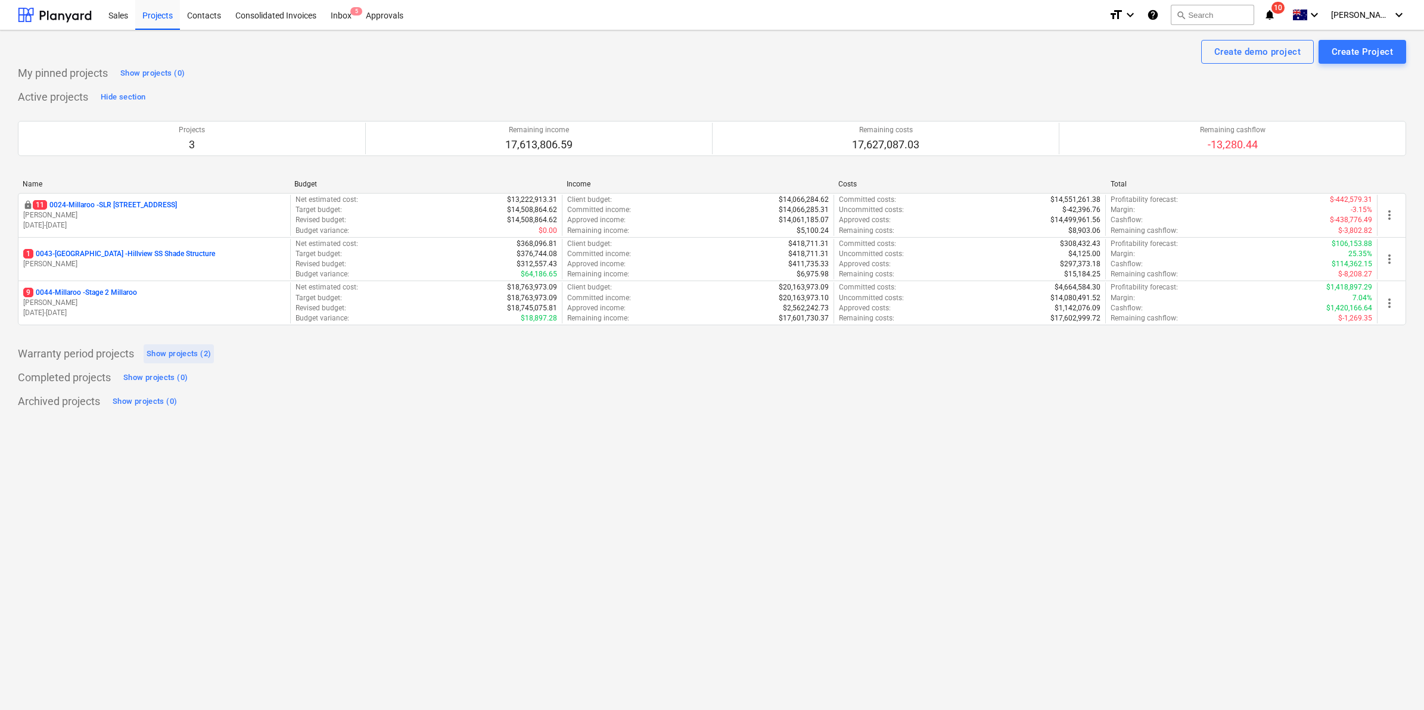
click at [172, 353] on div "Show projects (2)" at bounding box center [179, 354] width 64 height 14
